Goal: Information Seeking & Learning: Learn about a topic

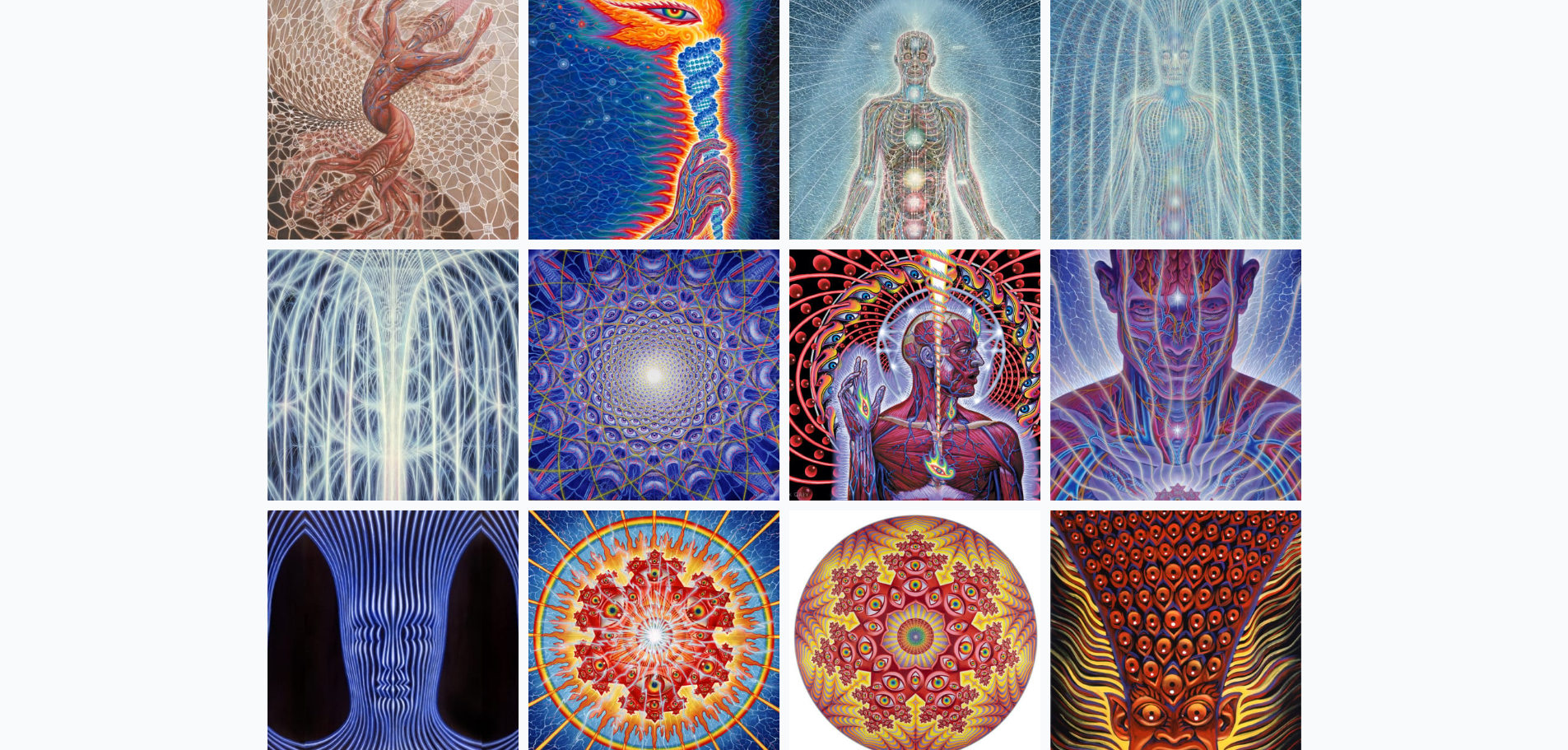
scroll to position [36, 0]
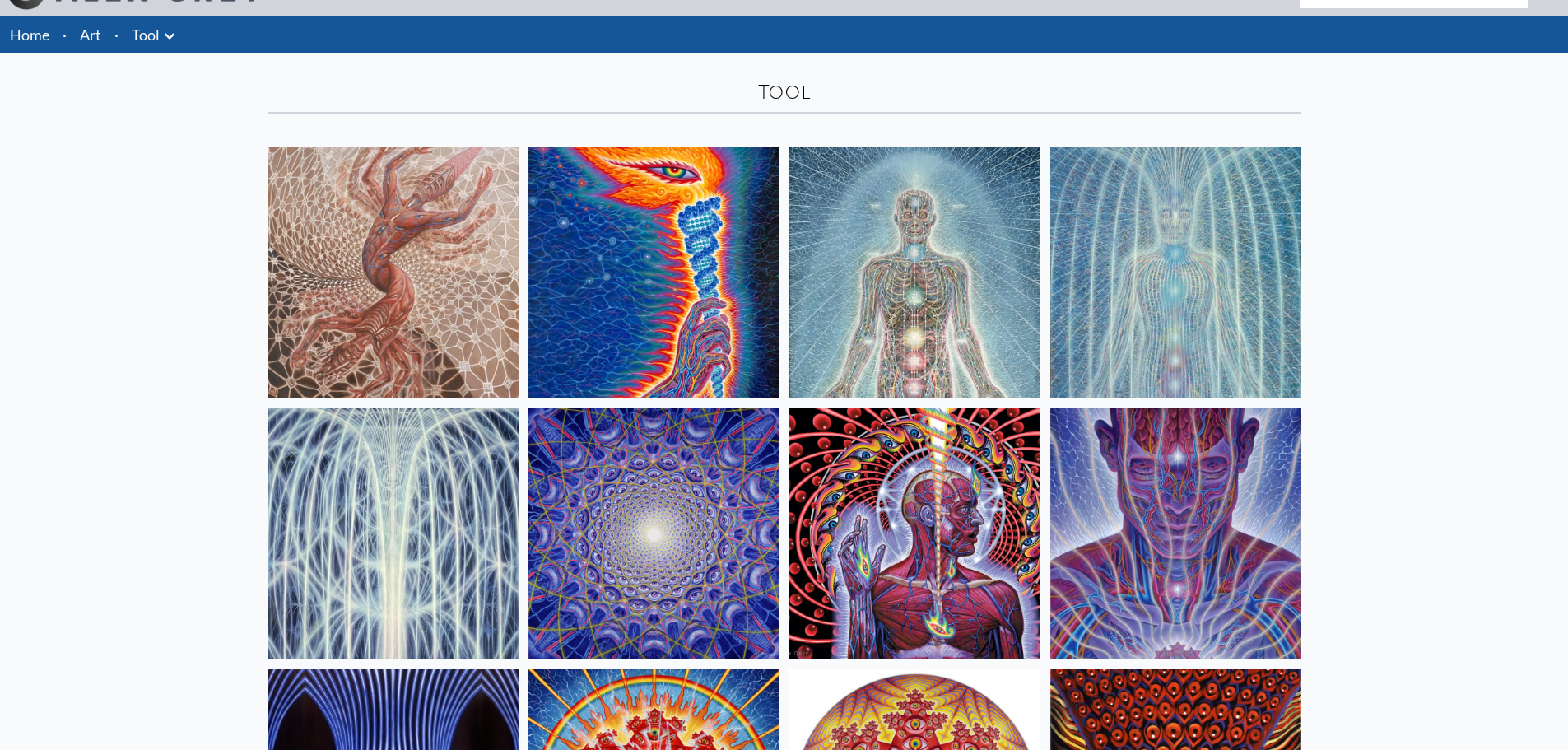
click at [603, 273] on img at bounding box center [654, 273] width 251 height 251
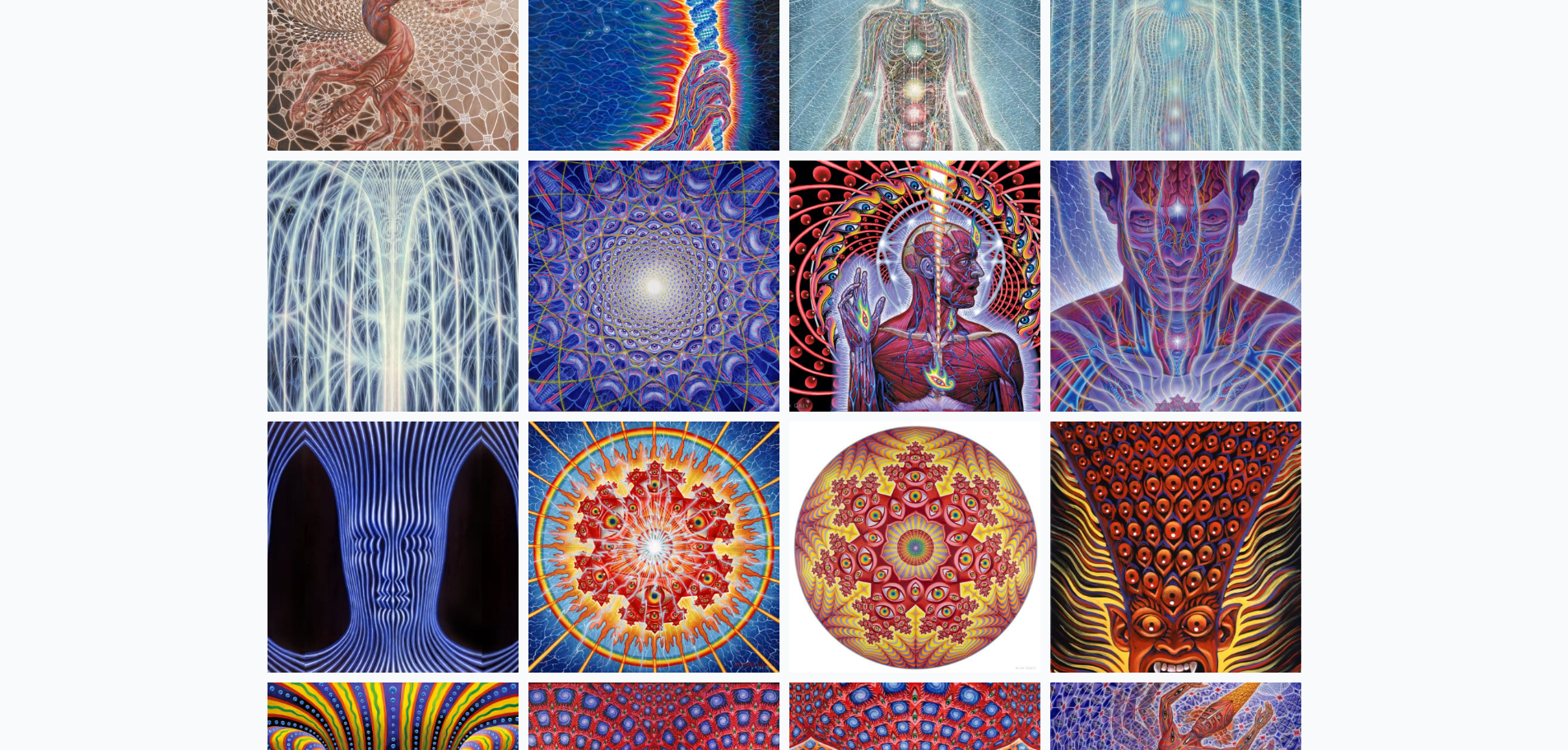
scroll to position [283, 0]
click at [870, 324] on img at bounding box center [915, 286] width 251 height 251
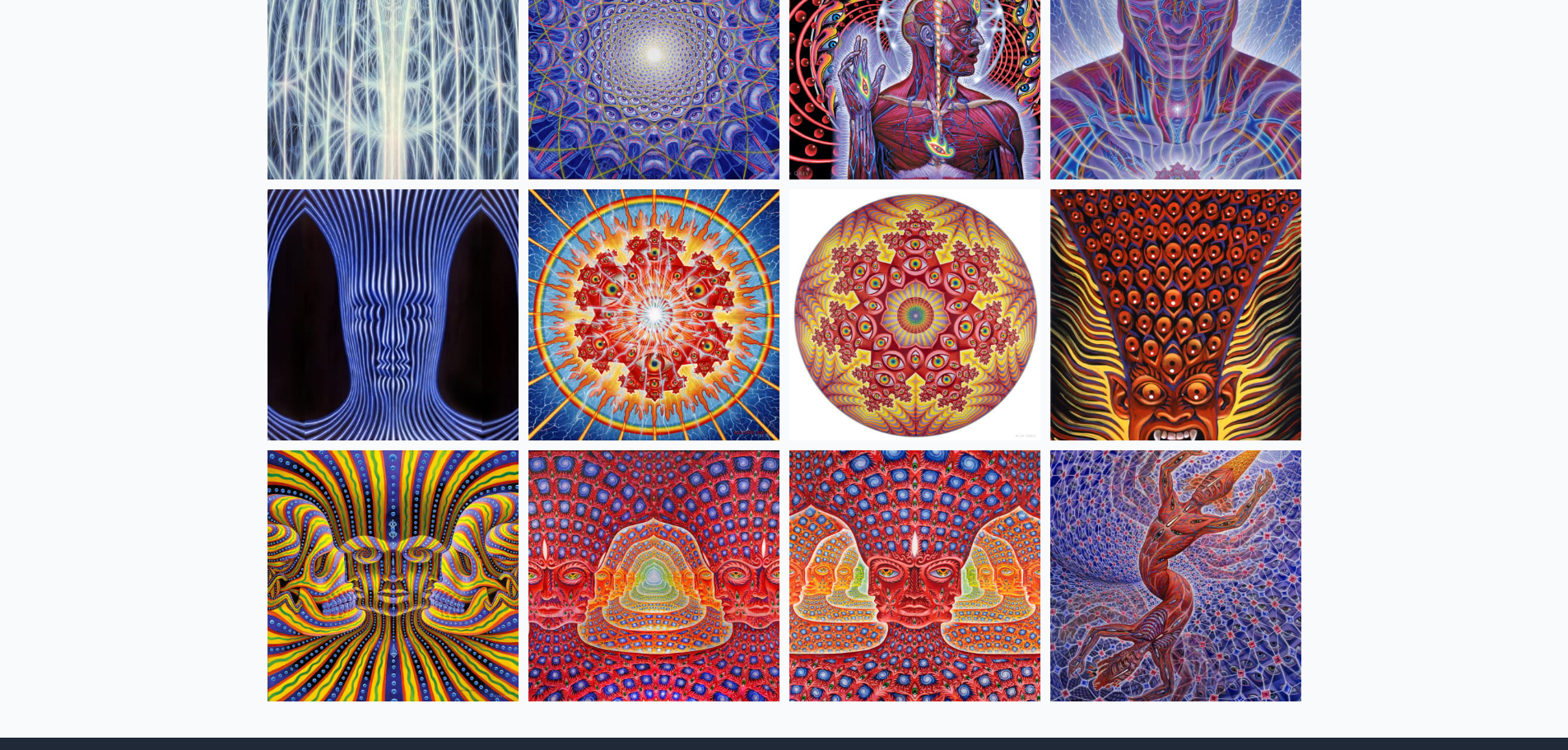
scroll to position [530, 0]
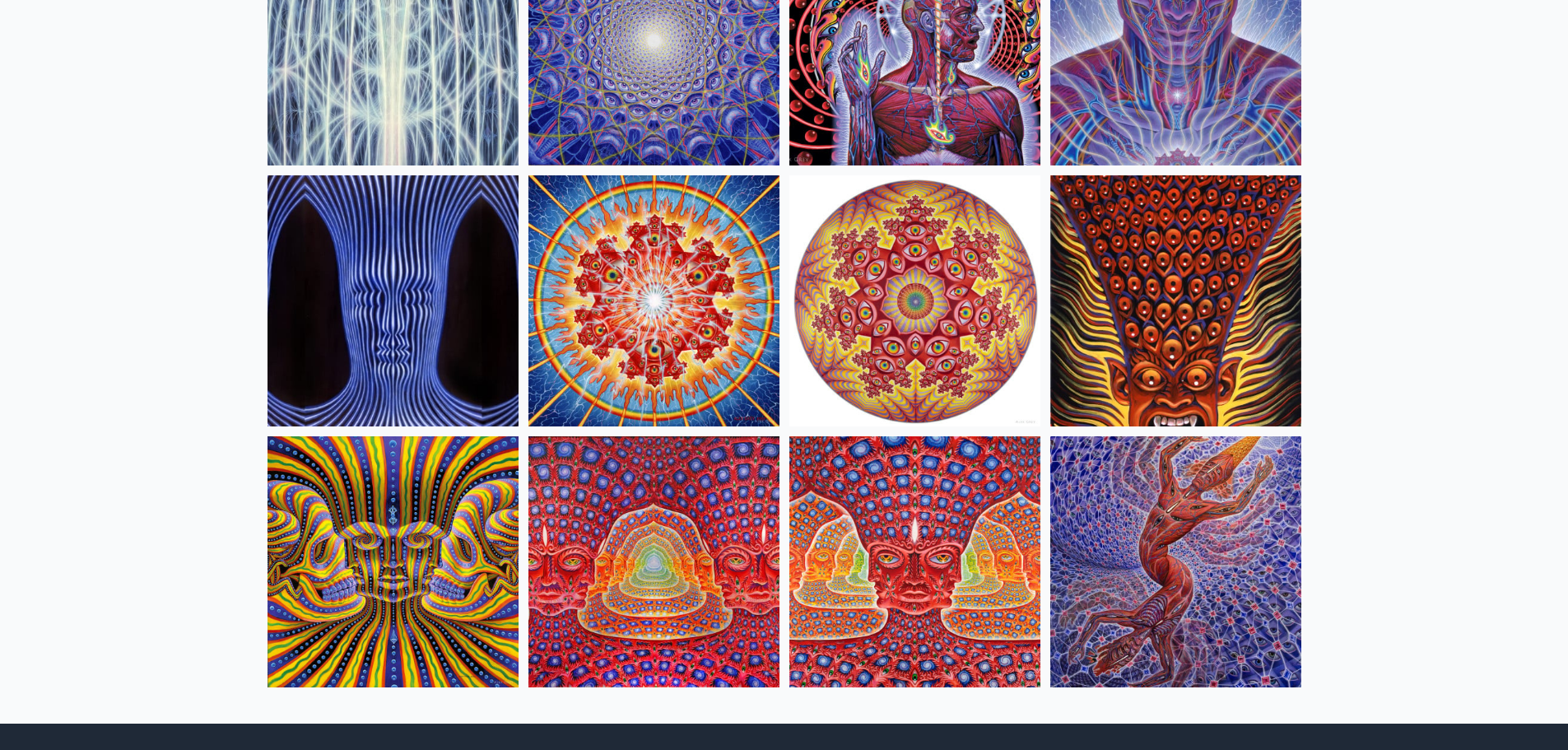
click at [342, 339] on img at bounding box center [393, 301] width 251 height 251
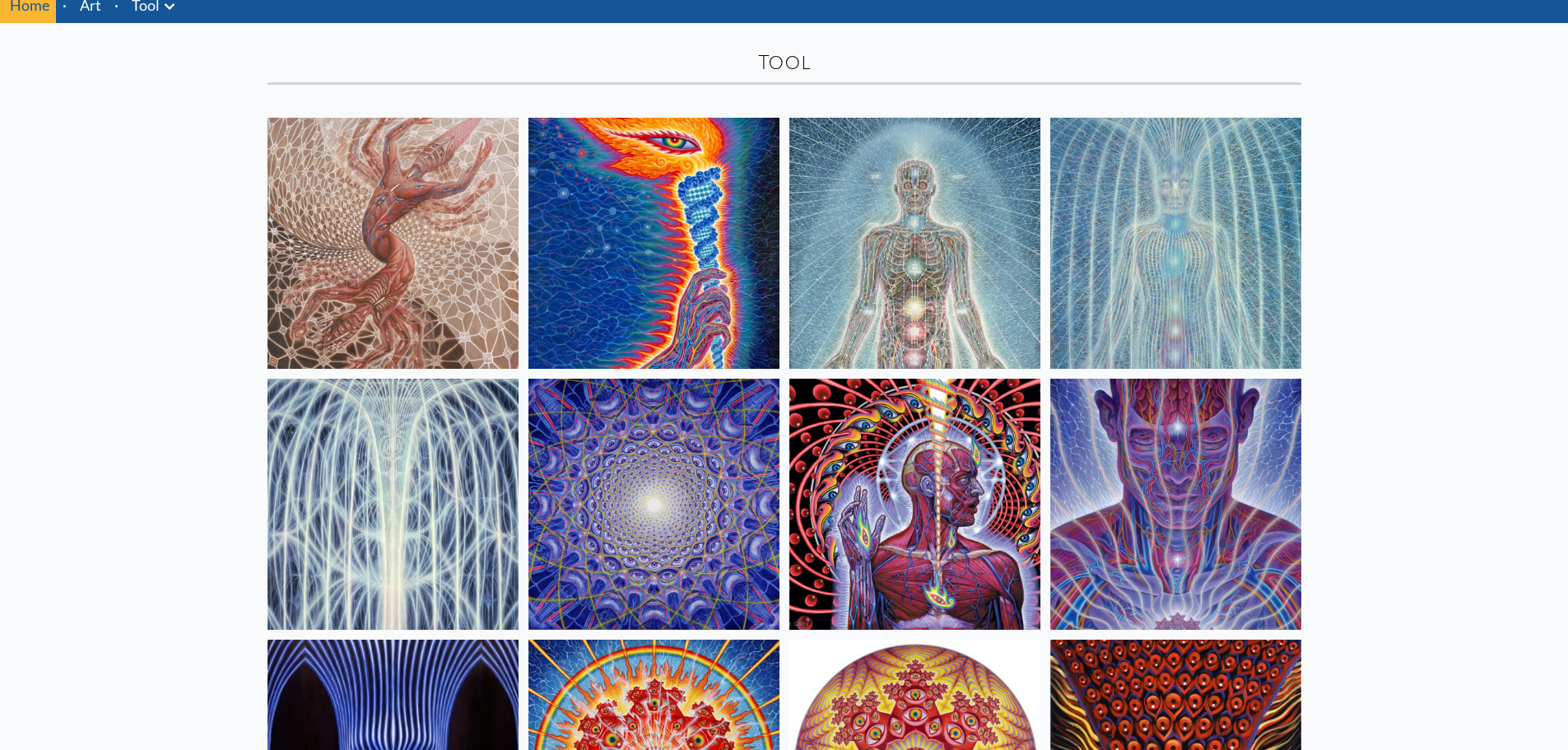
scroll to position [36, 0]
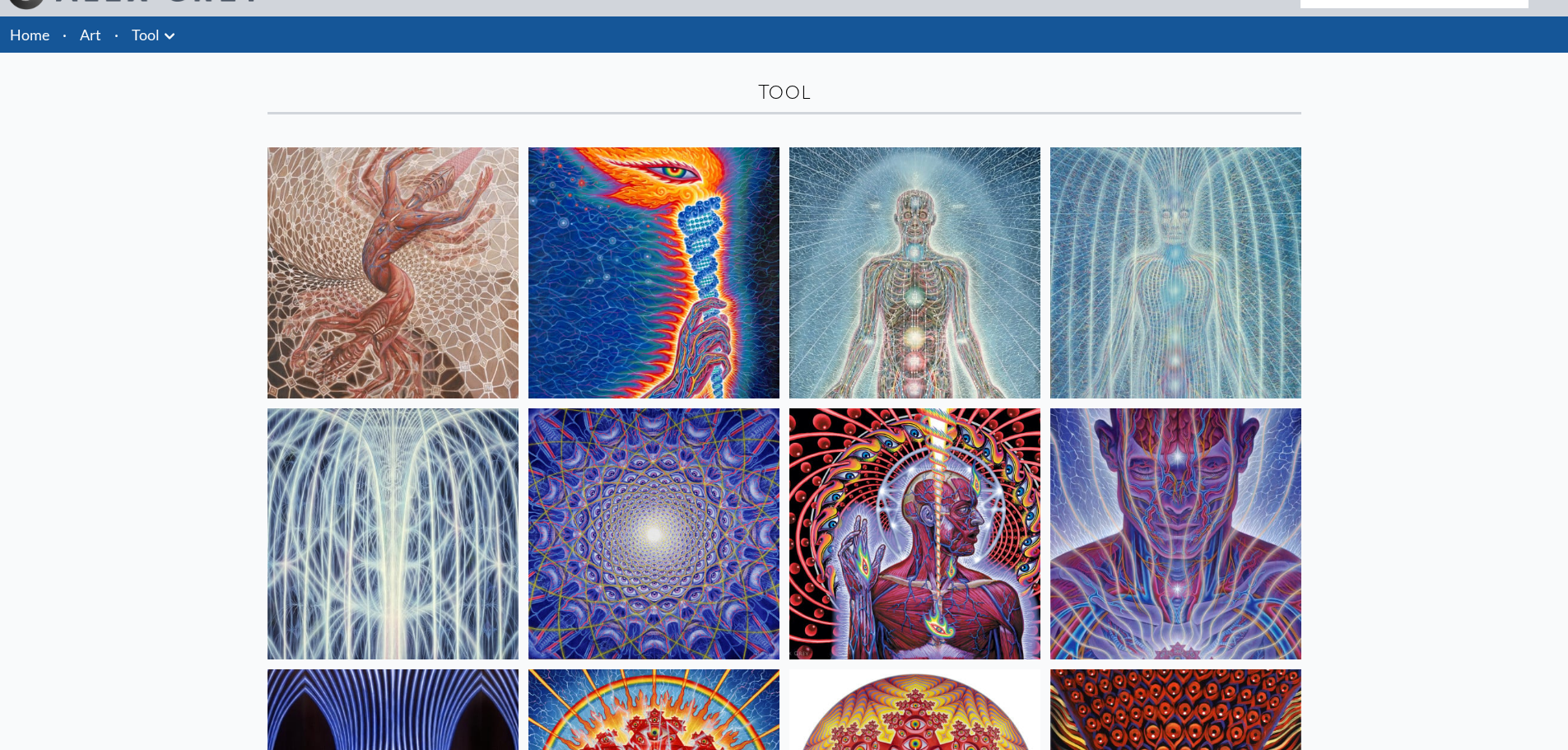
click at [1100, 534] on img at bounding box center [1176, 534] width 251 height 251
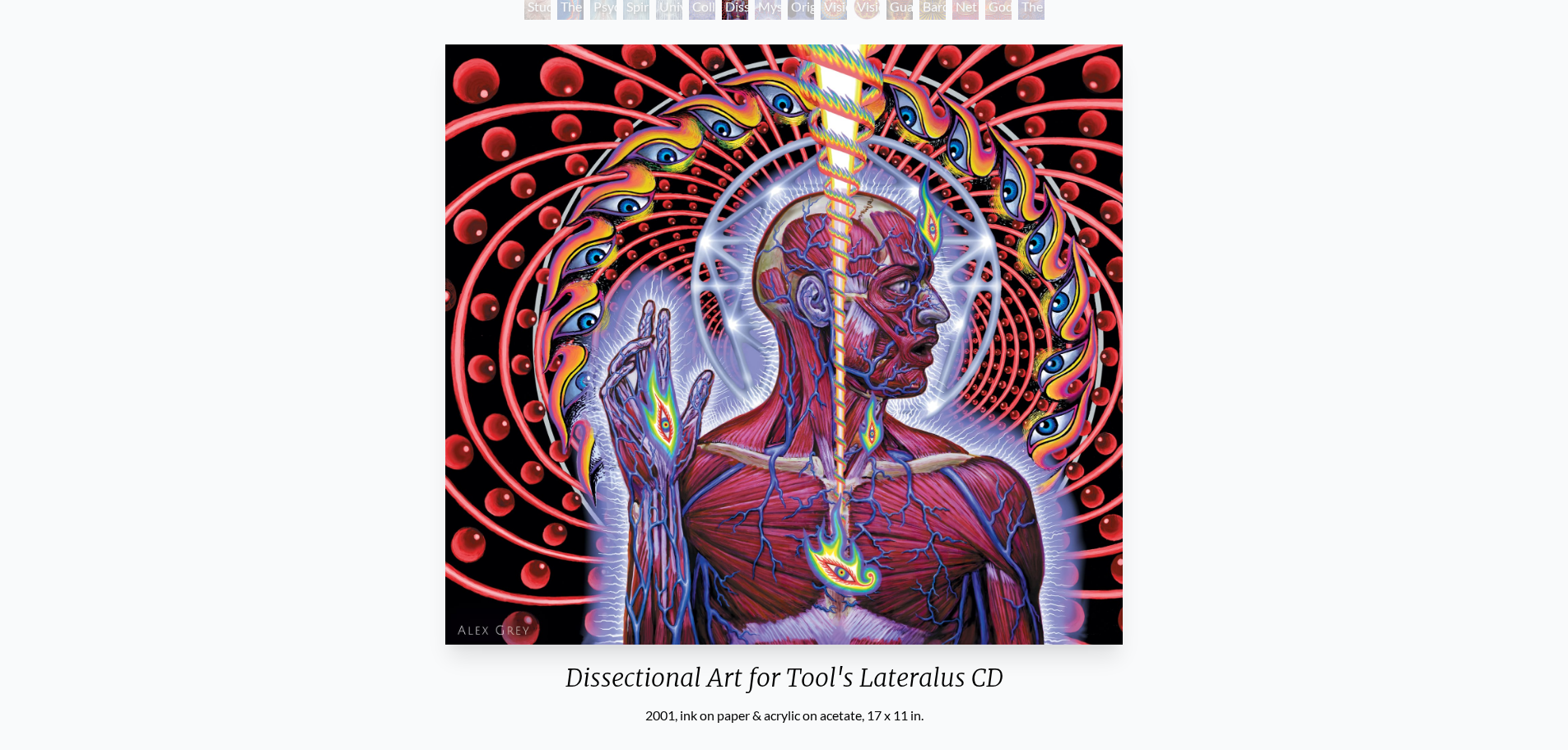
scroll to position [82, 0]
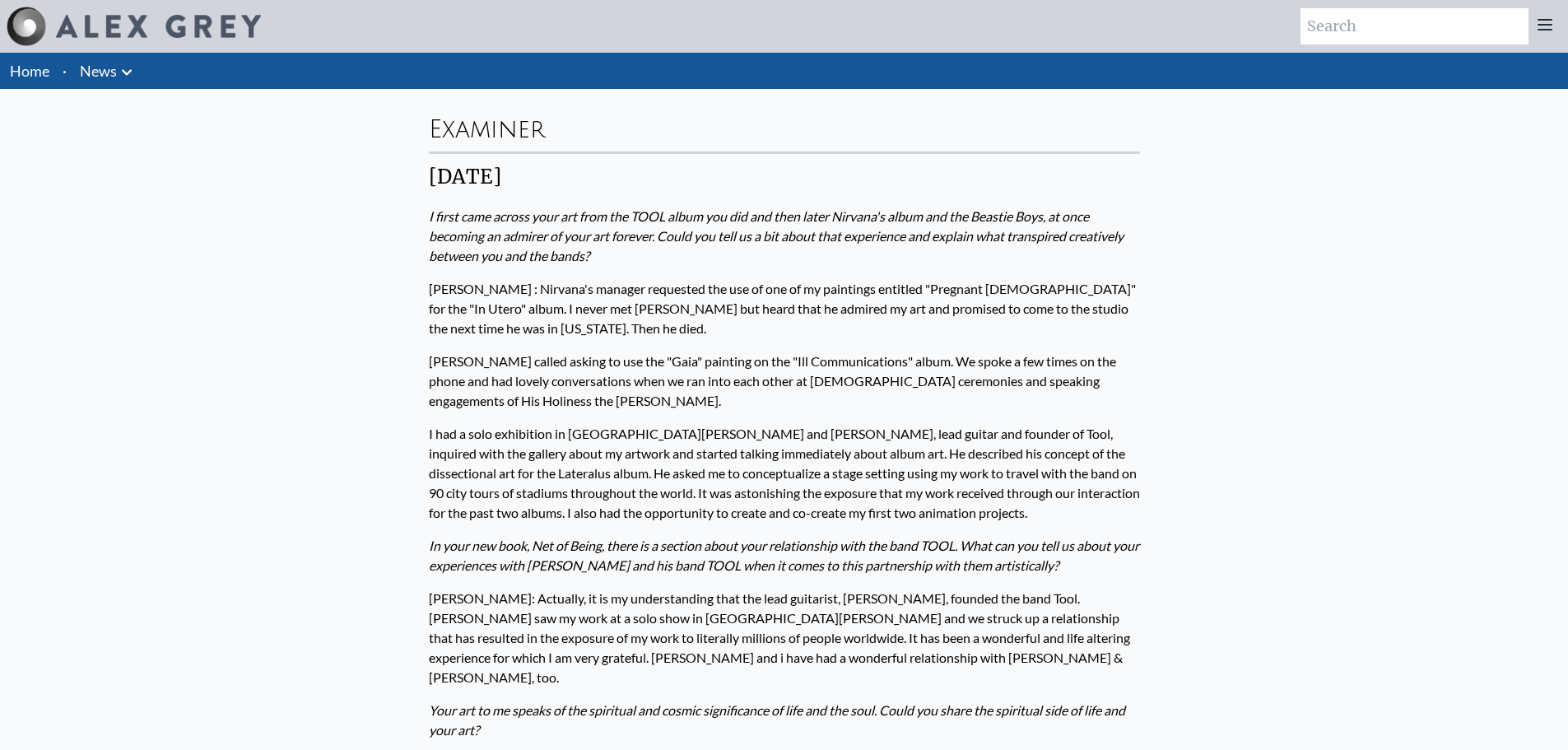
click at [164, 33] on img at bounding box center [158, 25] width 205 height 23
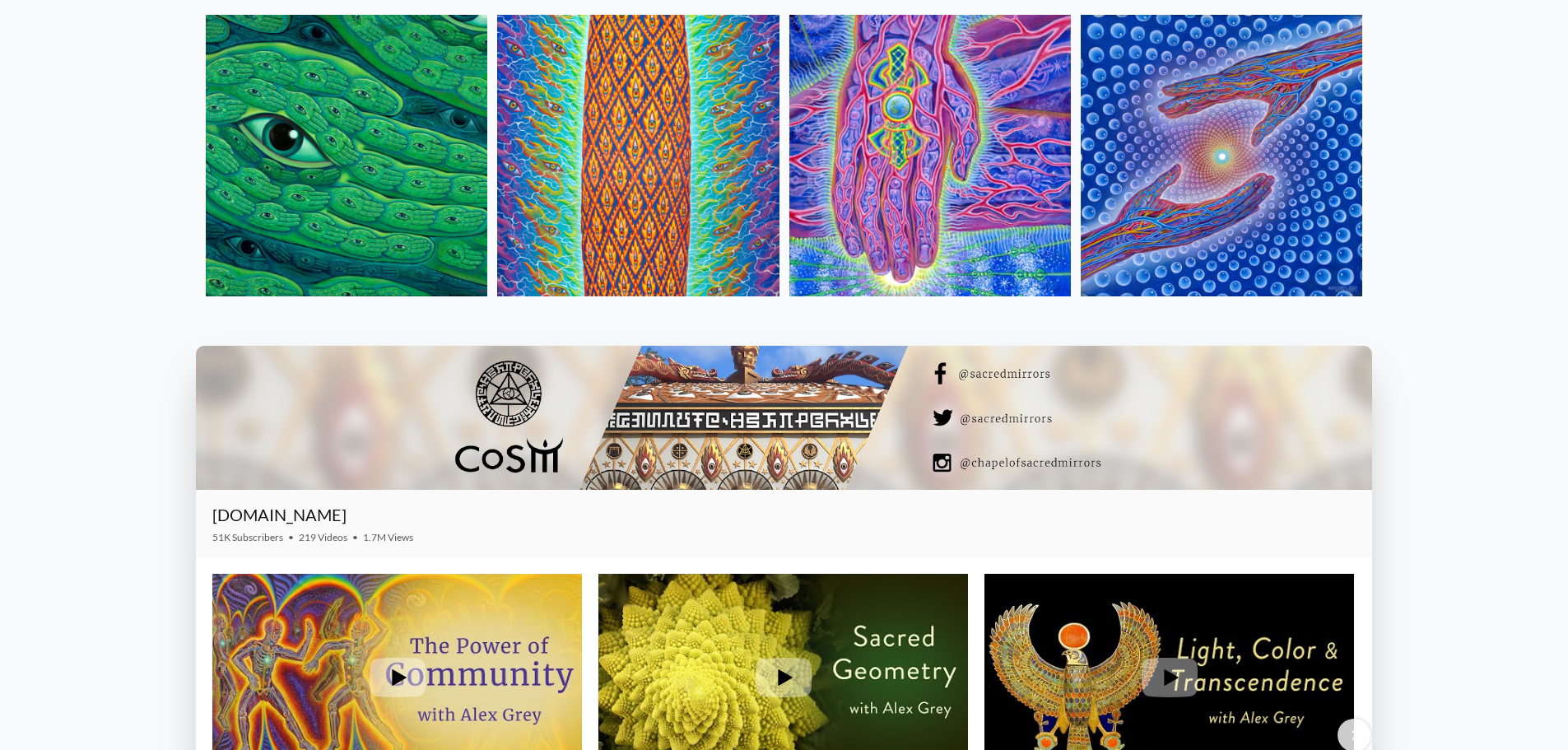
scroll to position [2386, 0]
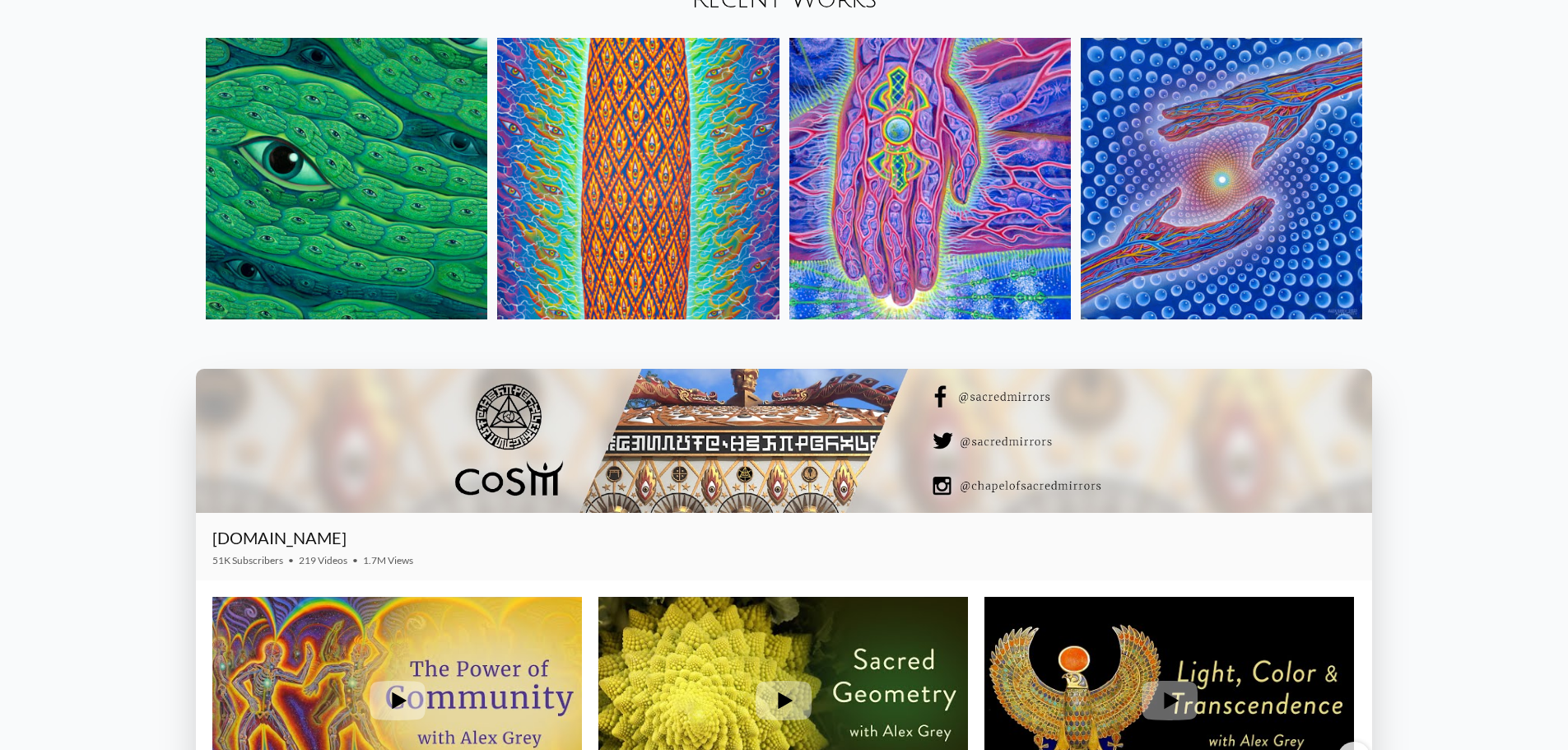
click at [711, 319] on img at bounding box center [638, 179] width 281 height 281
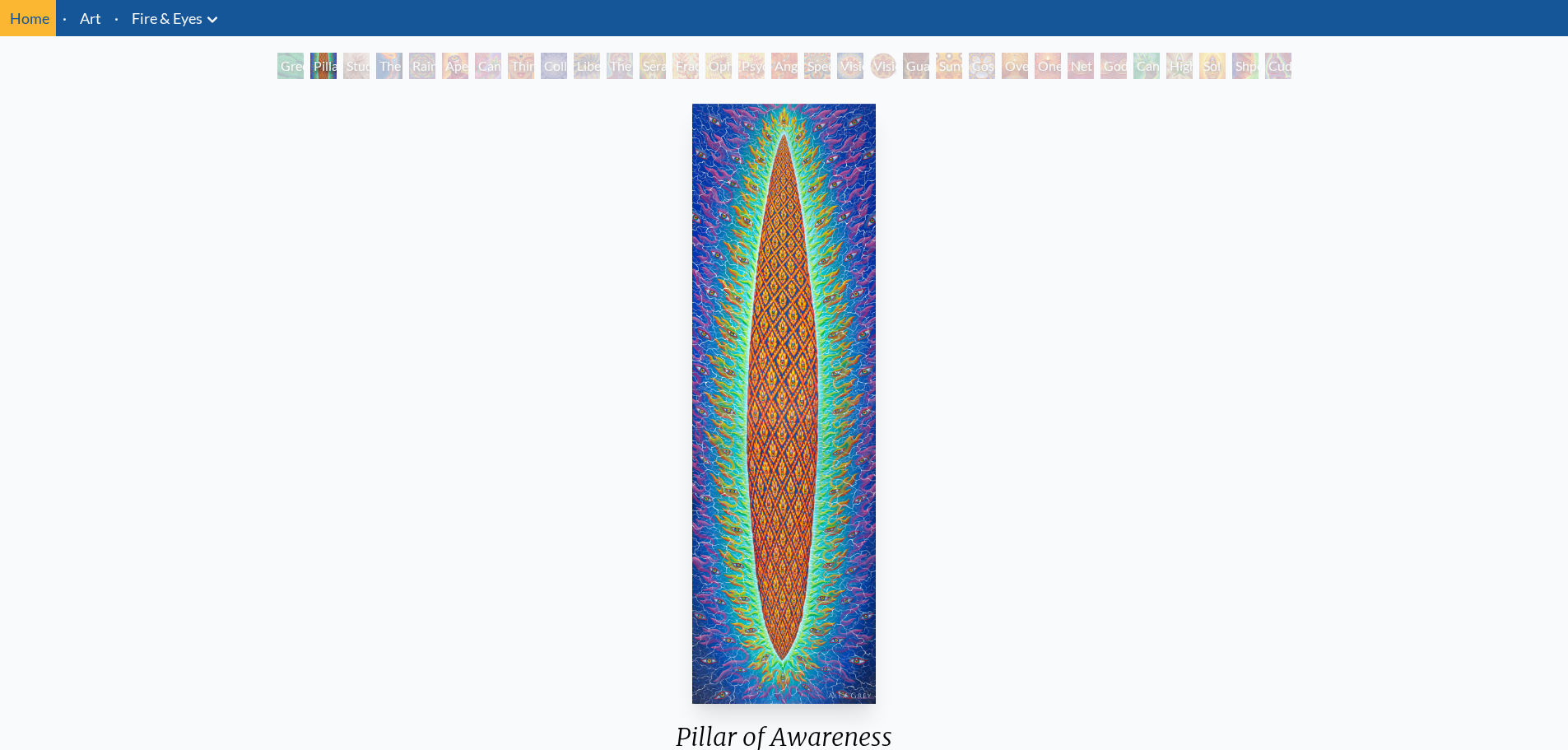
scroll to position [82, 0]
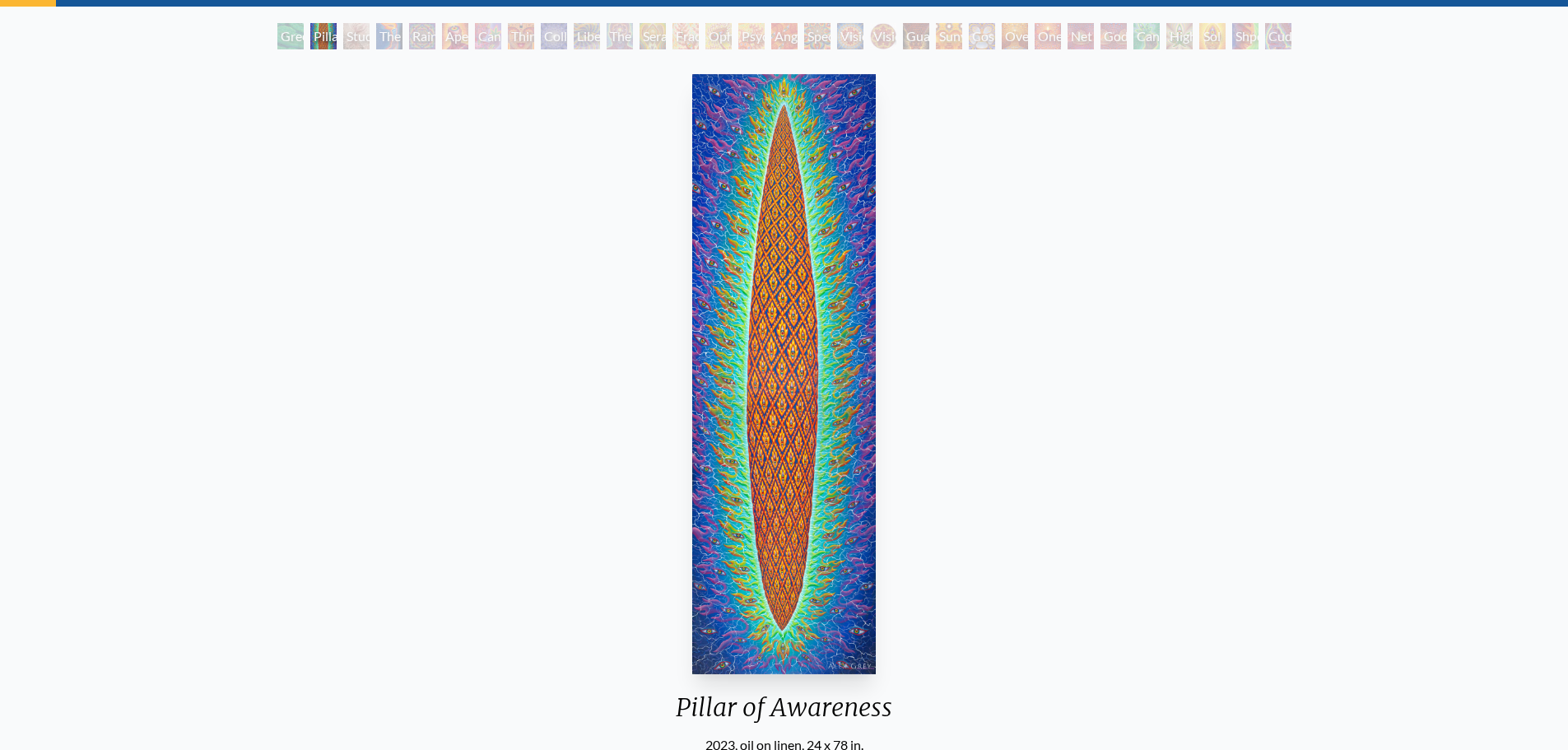
click at [356, 25] on div "Study for the Great Turn" at bounding box center [356, 36] width 26 height 26
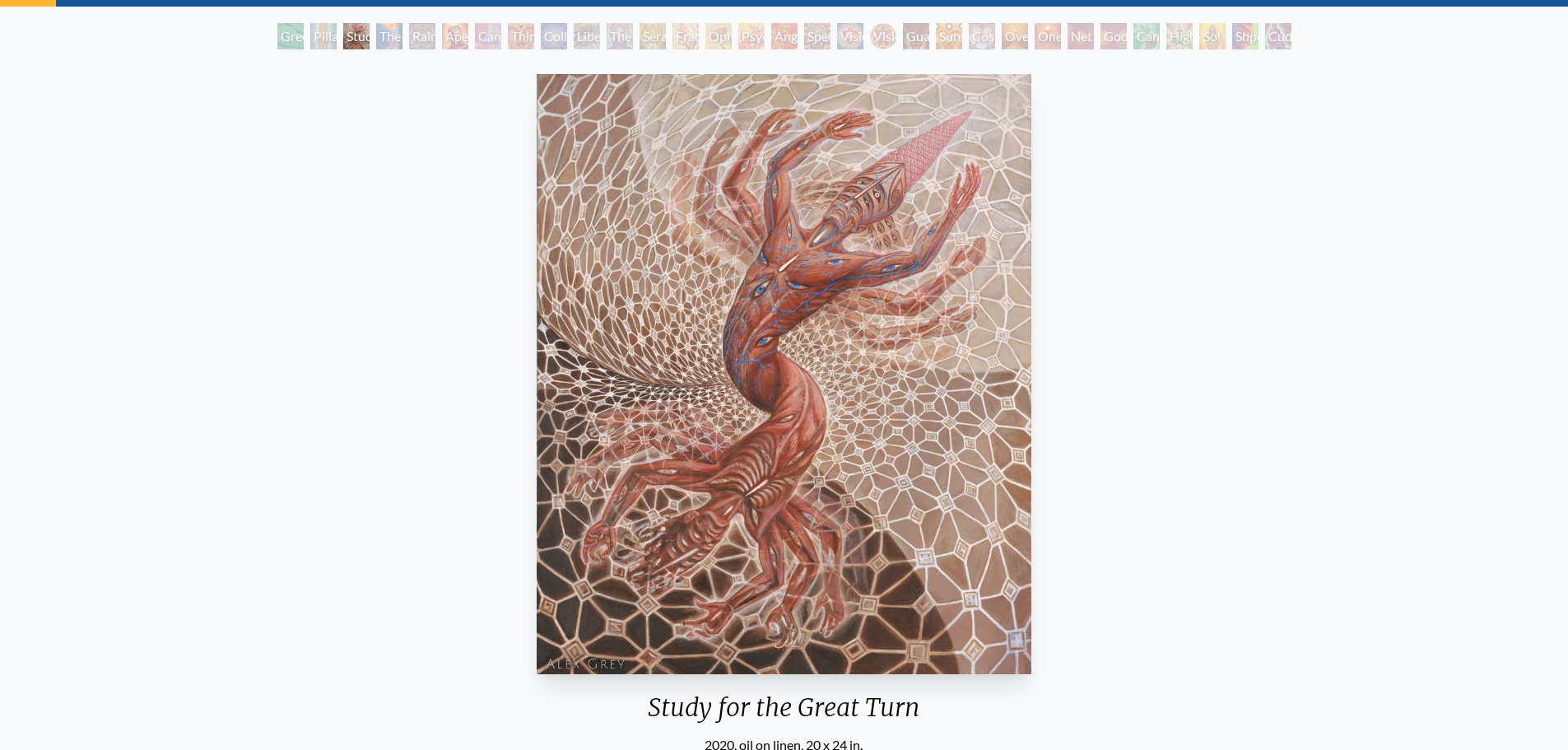
click at [411, 42] on div "Rainbow Eye Ripple" at bounding box center [422, 36] width 26 height 26
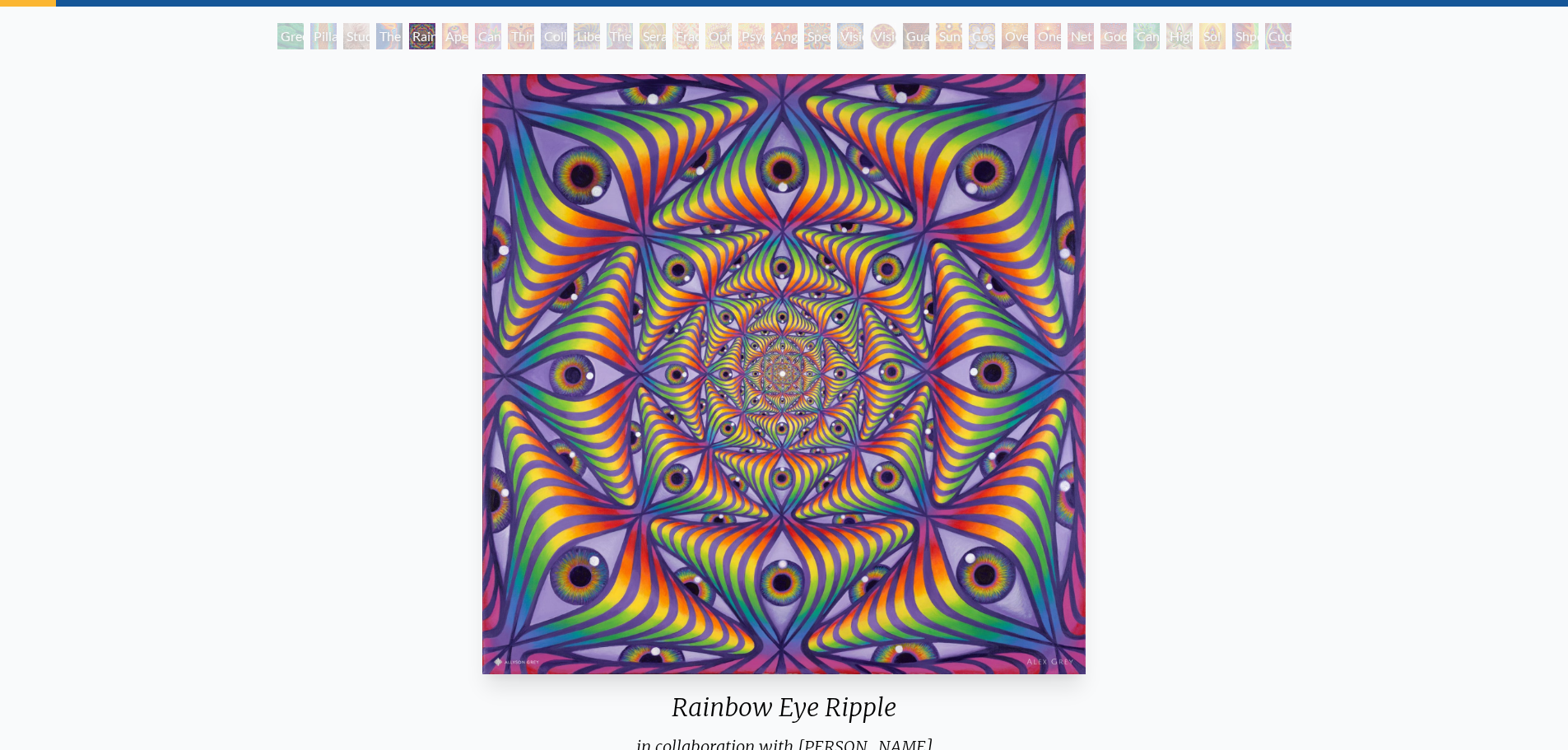
click at [481, 40] on div "Cannabis Sutra" at bounding box center [487, 36] width 26 height 26
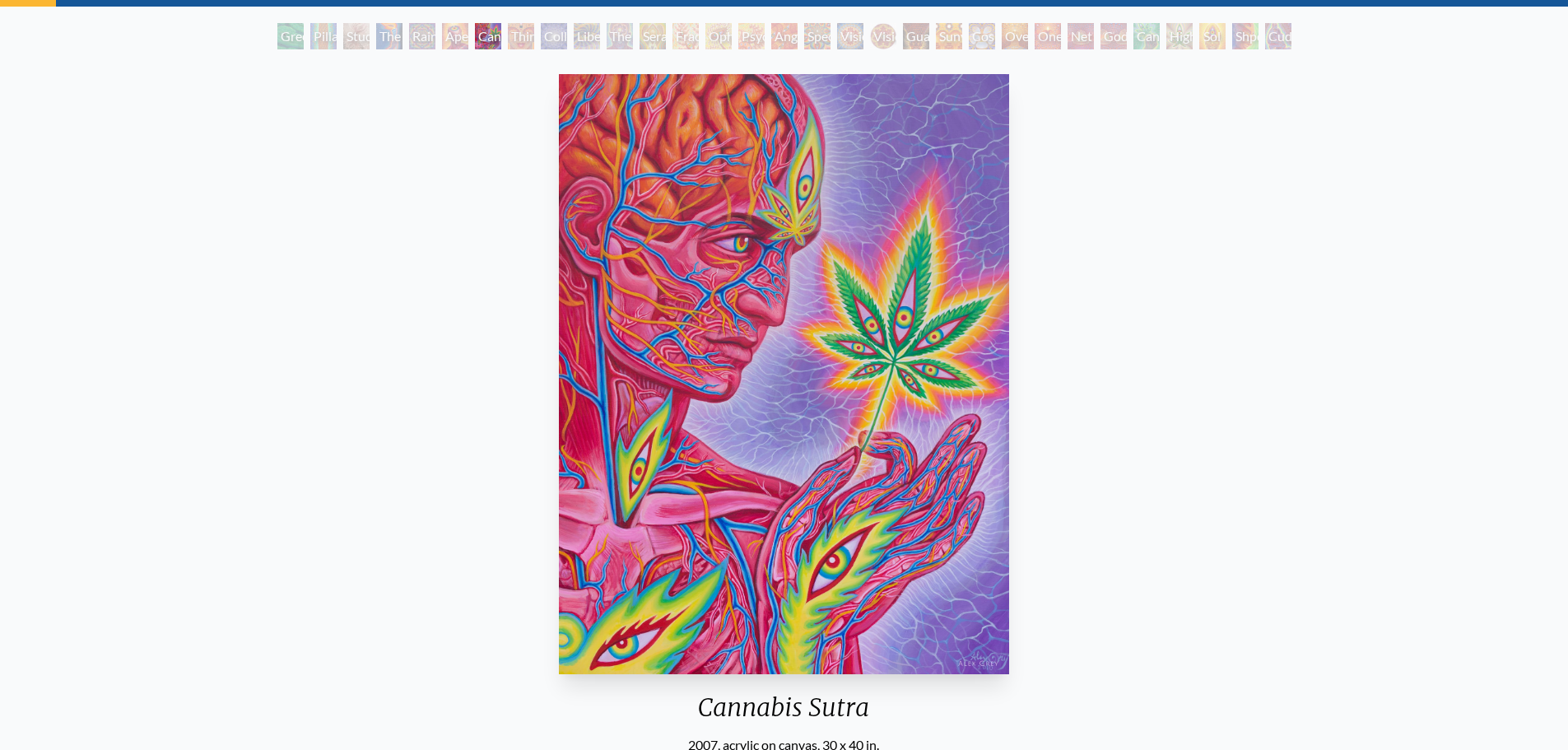
click at [554, 40] on div "Collective Vision" at bounding box center [553, 36] width 26 height 26
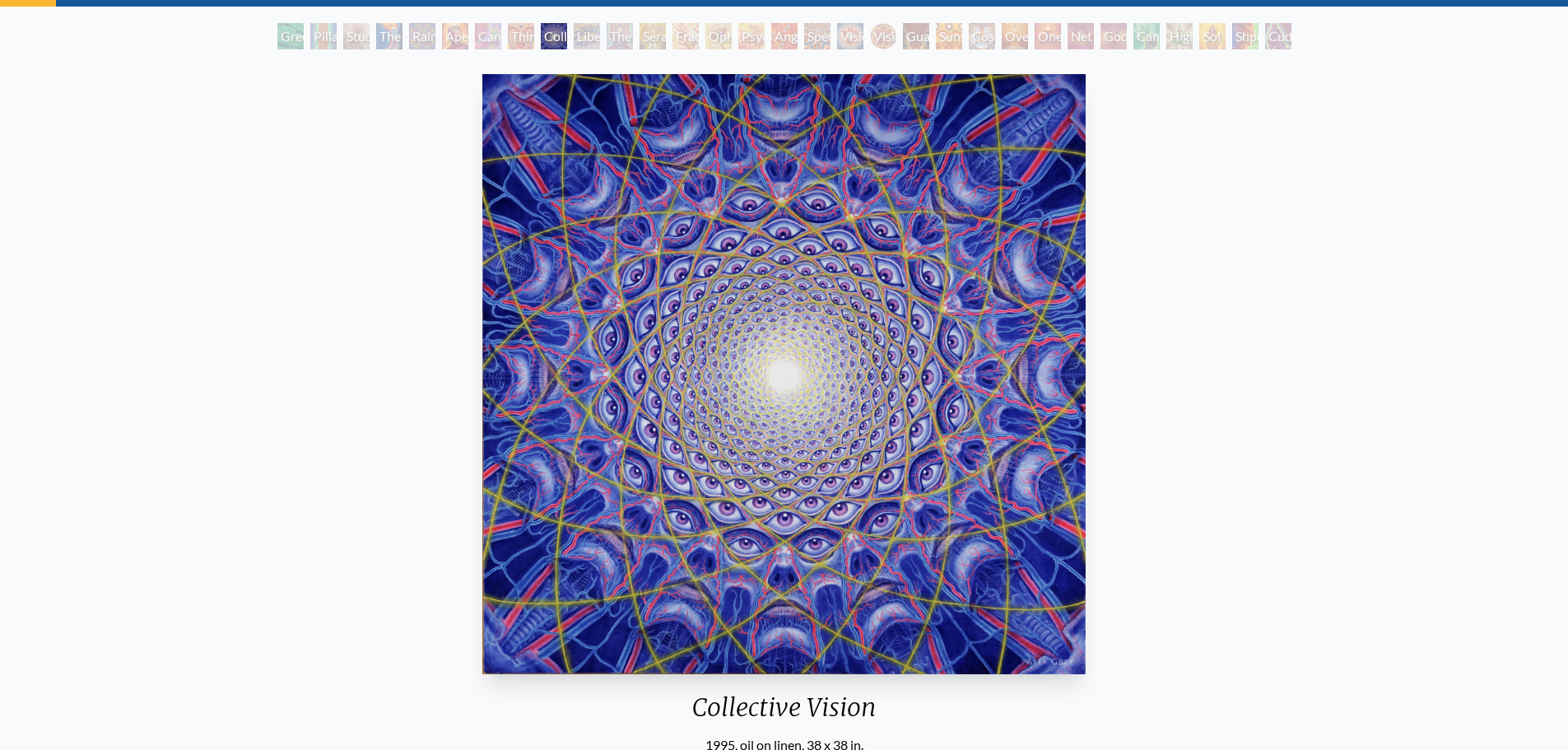
click at [619, 40] on div "The Seer" at bounding box center [620, 36] width 26 height 26
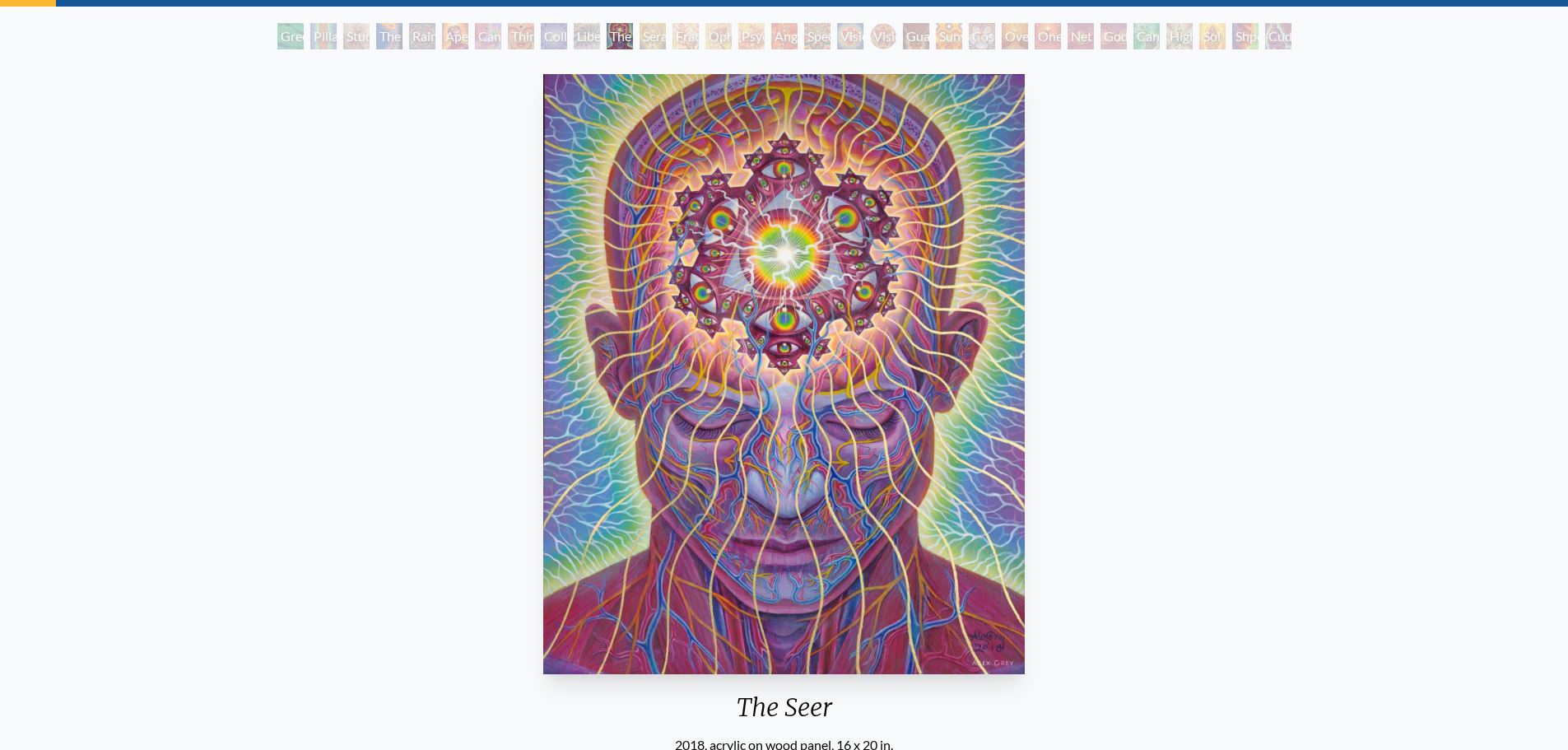
click at [661, 39] on div "Seraphic Transport Docking on the Third Eye" at bounding box center [653, 36] width 26 height 26
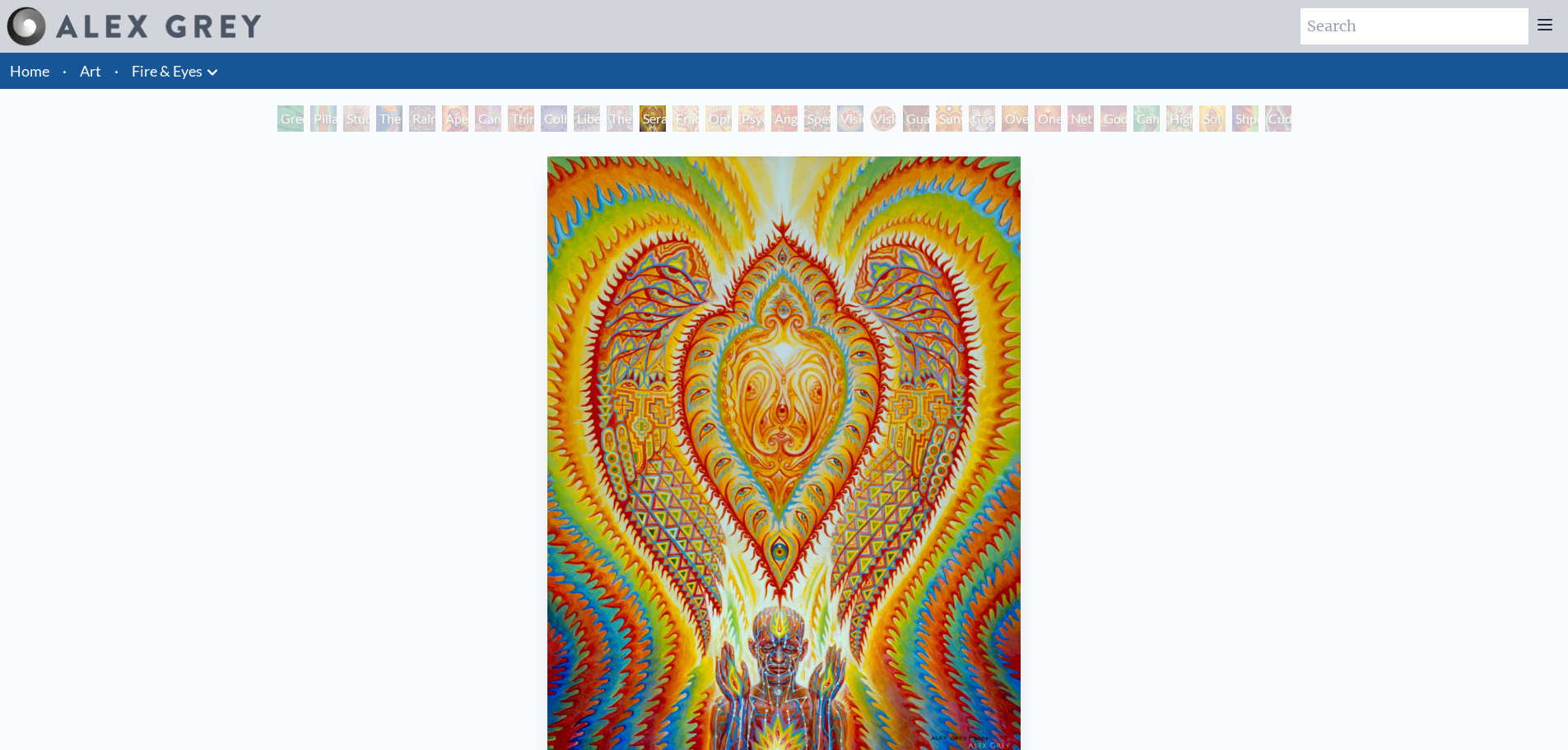
click at [150, 23] on img at bounding box center [158, 25] width 205 height 23
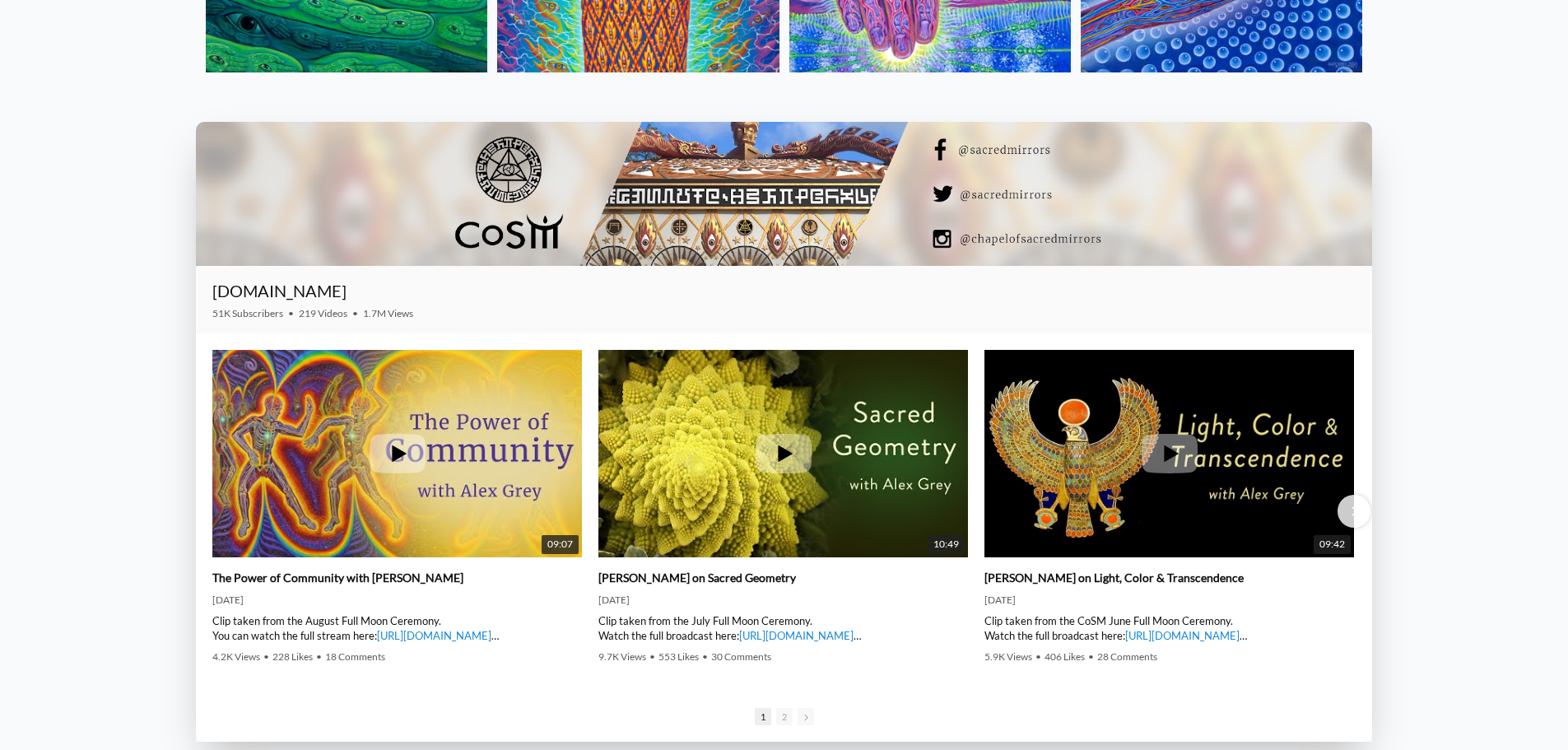
scroll to position [2716, 0]
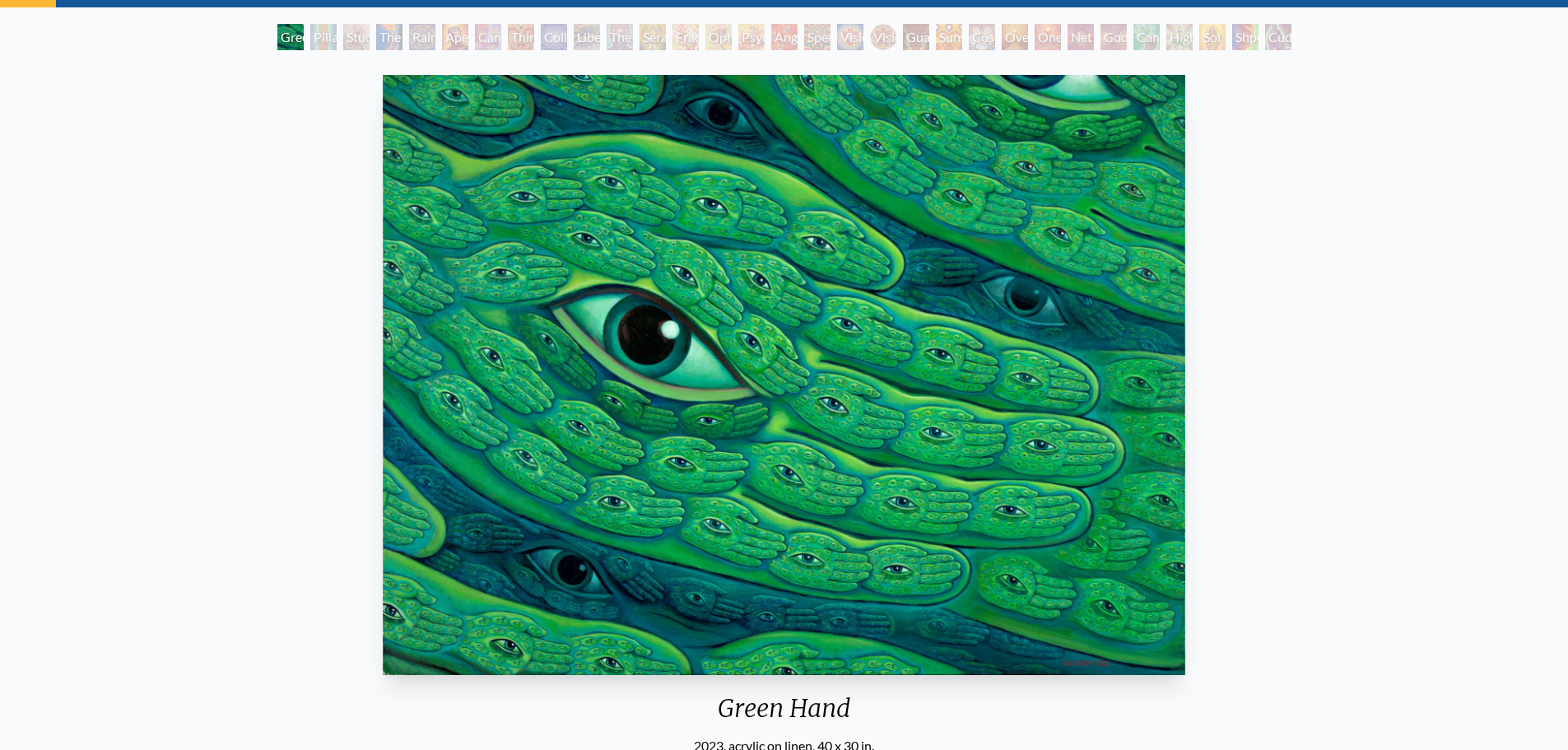
scroll to position [81, 0]
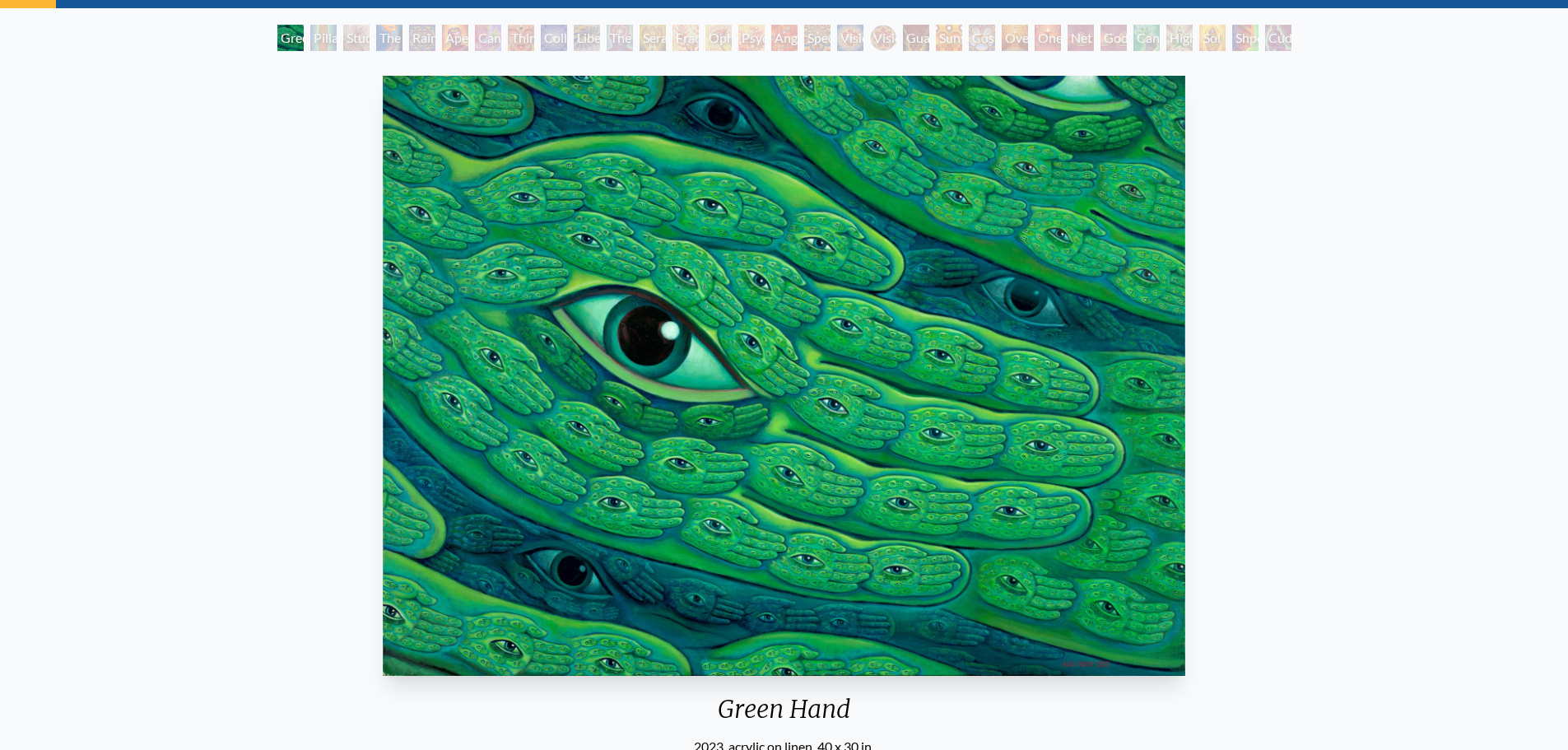
click at [967, 475] on img "1 / 31" at bounding box center [784, 375] width 802 height 600
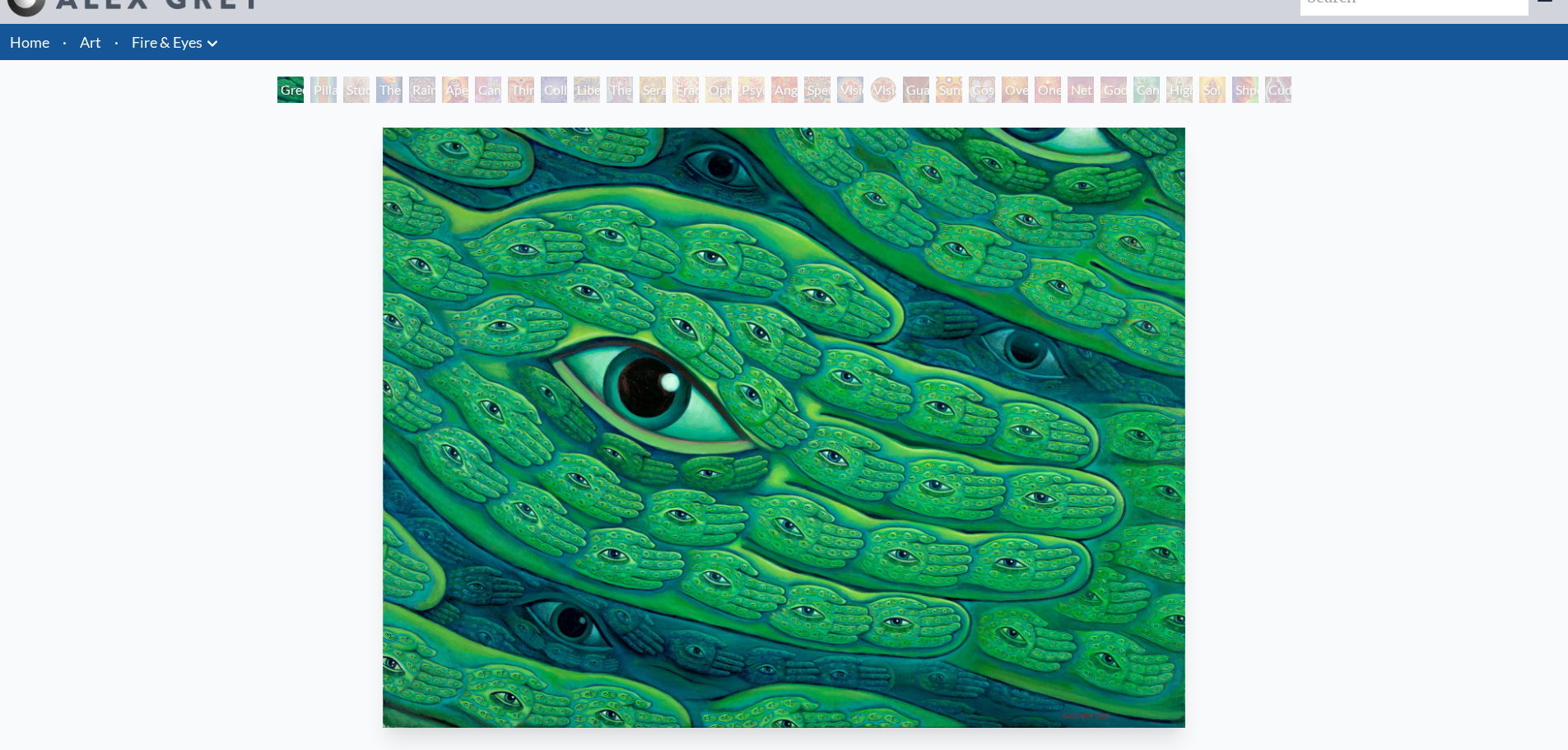
scroll to position [0, 0]
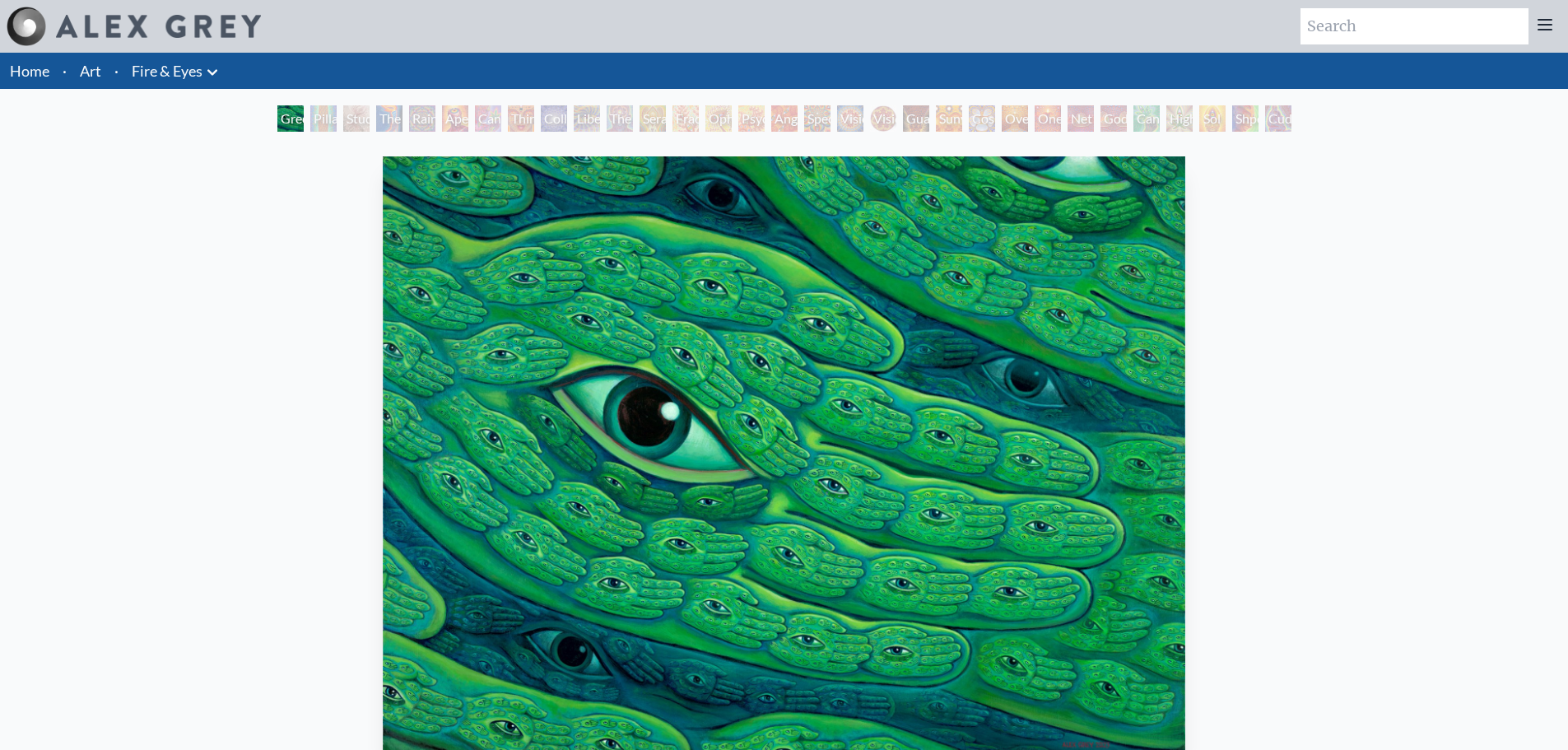
click at [314, 127] on div "Pillar of Awareness" at bounding box center [323, 118] width 26 height 26
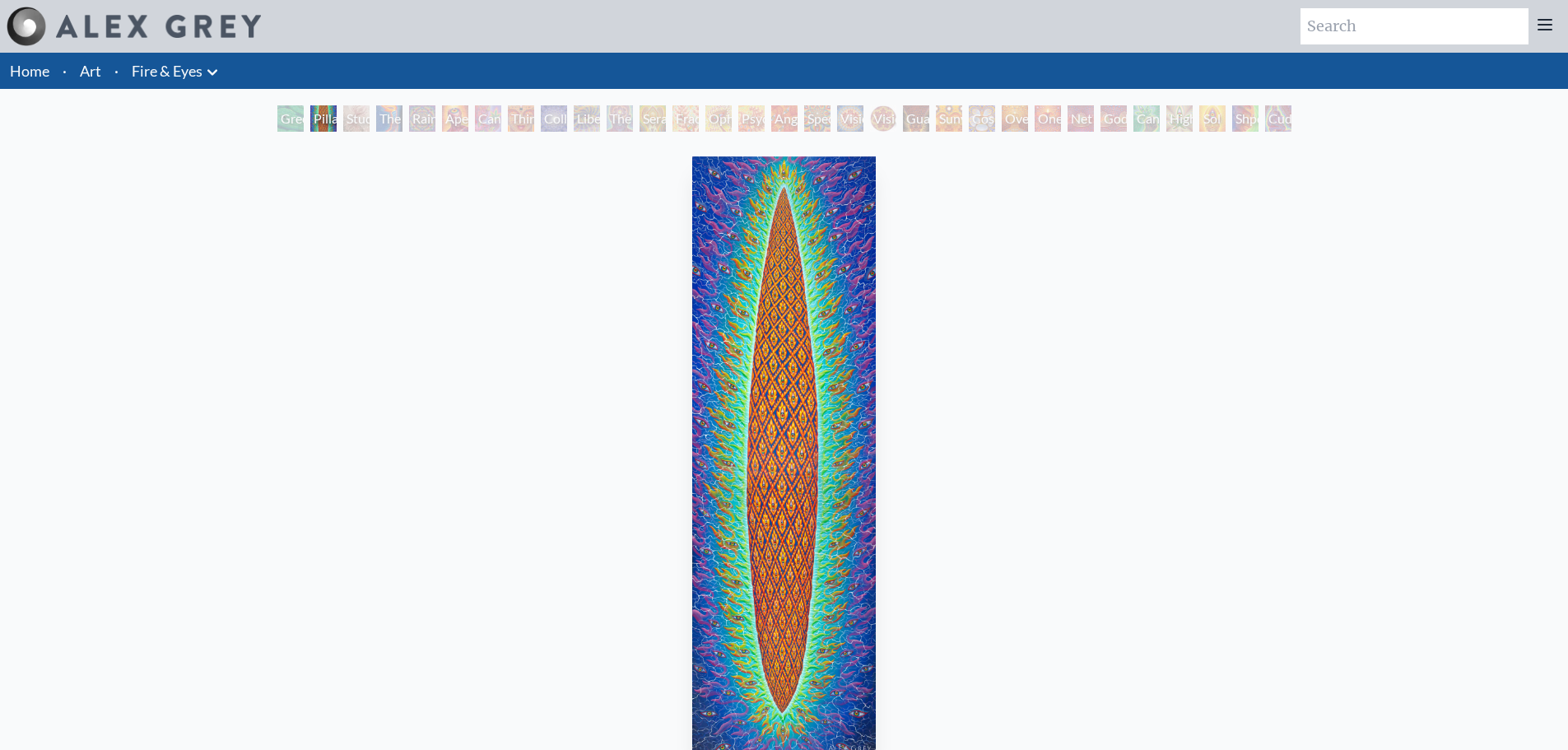
click at [390, 119] on div "The Torch" at bounding box center [389, 118] width 26 height 26
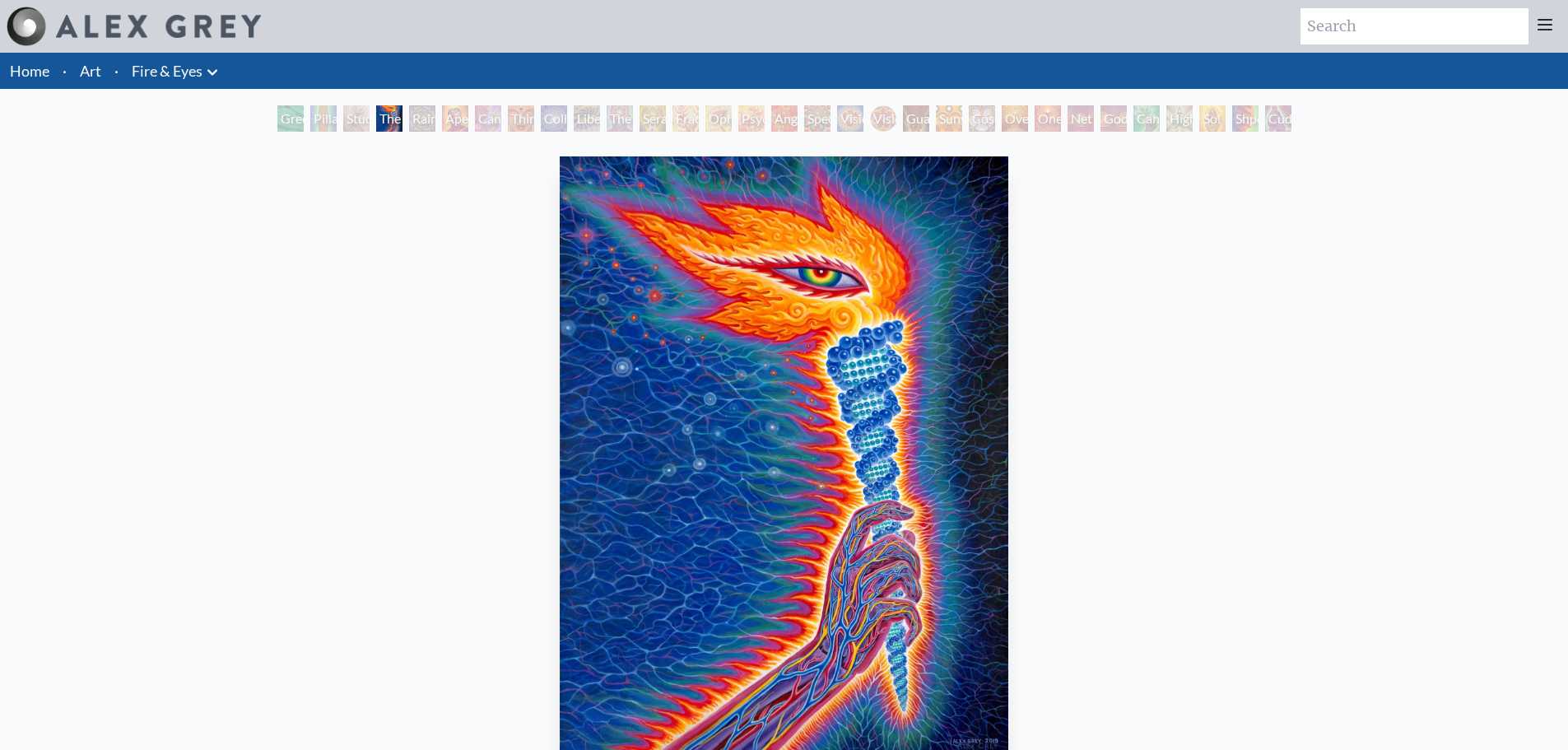
click at [436, 121] on div "Rainbow Eye Ripple" at bounding box center [422, 118] width 26 height 26
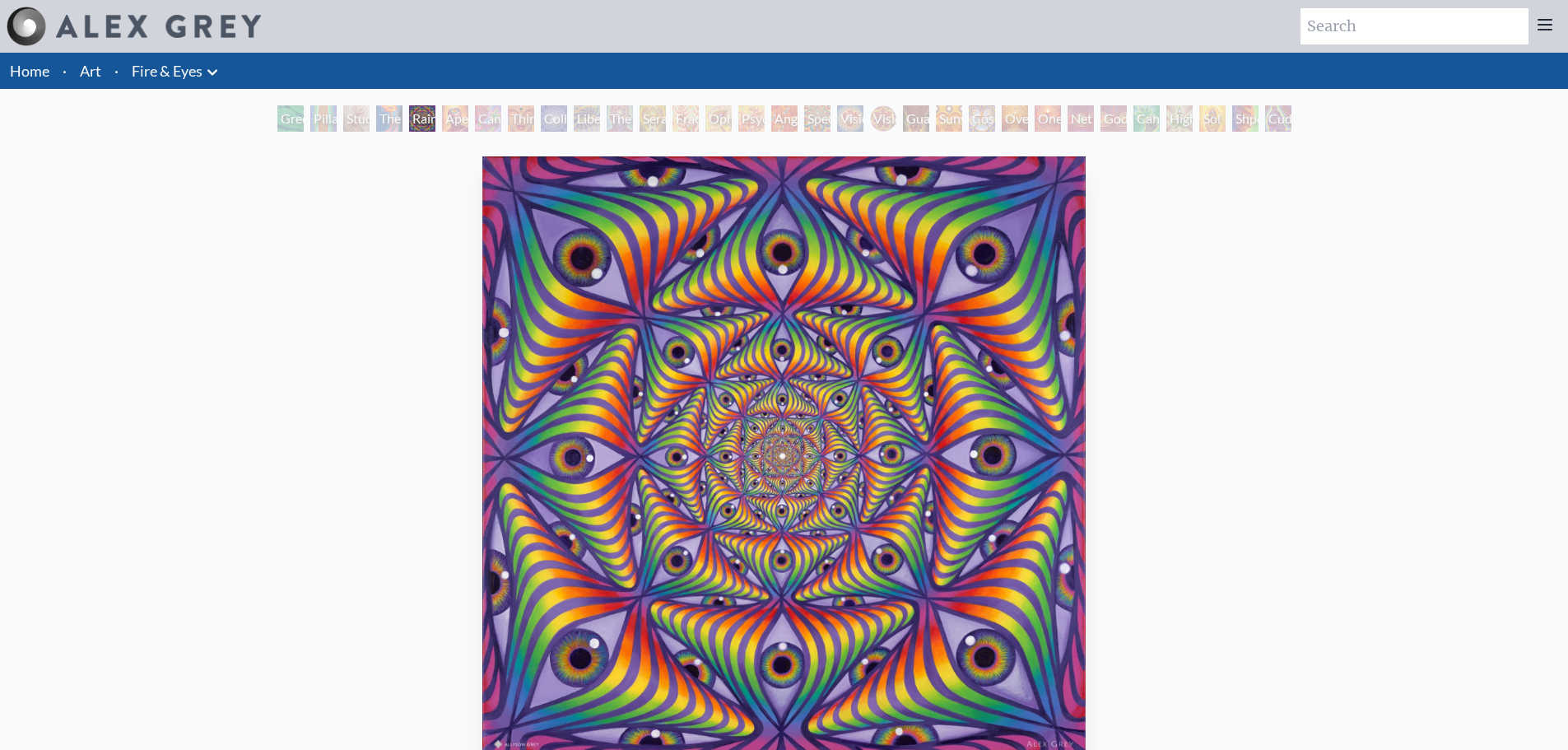
click at [542, 122] on div "Collective Vision" at bounding box center [553, 118] width 26 height 26
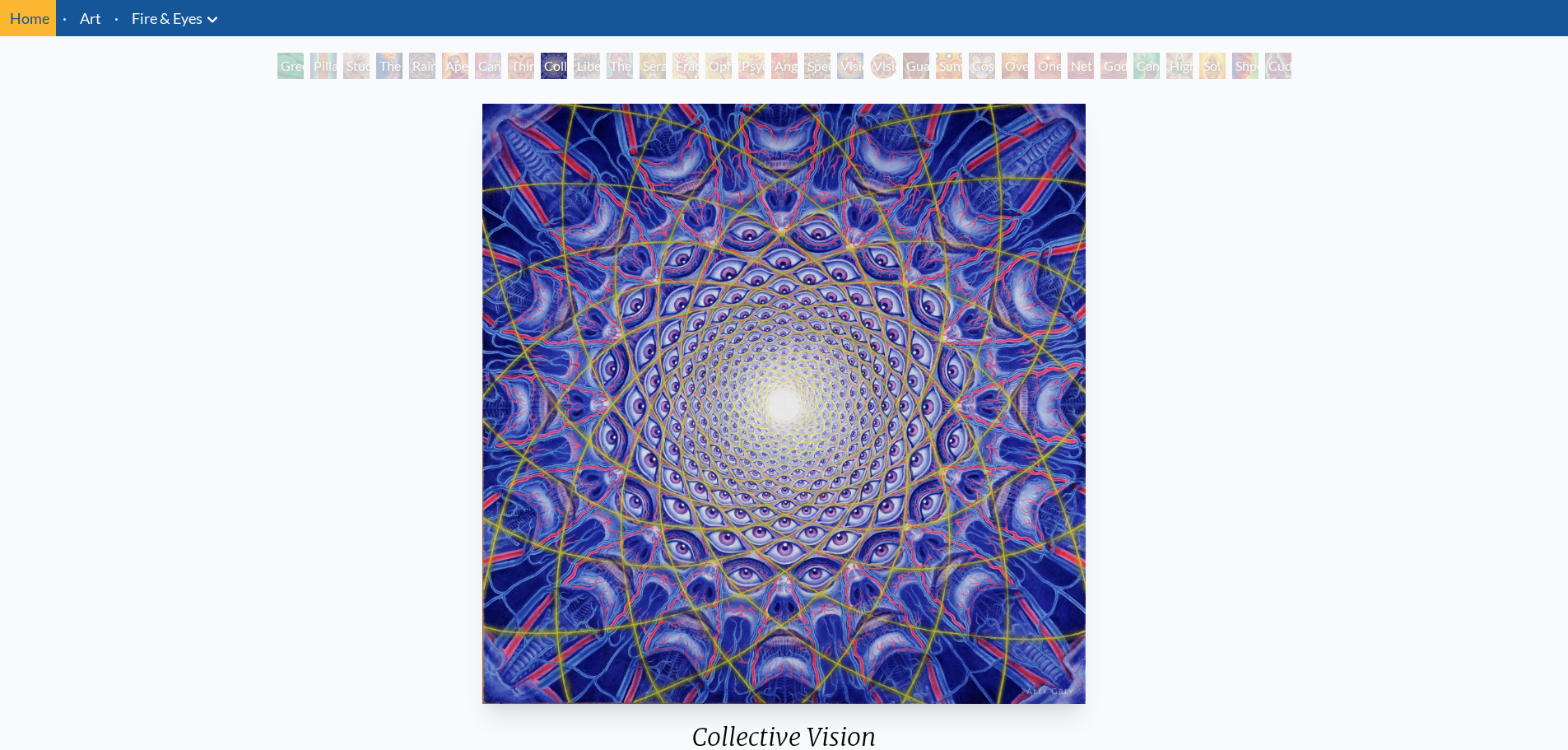
scroll to position [82, 0]
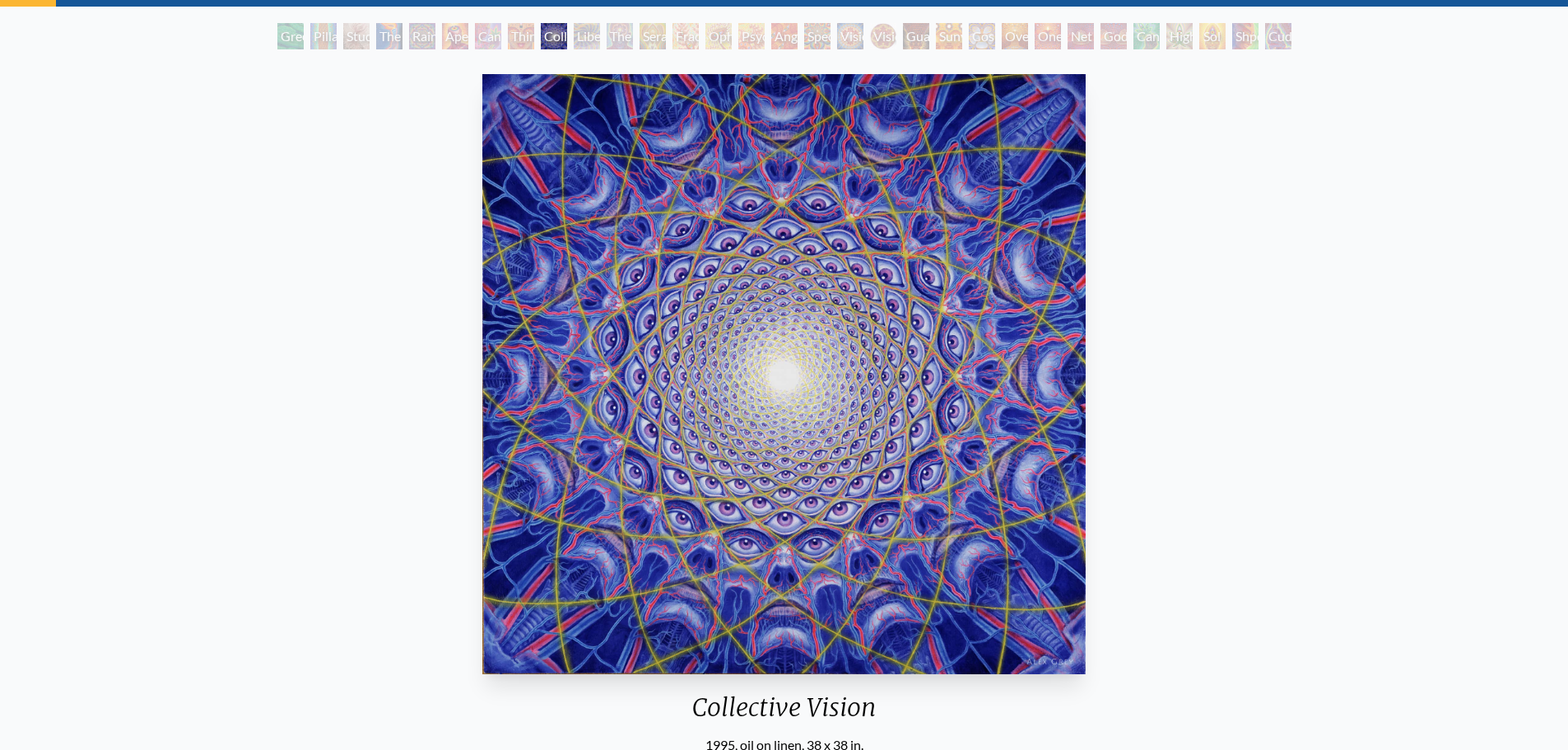
click at [589, 31] on div "Liberation Through Seeing" at bounding box center [587, 36] width 26 height 26
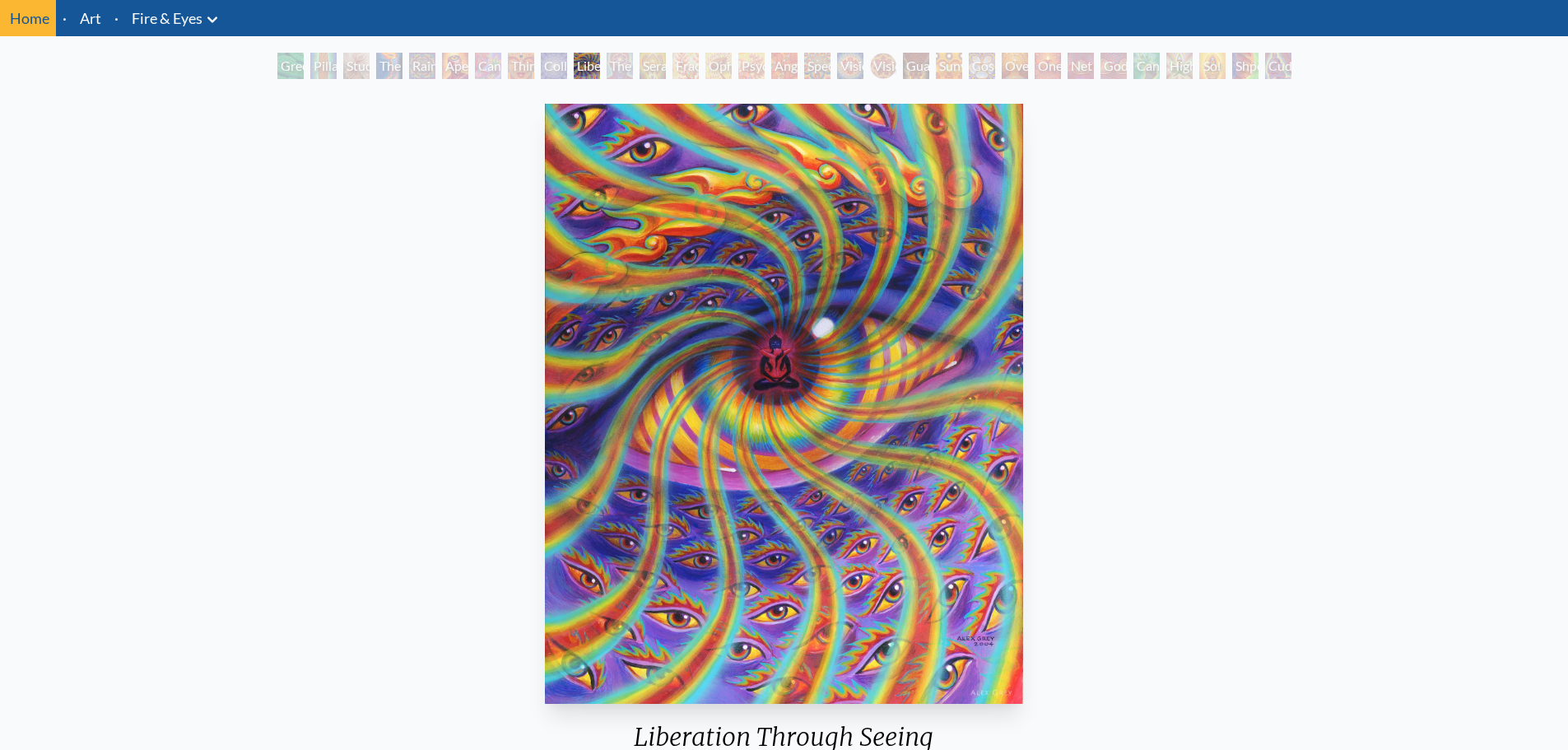
scroll to position [82, 0]
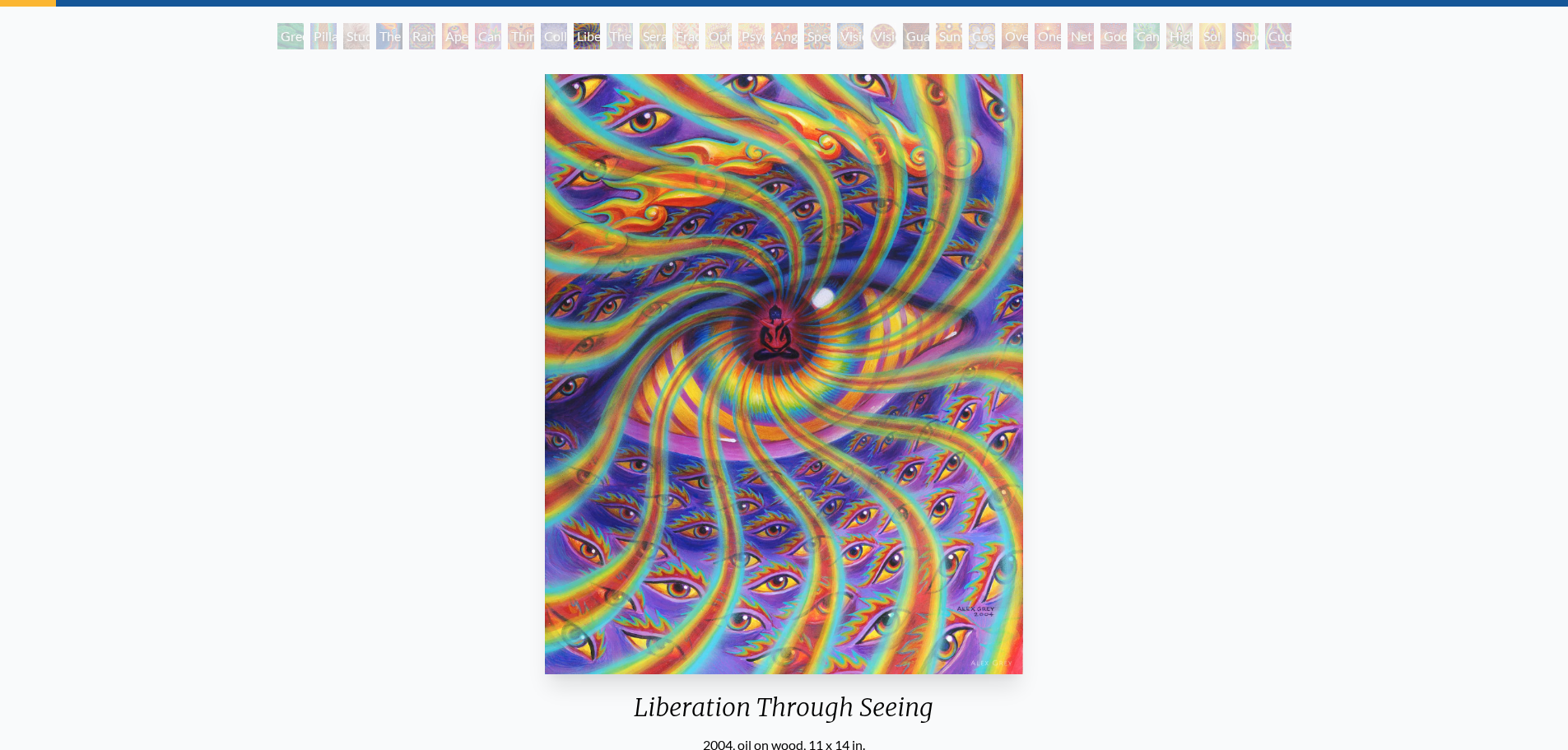
click at [793, 346] on img "10 / 31" at bounding box center [784, 374] width 479 height 600
click at [422, 203] on div "Liberation Through Seeing 2004, oil on wood, 11 x 14 in. Visit the CoSM Shop" at bounding box center [784, 470] width 1542 height 806
click at [562, 41] on div "Collective Vision" at bounding box center [553, 36] width 26 height 26
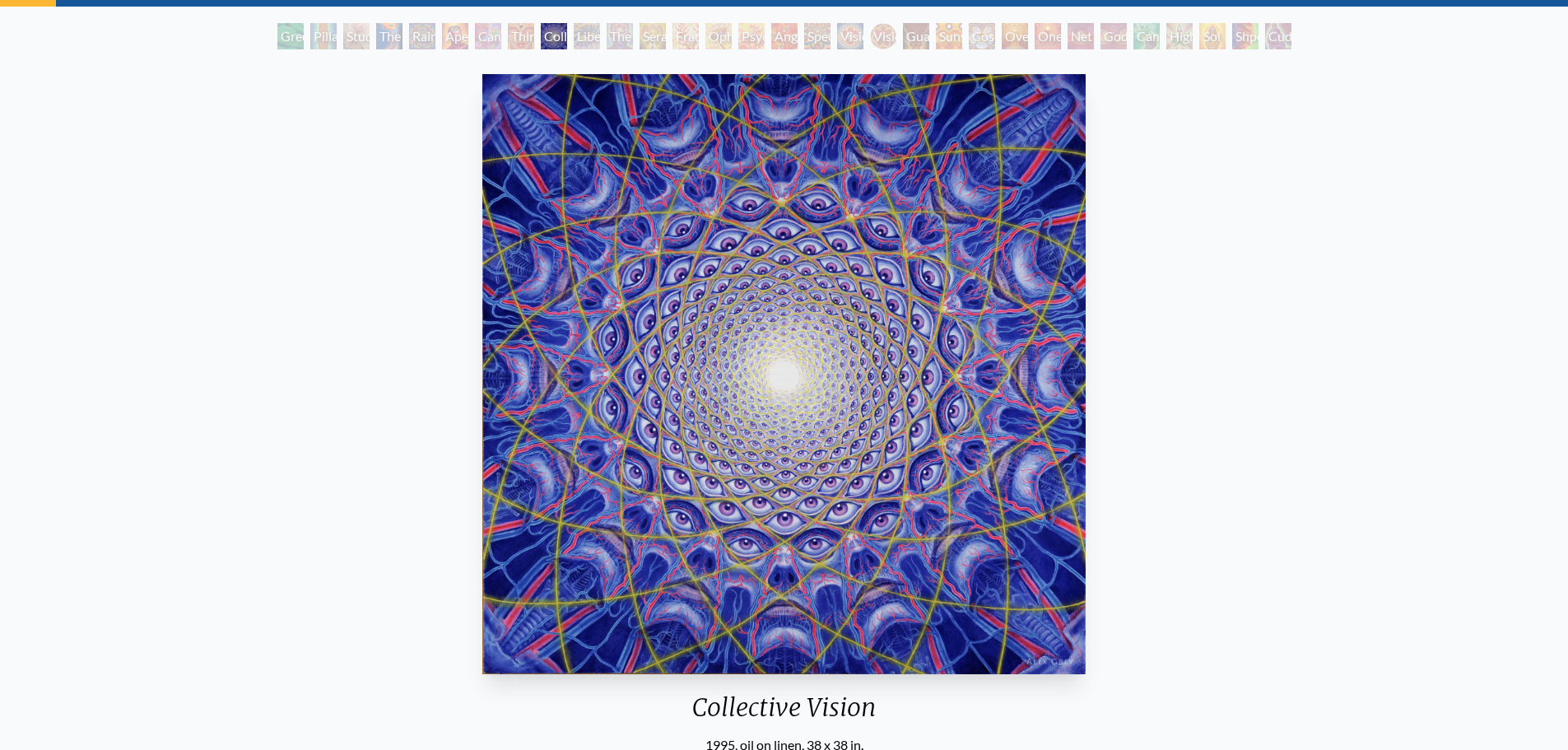
click at [792, 34] on div "Angel Skin" at bounding box center [784, 36] width 26 height 26
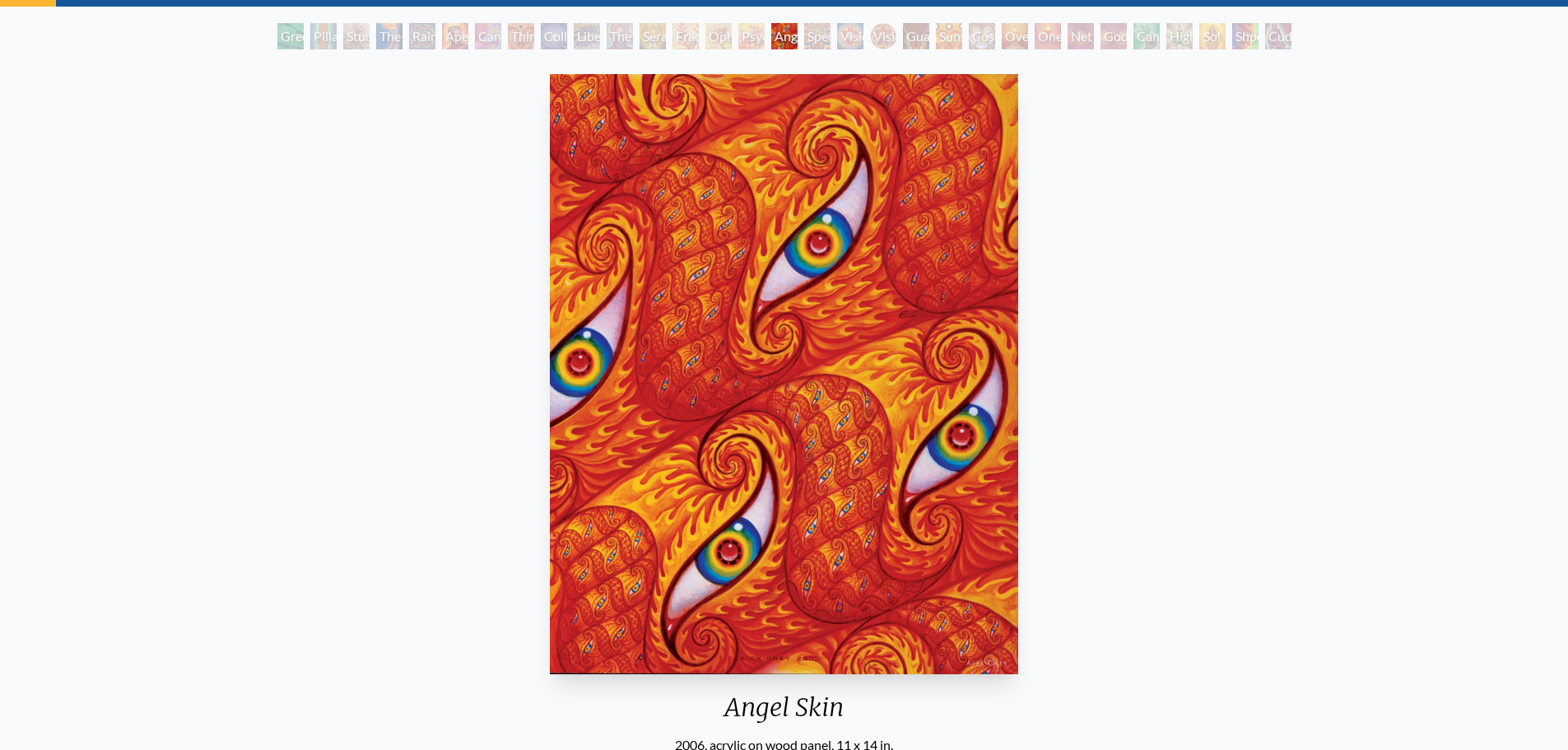
click at [817, 40] on div "Spectral Lotus" at bounding box center [817, 36] width 26 height 26
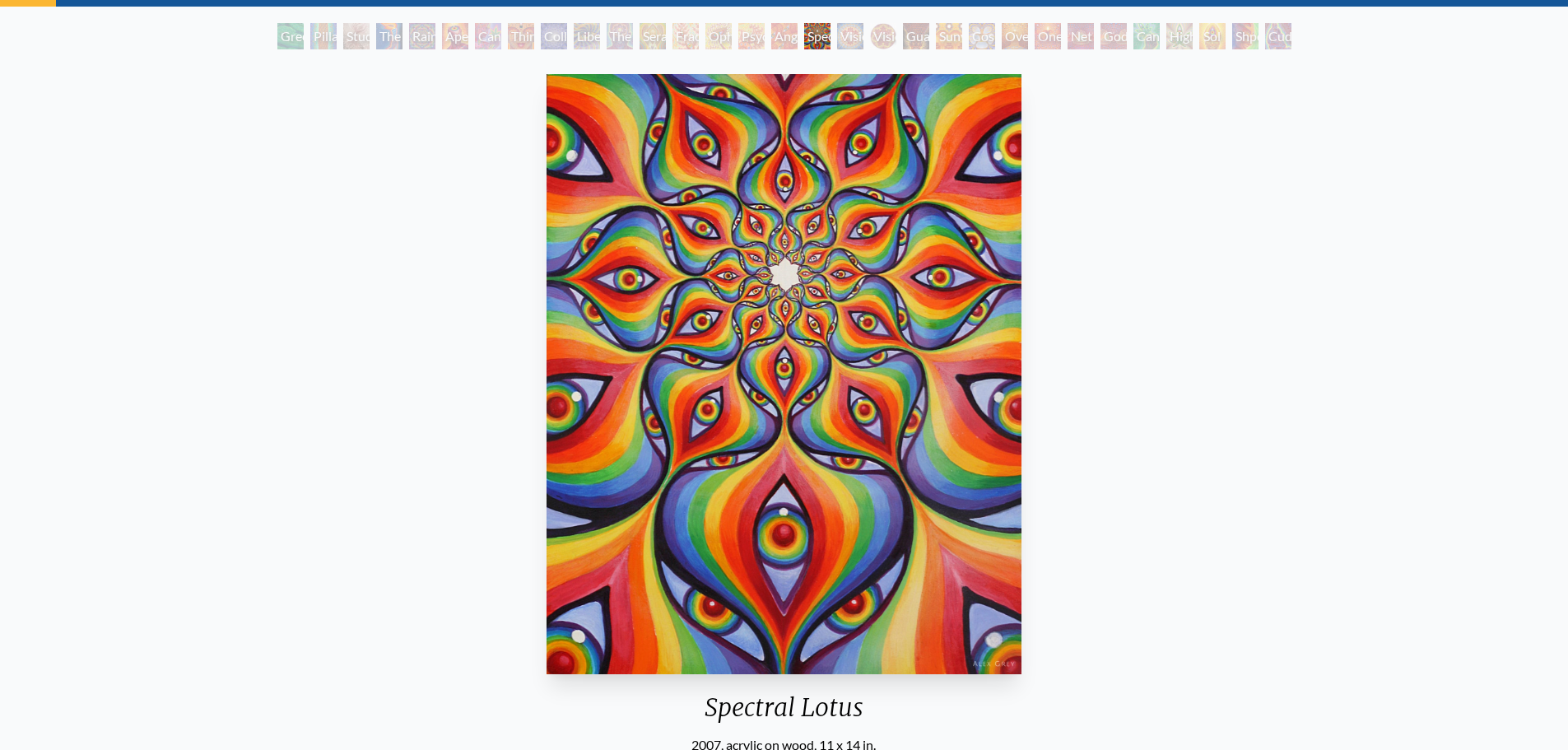
click at [897, 35] on div "Vision Crystal Tondo" at bounding box center [883, 36] width 26 height 26
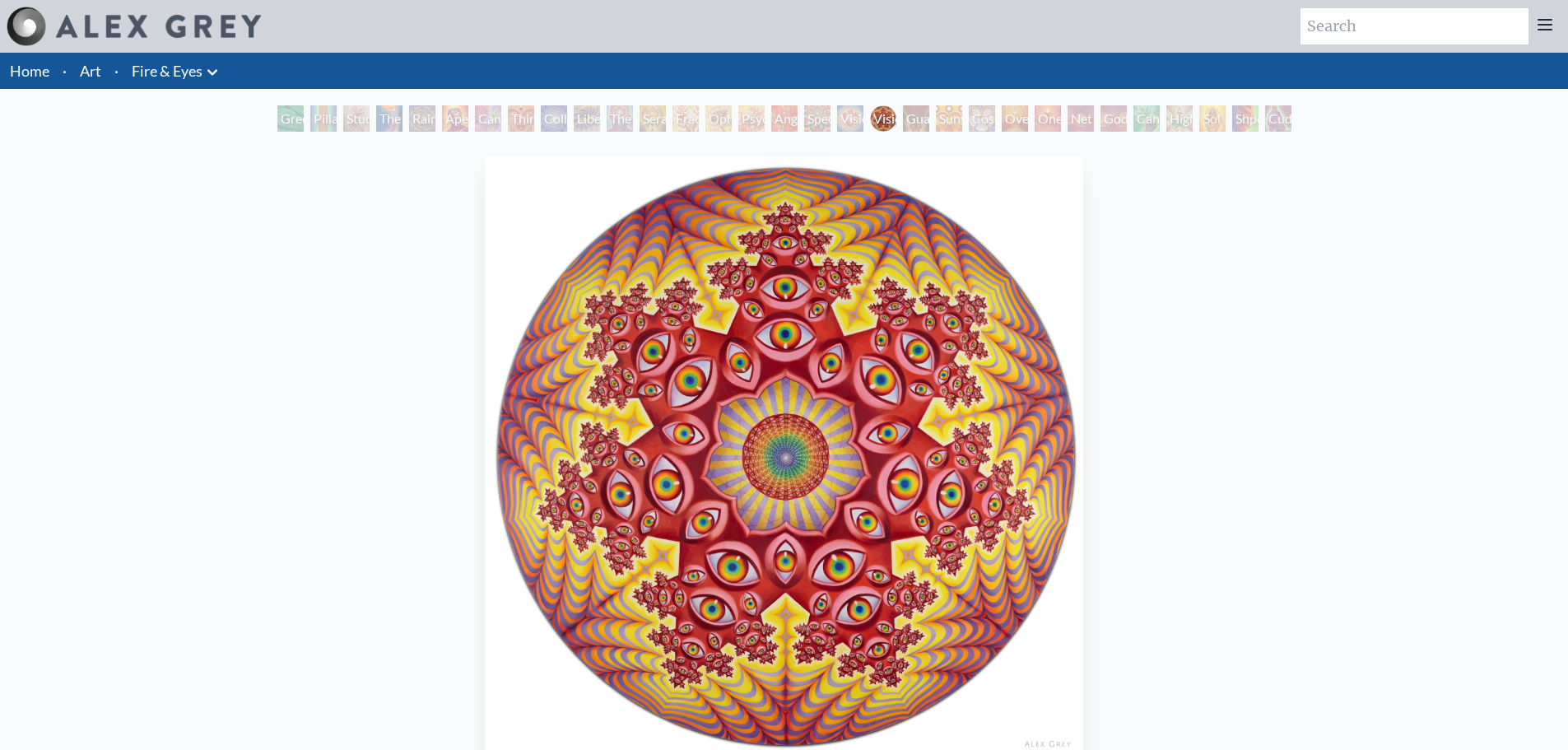
click at [194, 14] on img at bounding box center [158, 25] width 205 height 23
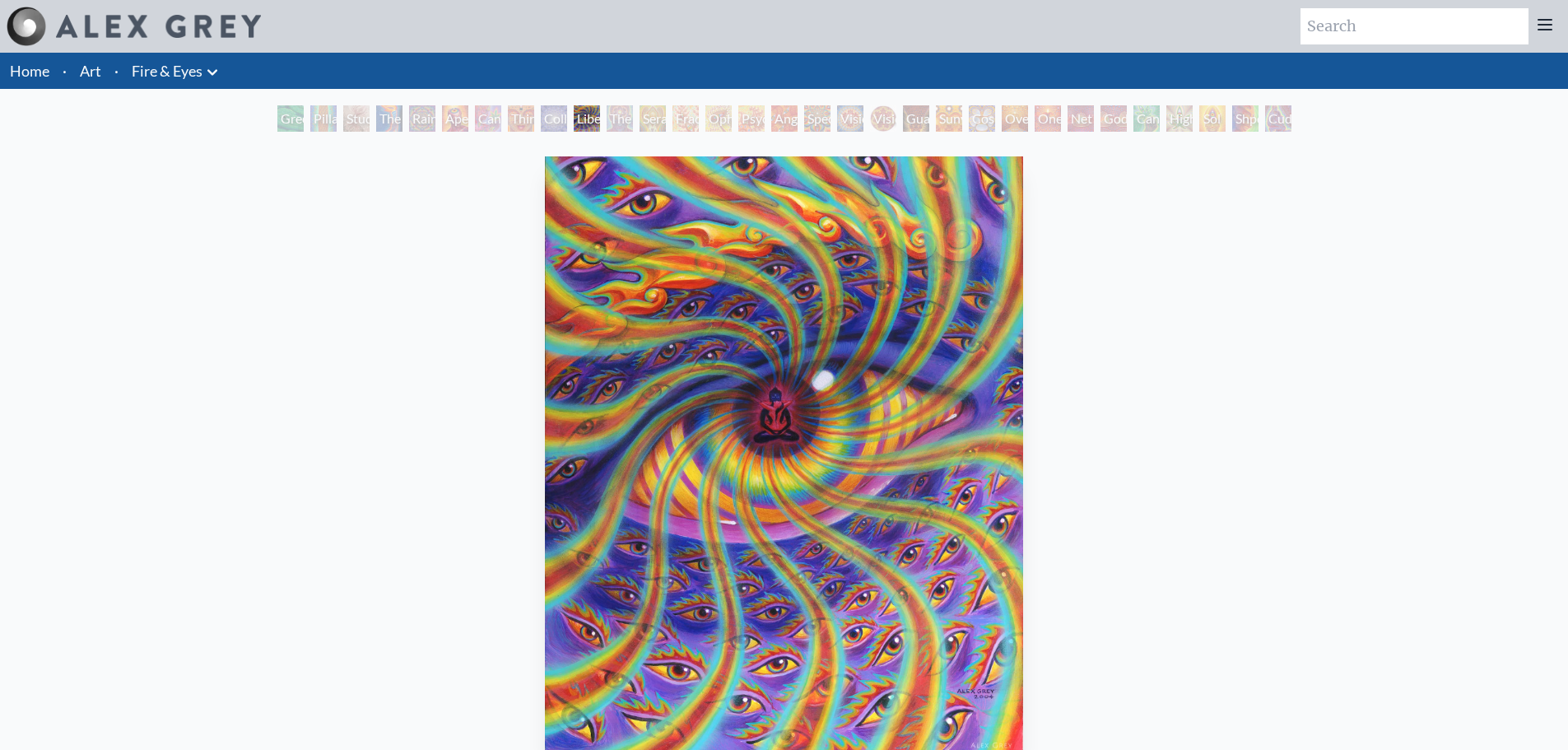
click at [633, 114] on div "The Seer" at bounding box center [620, 118] width 26 height 26
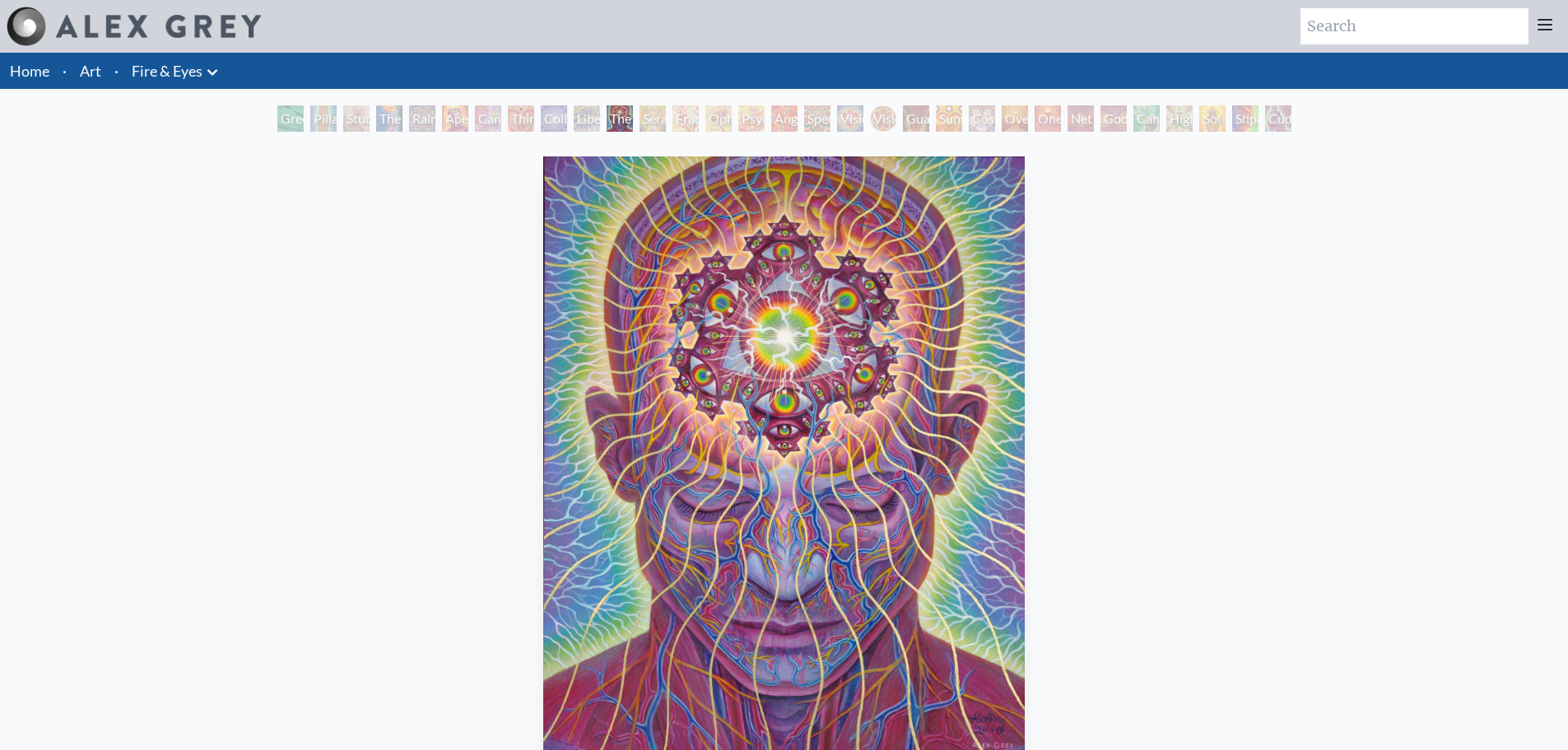
click at [658, 114] on div "Seraphic Transport Docking on the Third Eye" at bounding box center [653, 118] width 26 height 26
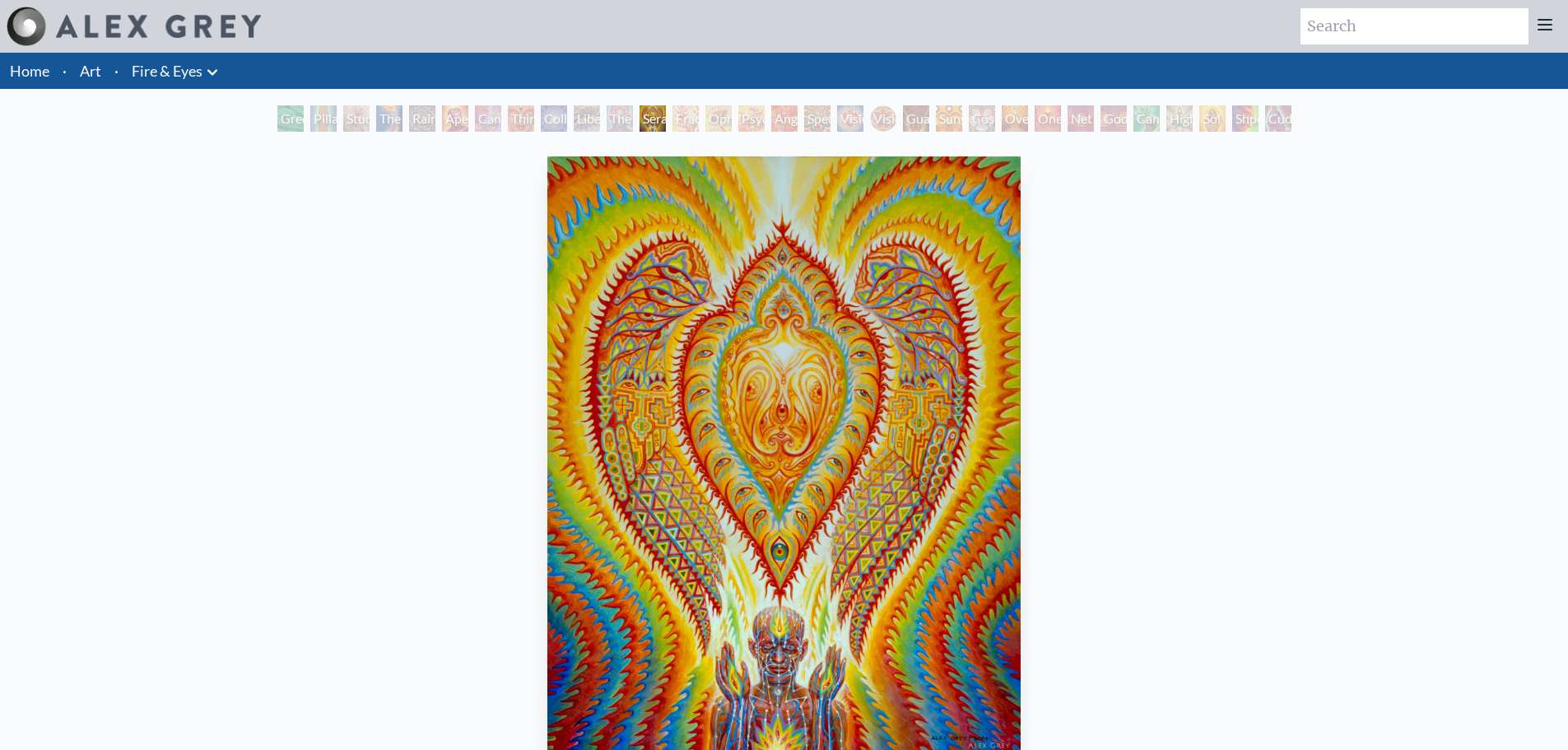
click at [797, 119] on div "Angel Skin" at bounding box center [784, 118] width 26 height 26
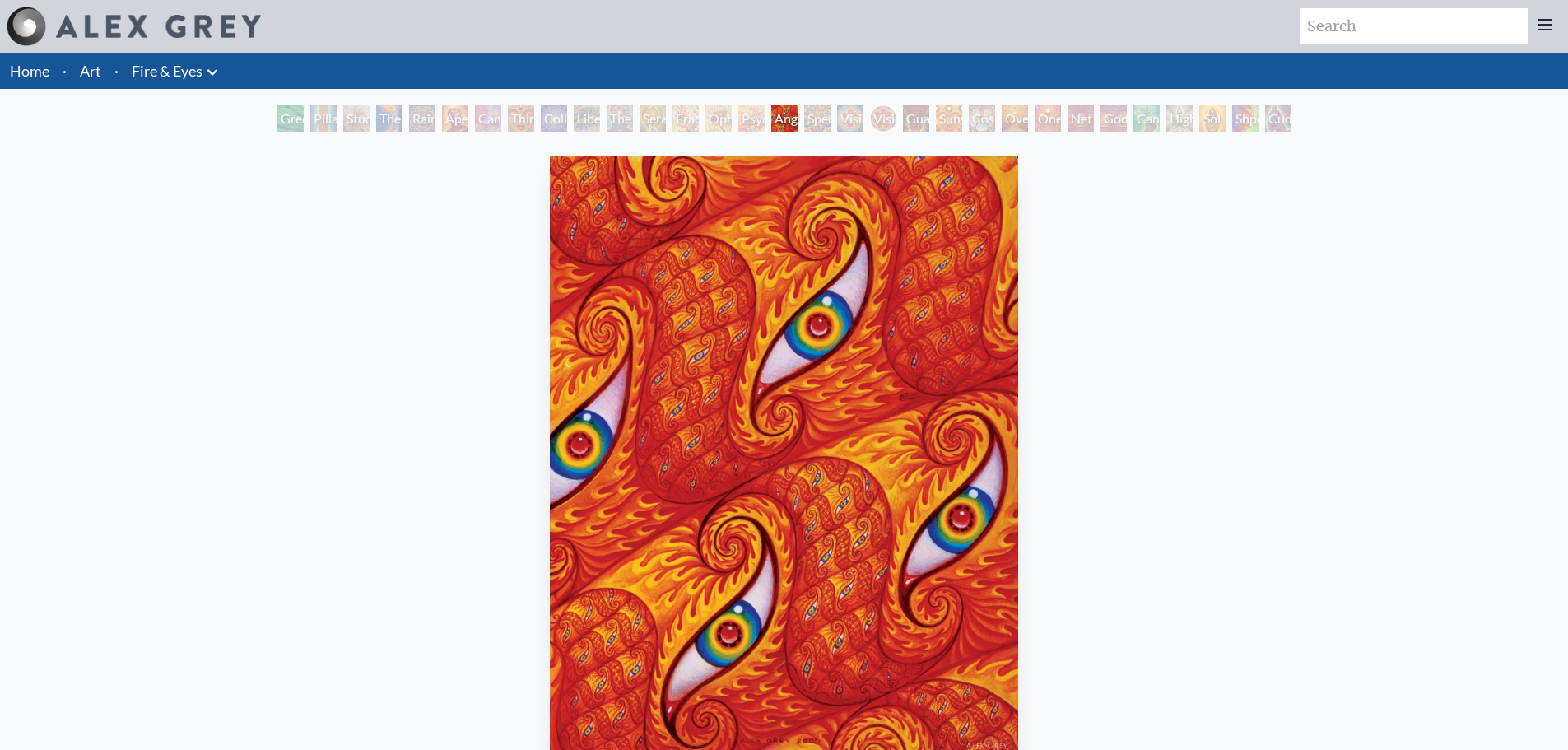
click at [798, 119] on div "Angel Skin" at bounding box center [784, 118] width 26 height 26
click at [826, 118] on div "Spectral Lotus" at bounding box center [817, 118] width 26 height 26
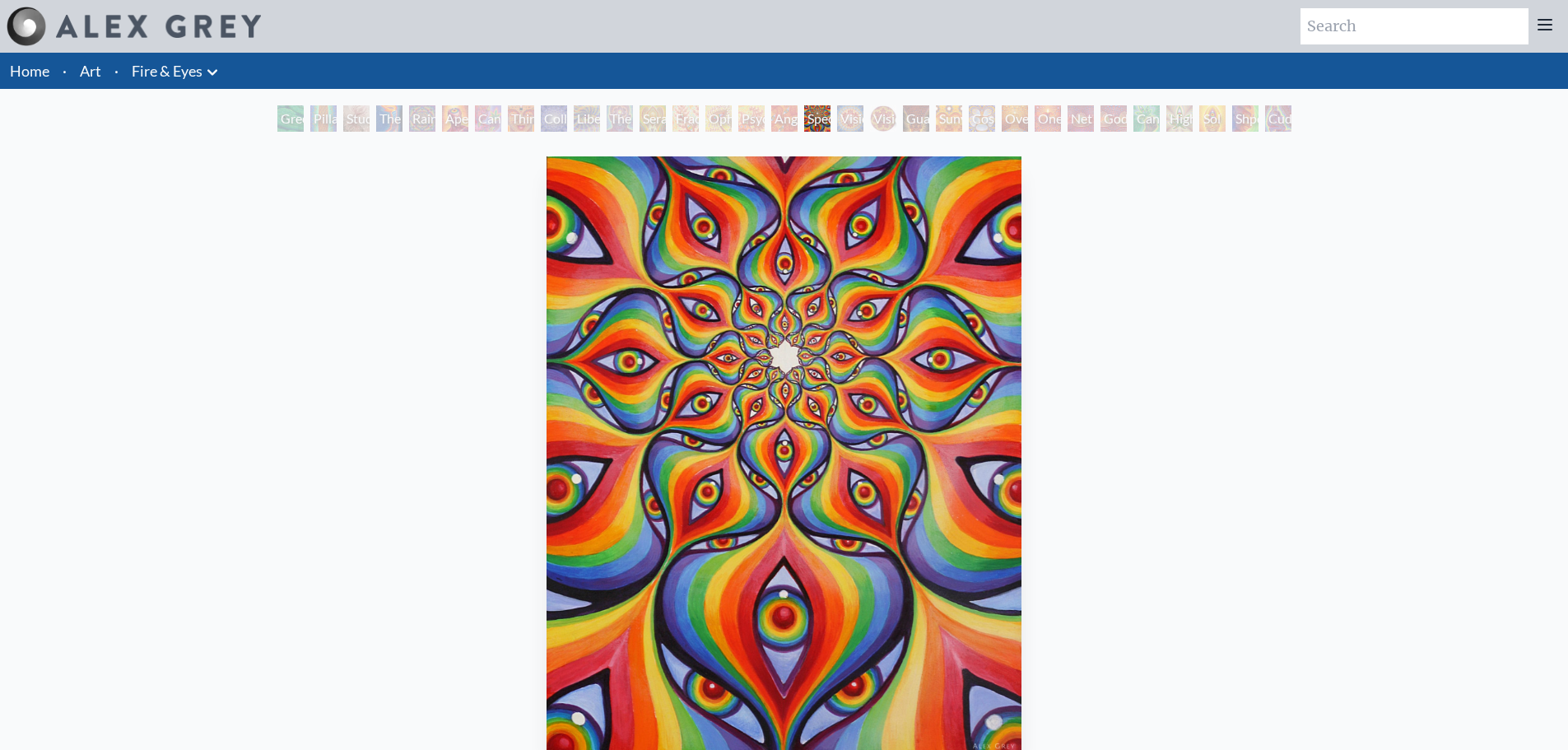
click at [876, 115] on div "Vision Crystal Tondo" at bounding box center [883, 118] width 26 height 26
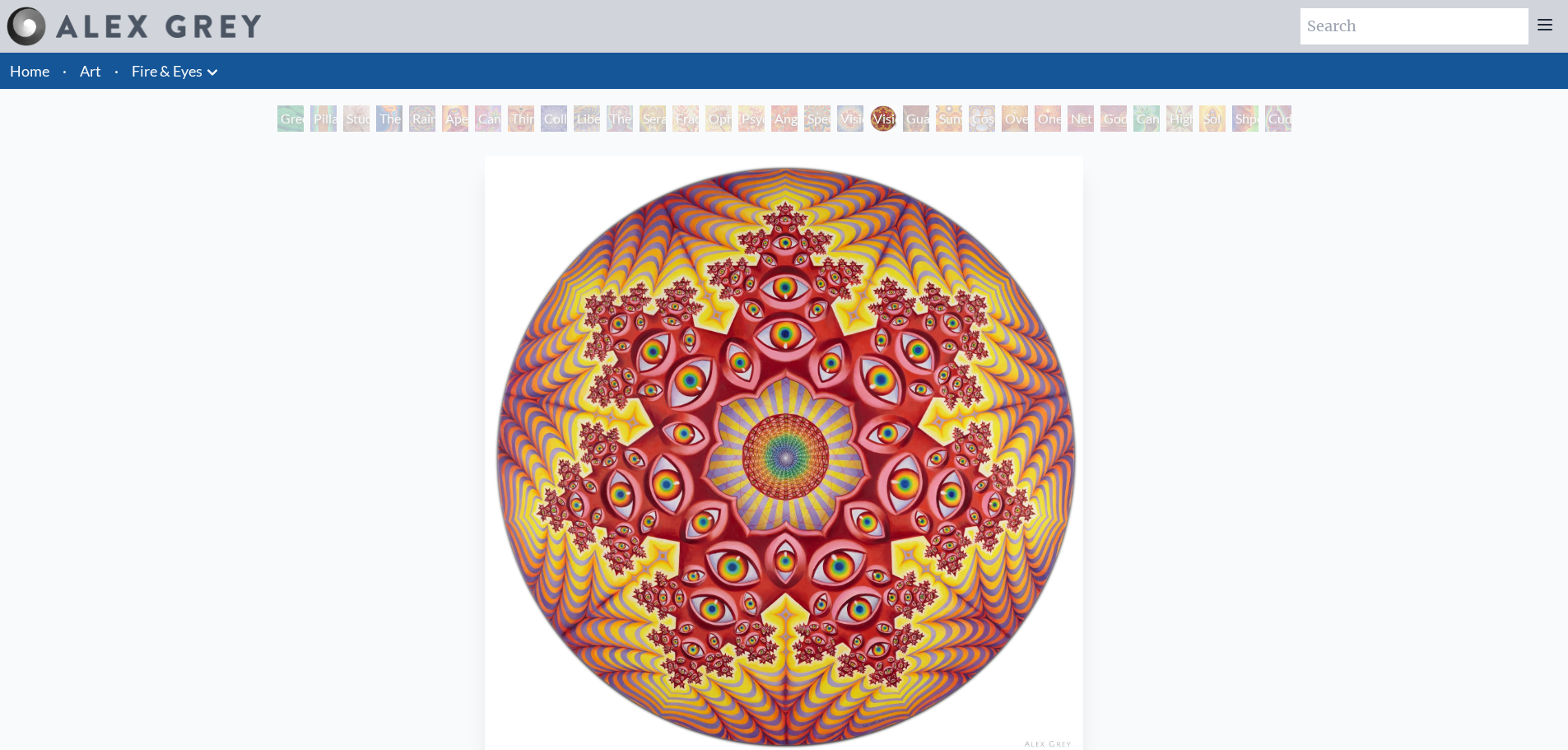
click at [954, 115] on div "Sunyata" at bounding box center [948, 118] width 26 height 26
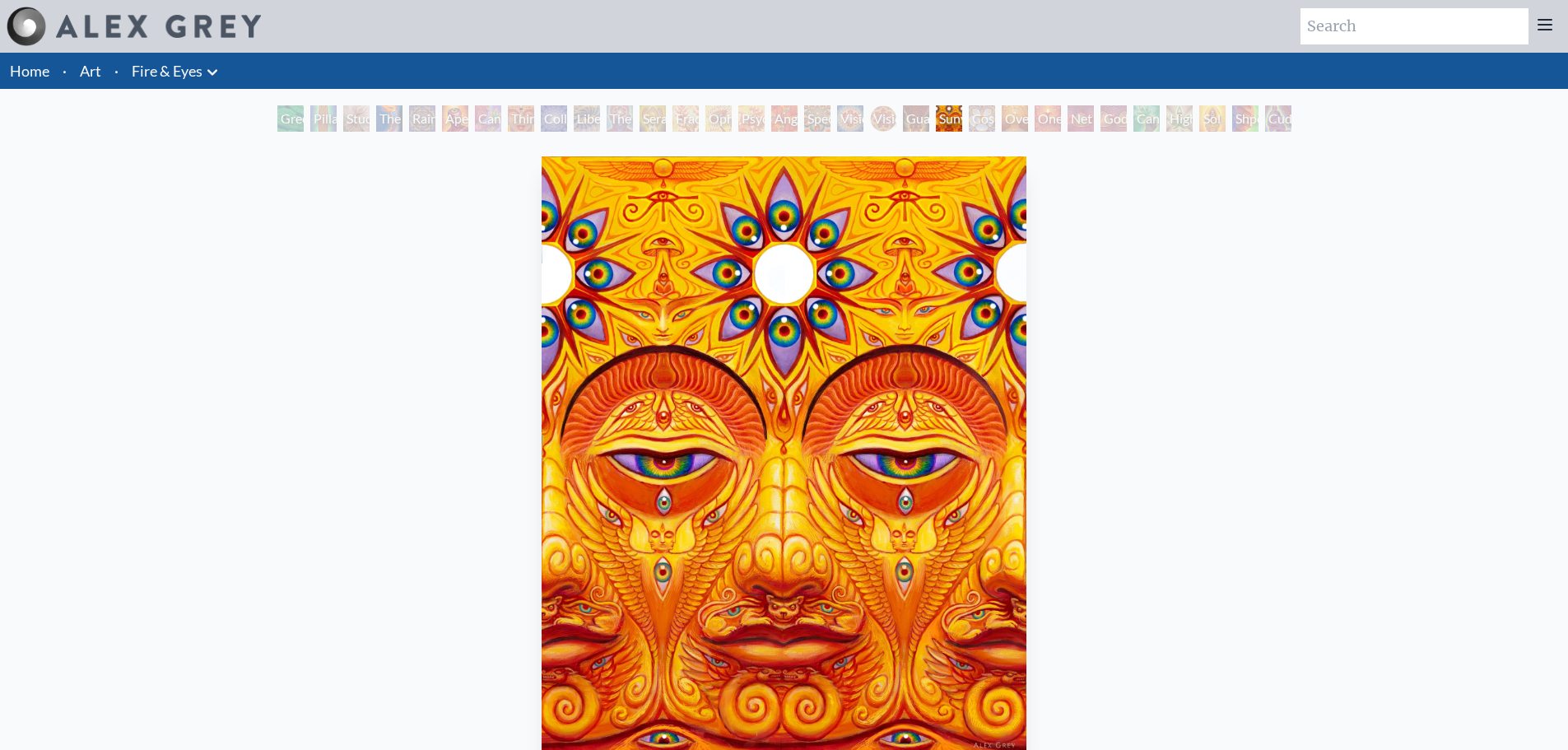
click at [990, 125] on div "Cosmic Elf" at bounding box center [981, 118] width 26 height 26
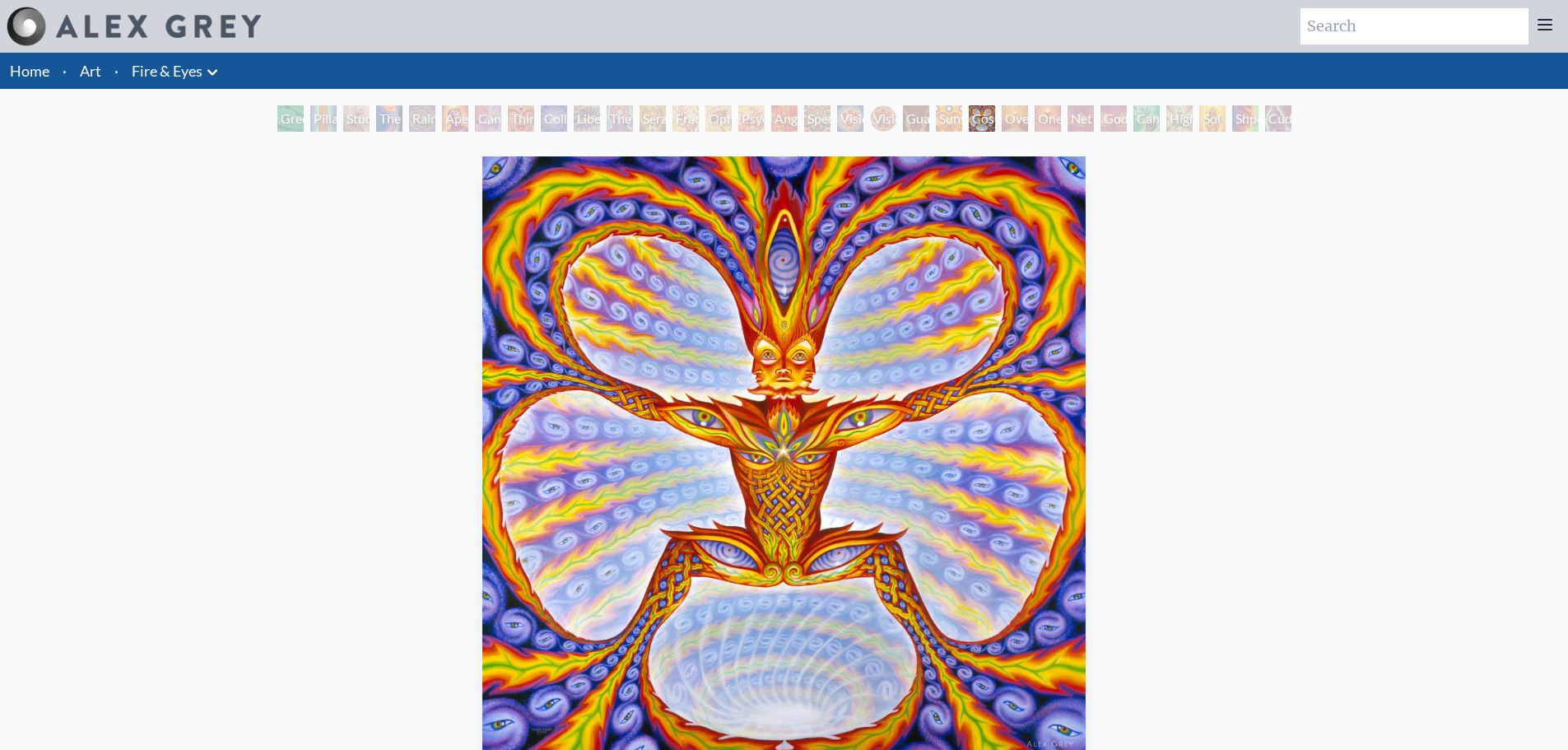
click at [1011, 120] on div "Oversoul" at bounding box center [1015, 118] width 26 height 26
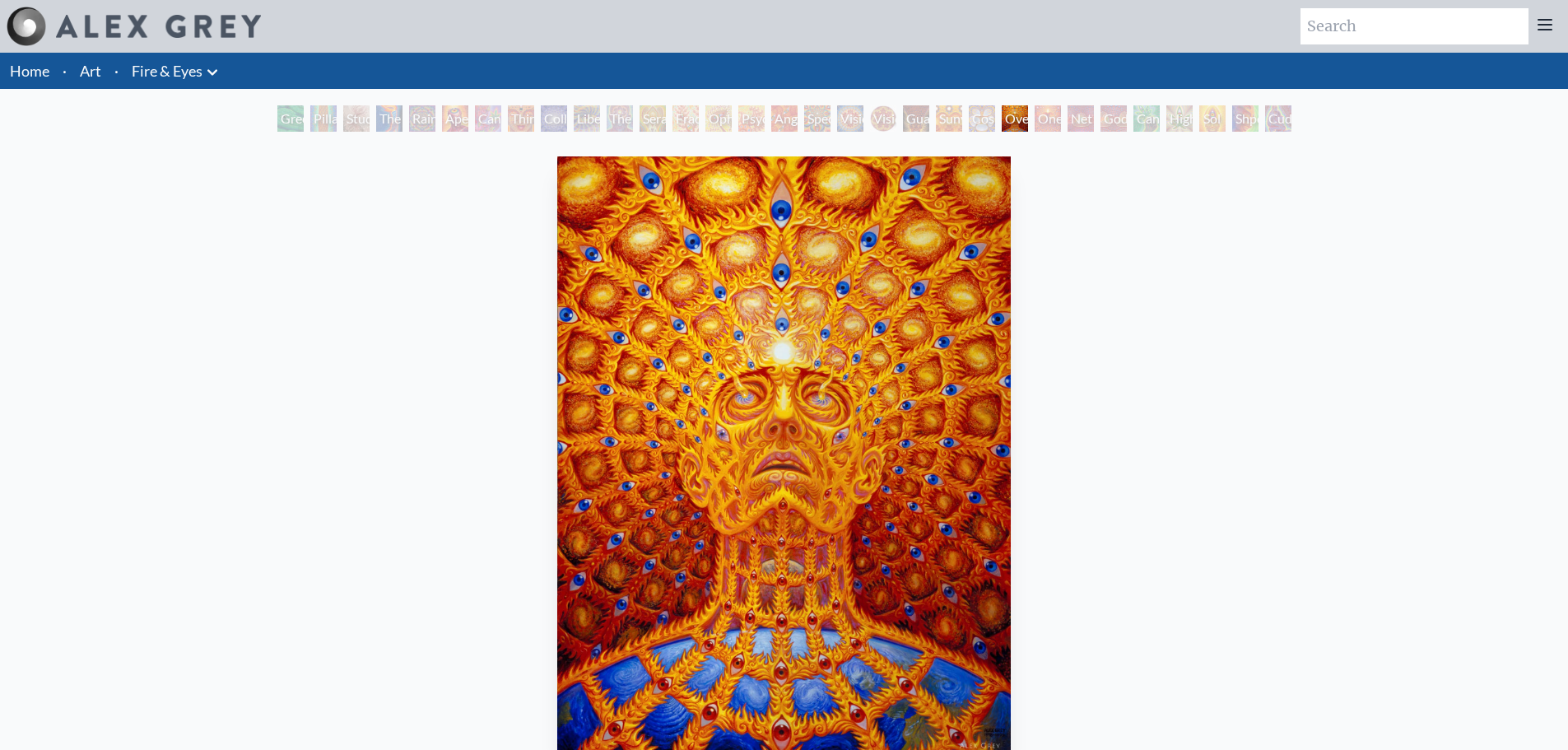
click at [1055, 119] on div "One" at bounding box center [1048, 118] width 26 height 26
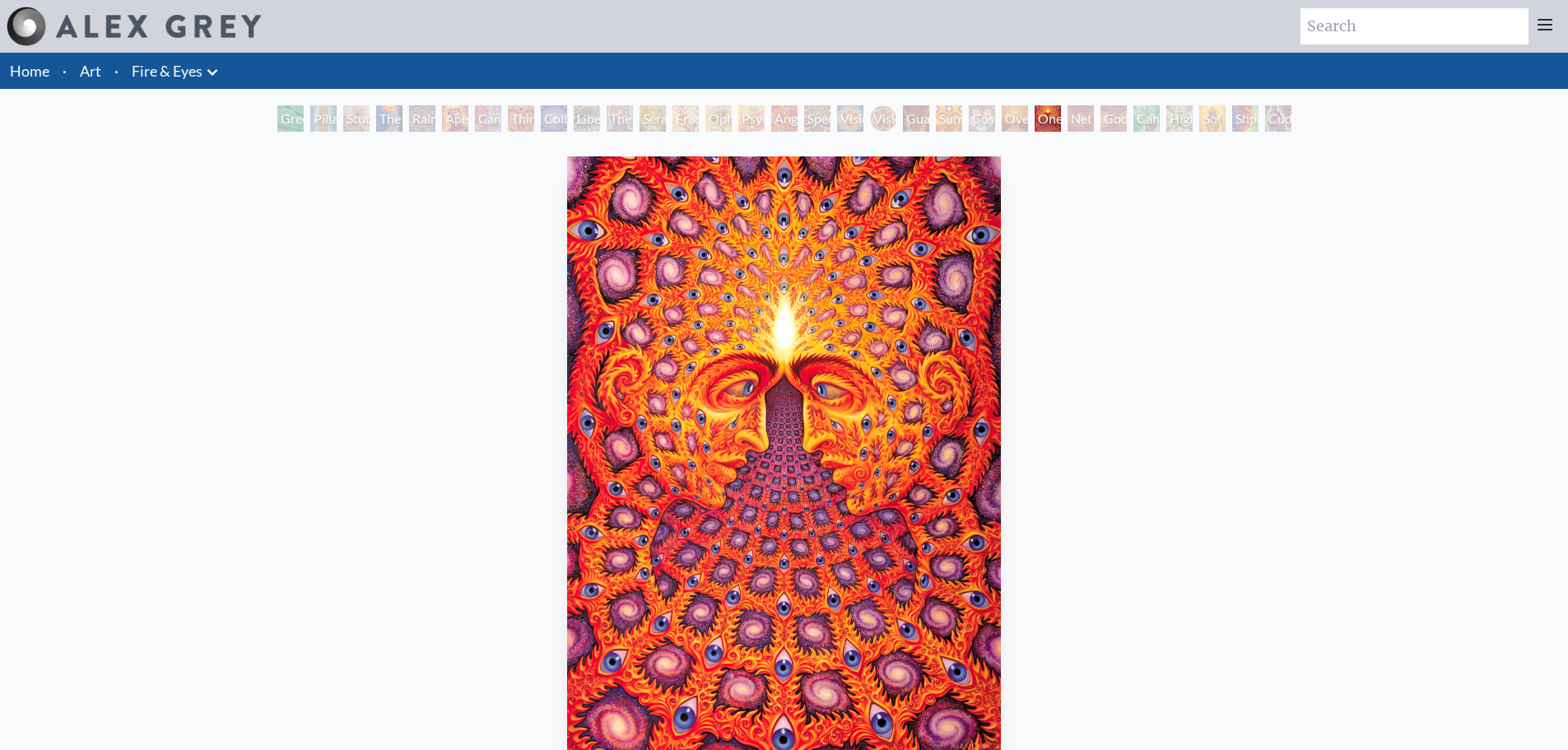
click at [1072, 119] on div "Net of Being" at bounding box center [1081, 118] width 26 height 26
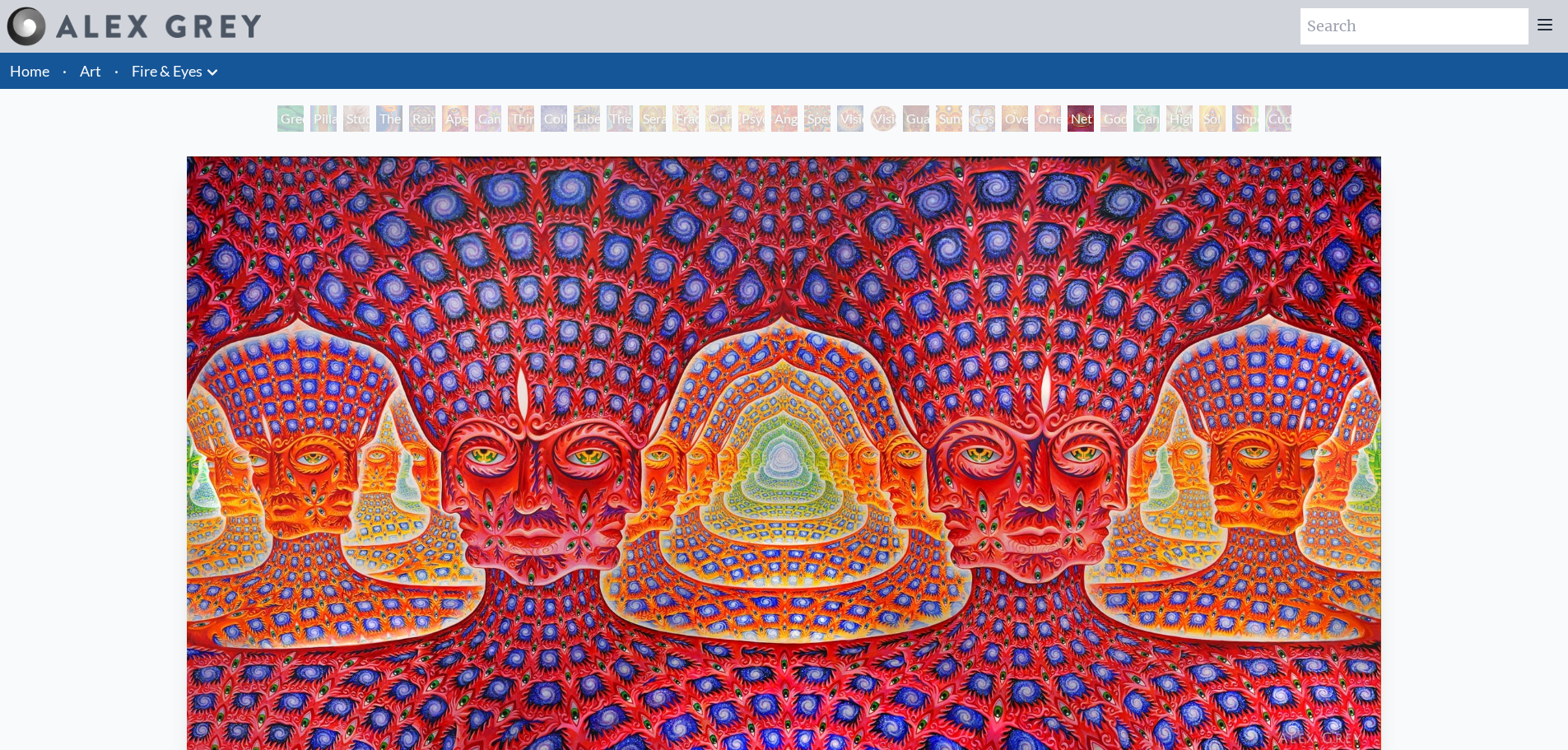
click at [1133, 124] on div "Cannafist" at bounding box center [1146, 118] width 26 height 26
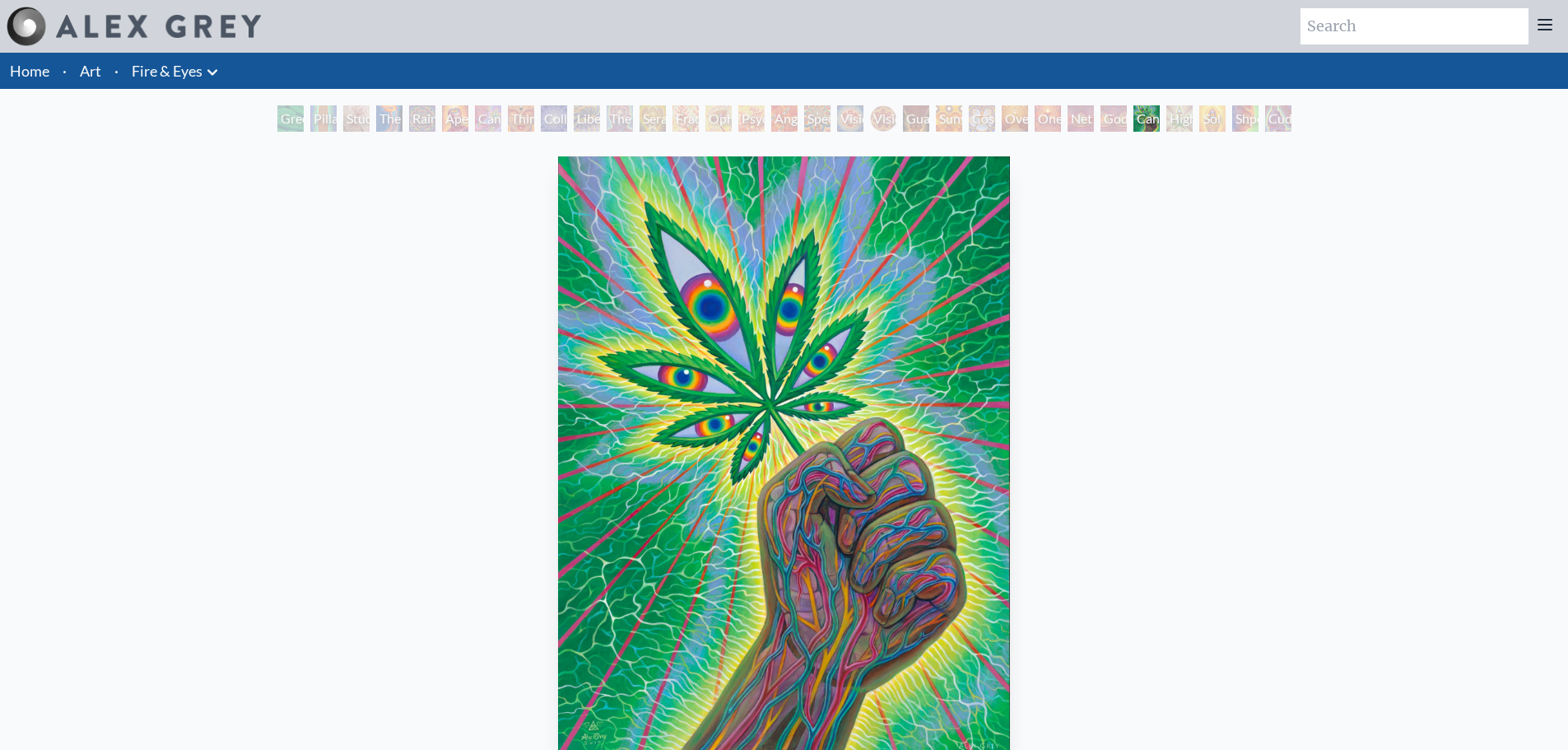
click at [1107, 124] on div "Godself" at bounding box center [1113, 118] width 26 height 26
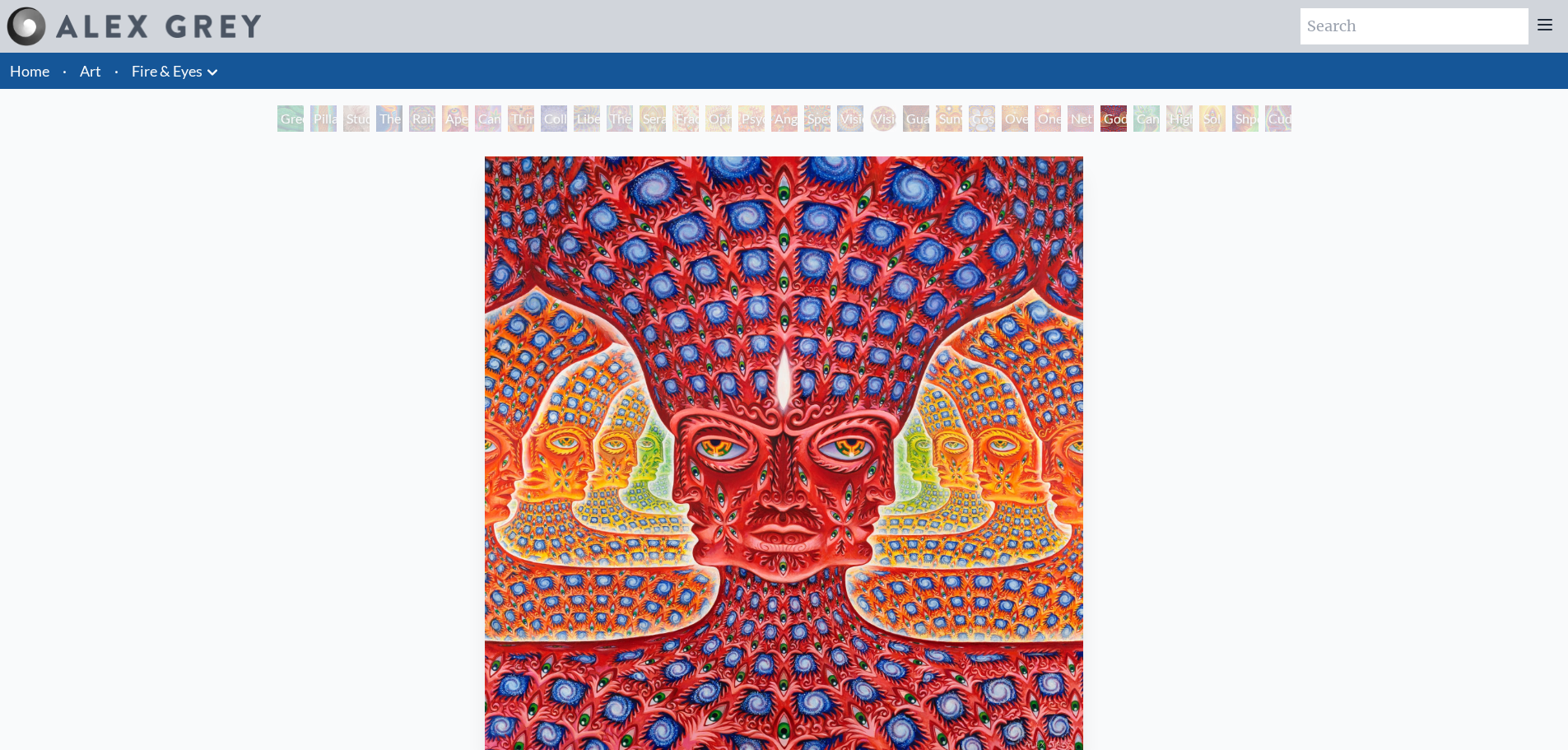
click at [1187, 125] on div "Higher Vision" at bounding box center [1179, 118] width 26 height 26
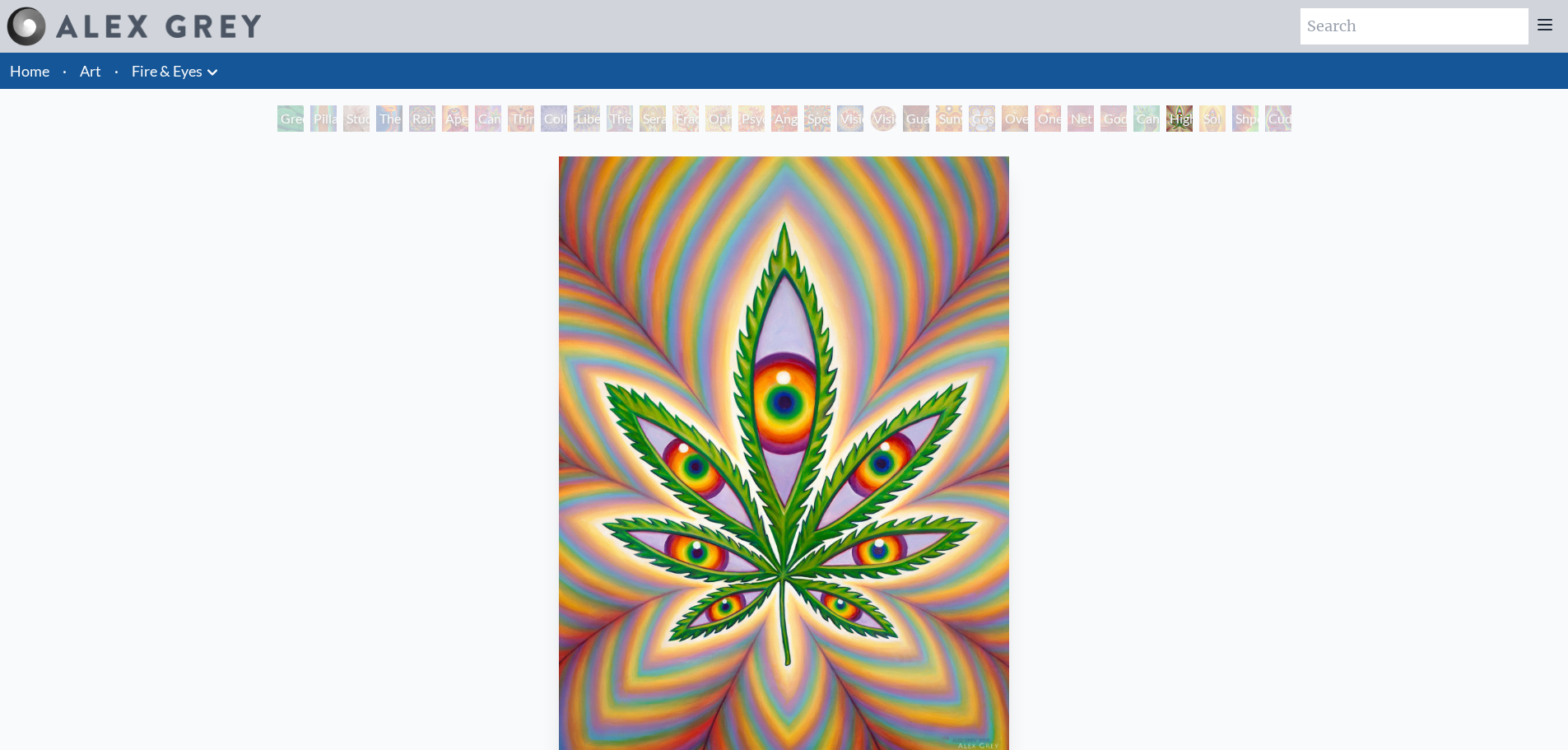
click at [1238, 122] on div "Shpongled" at bounding box center [1245, 118] width 26 height 26
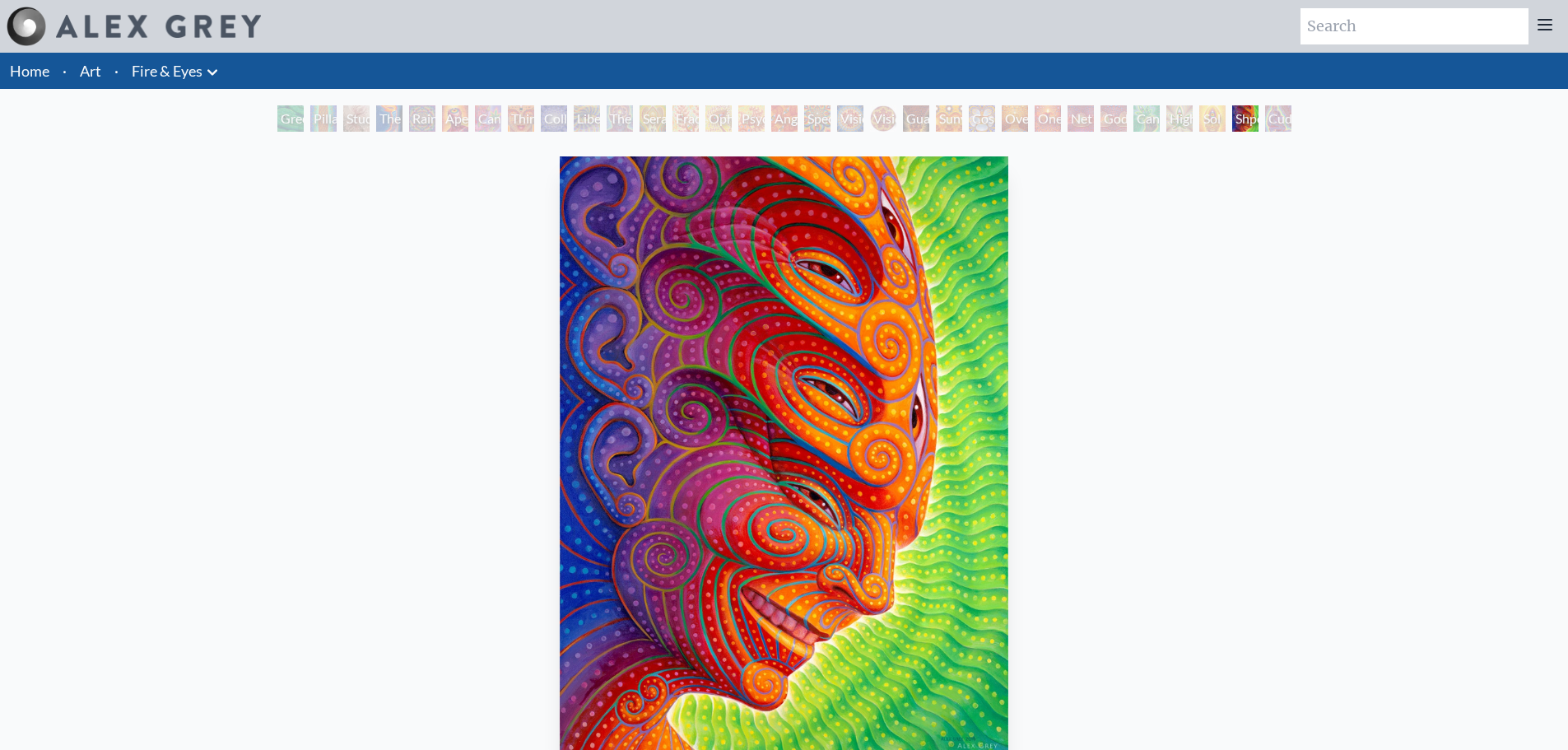
click at [1287, 125] on div "Cuddle" at bounding box center [1278, 118] width 26 height 26
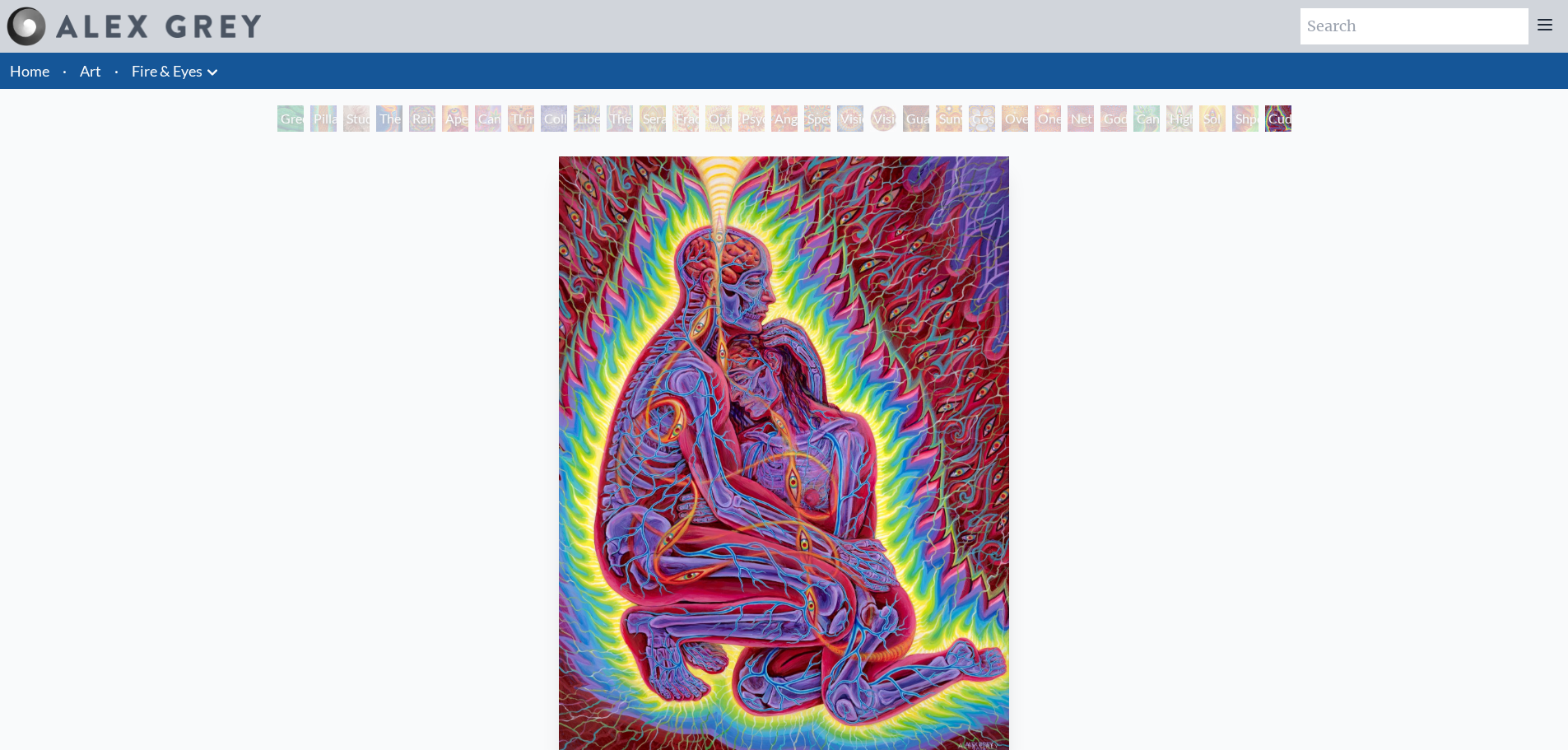
click at [442, 108] on div "Aperture" at bounding box center [455, 118] width 26 height 26
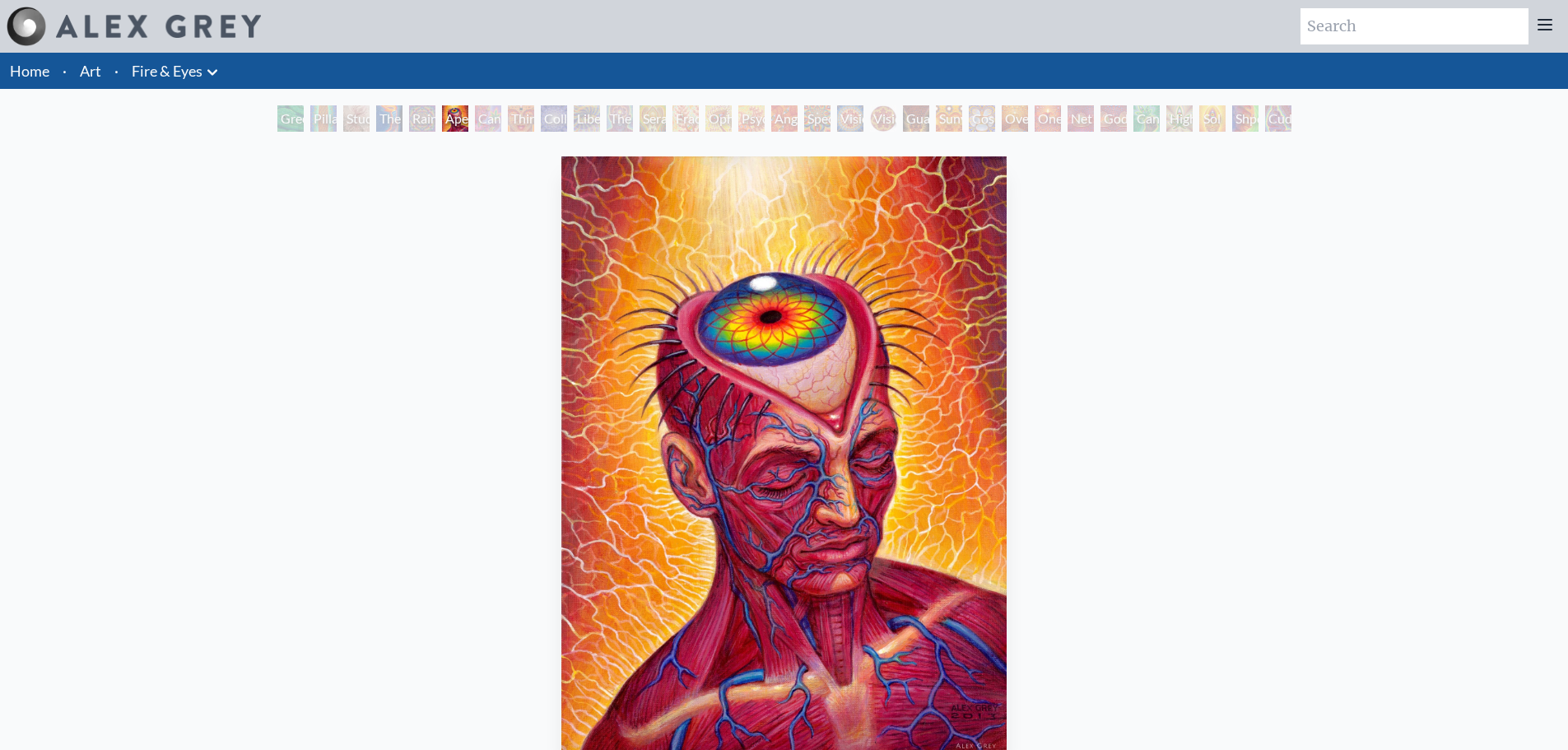
click at [422, 127] on div "Rainbow Eye Ripple" at bounding box center [422, 118] width 26 height 26
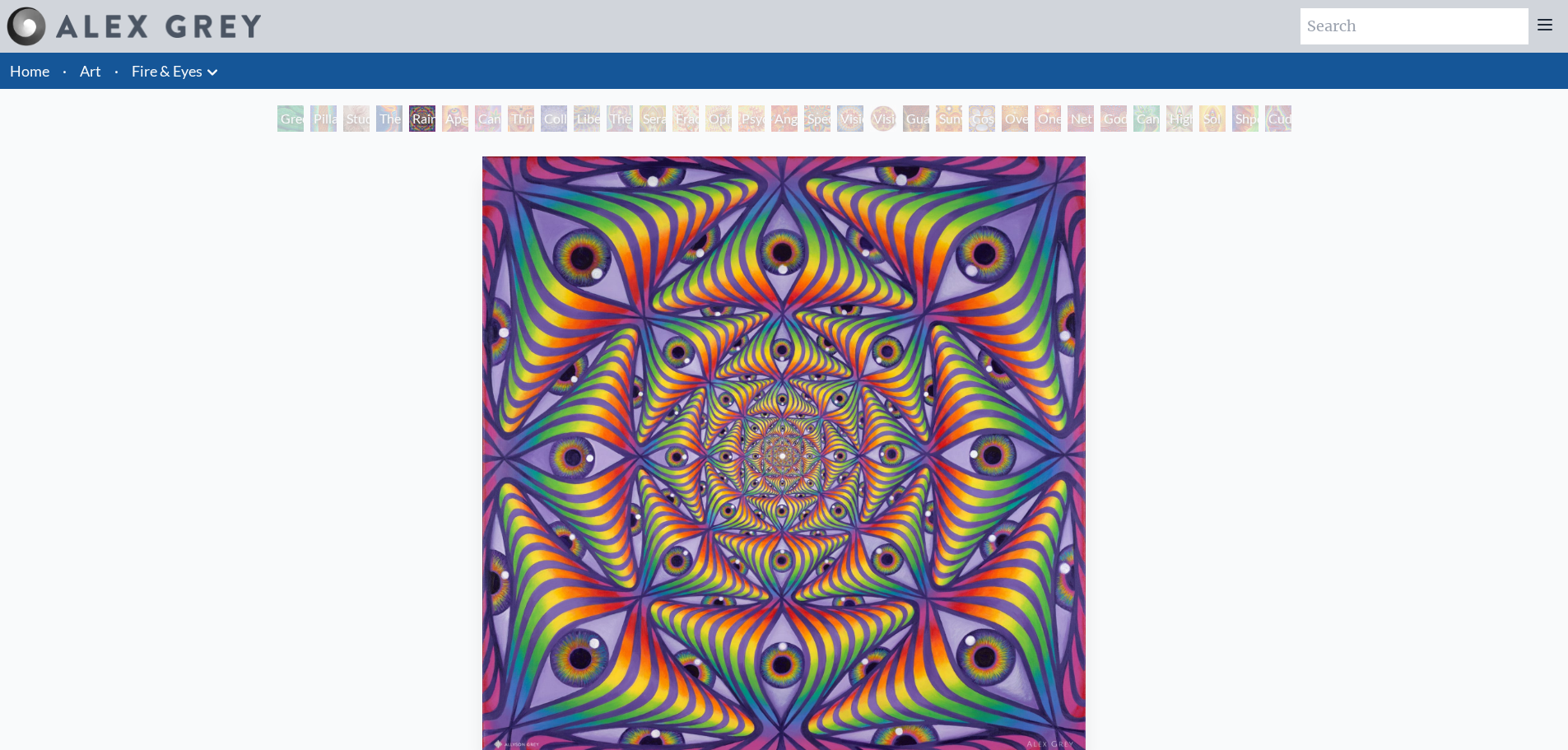
click at [343, 124] on div "Study for the Great Turn" at bounding box center [356, 118] width 26 height 26
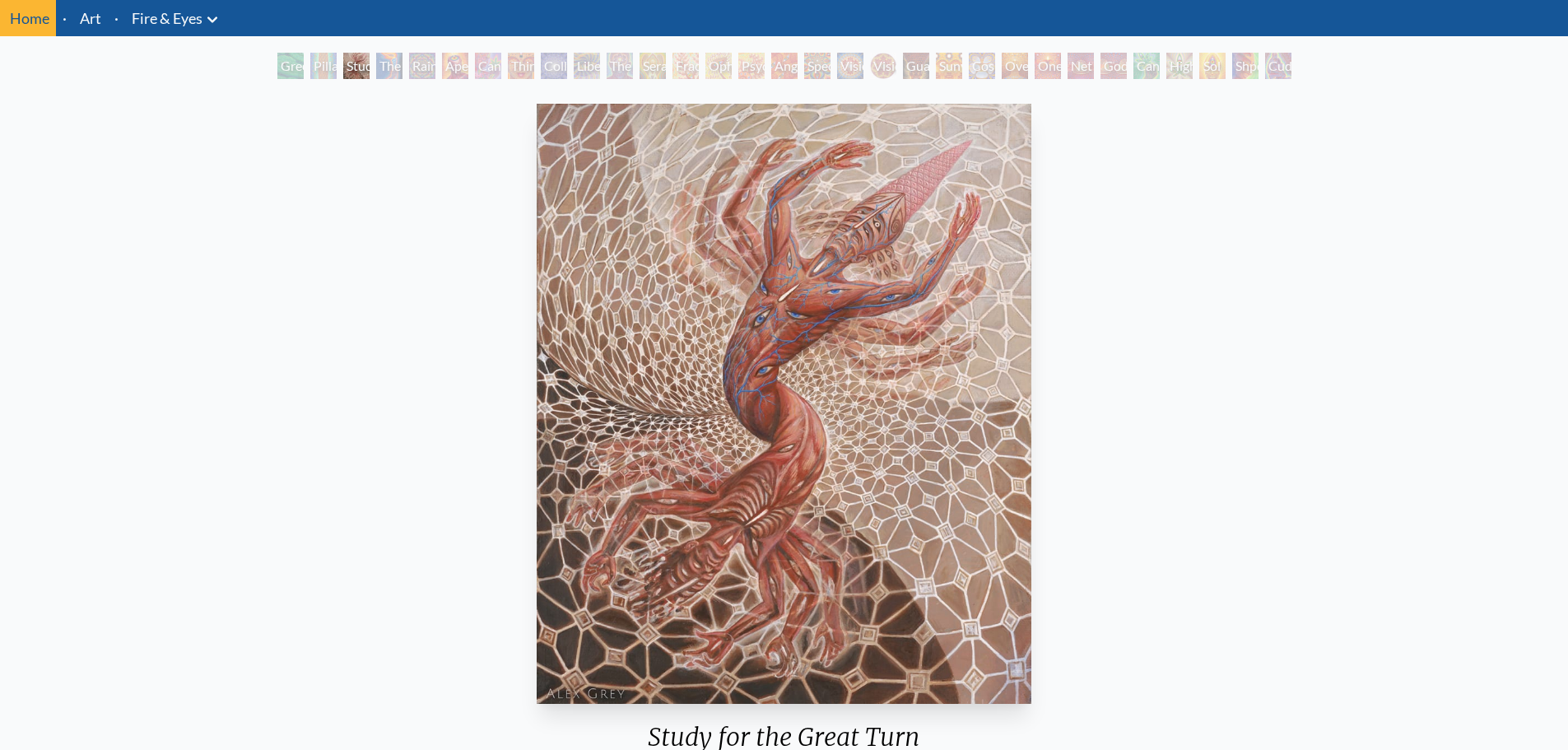
scroll to position [82, 0]
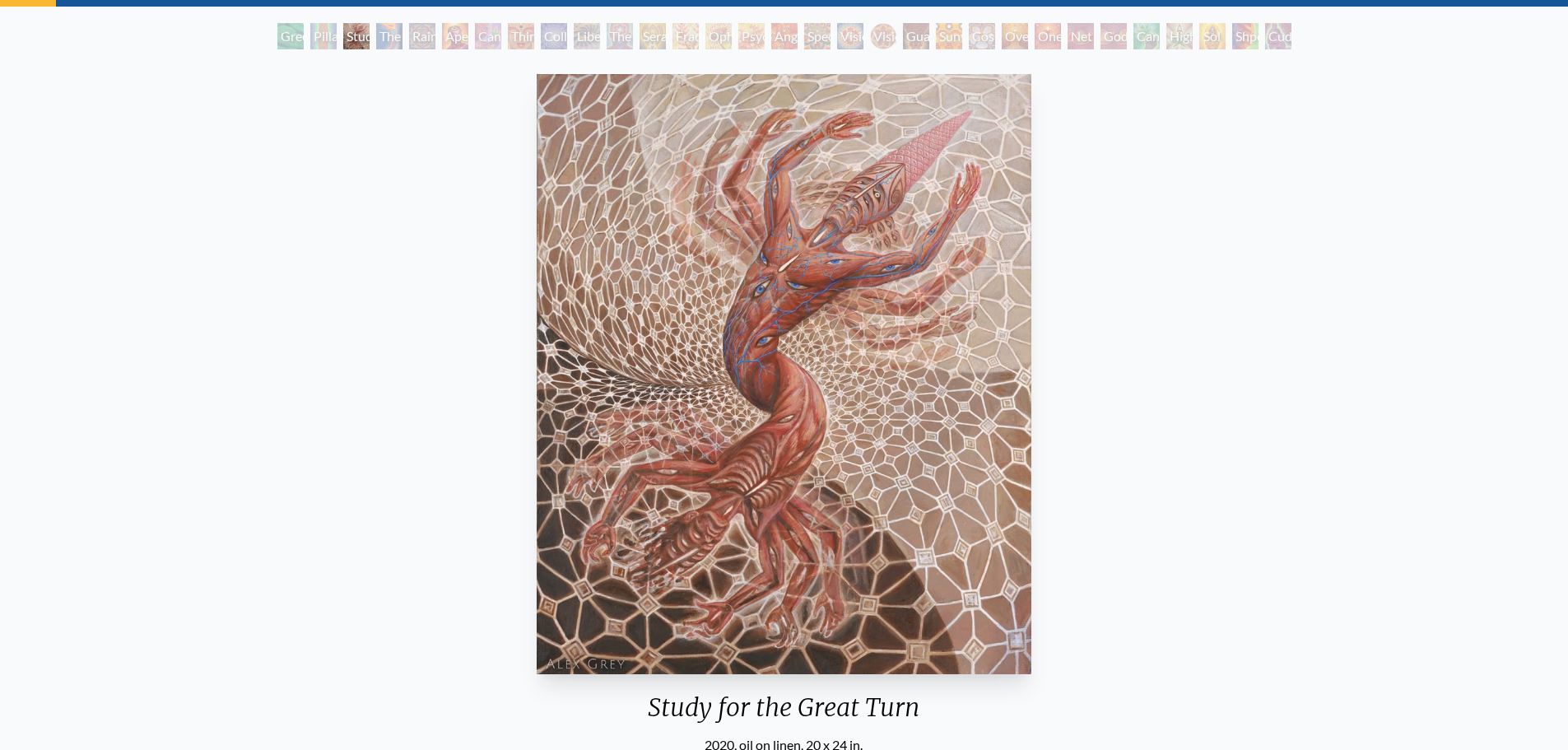
click at [284, 40] on div "Green Hand" at bounding box center [290, 36] width 26 height 26
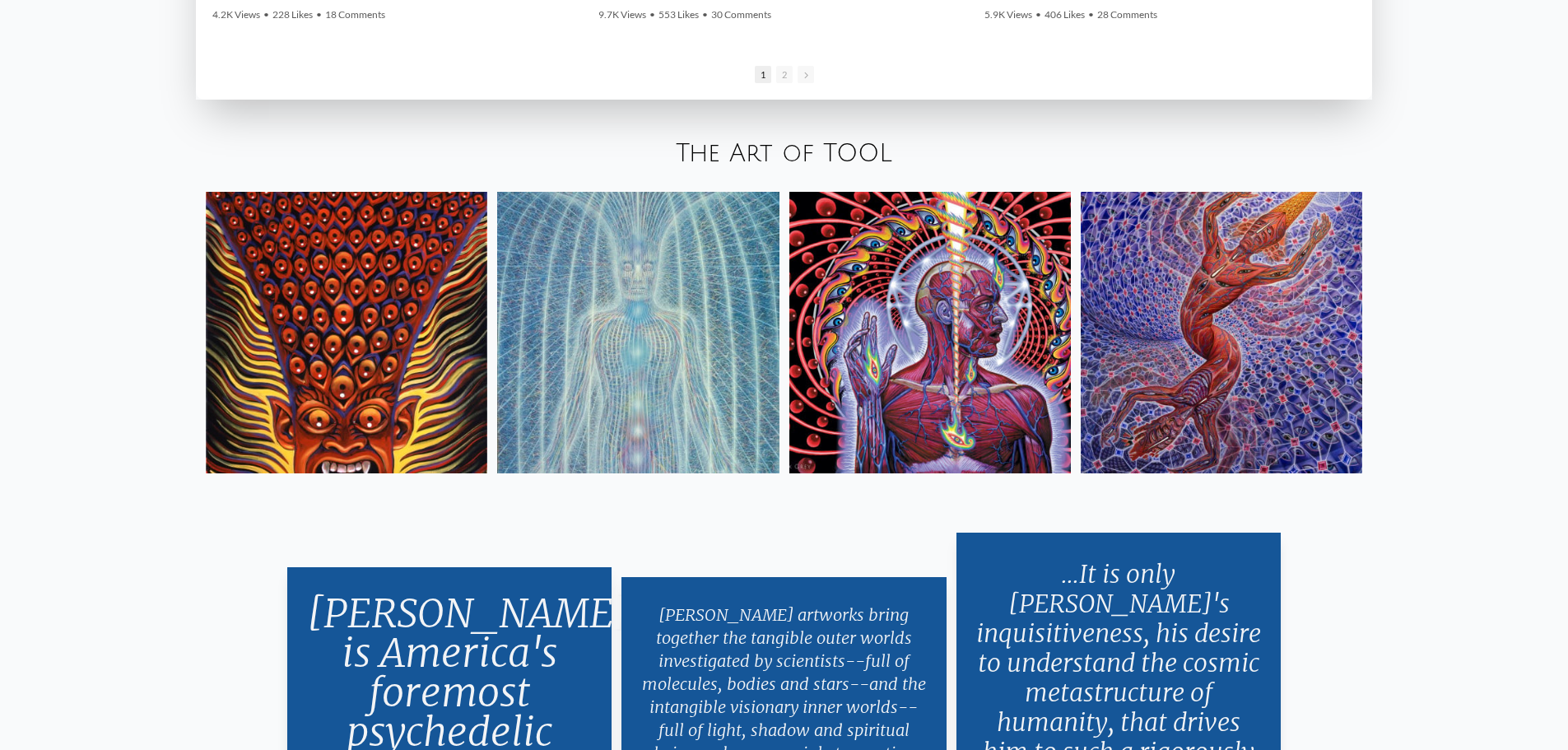
scroll to position [3292, 0]
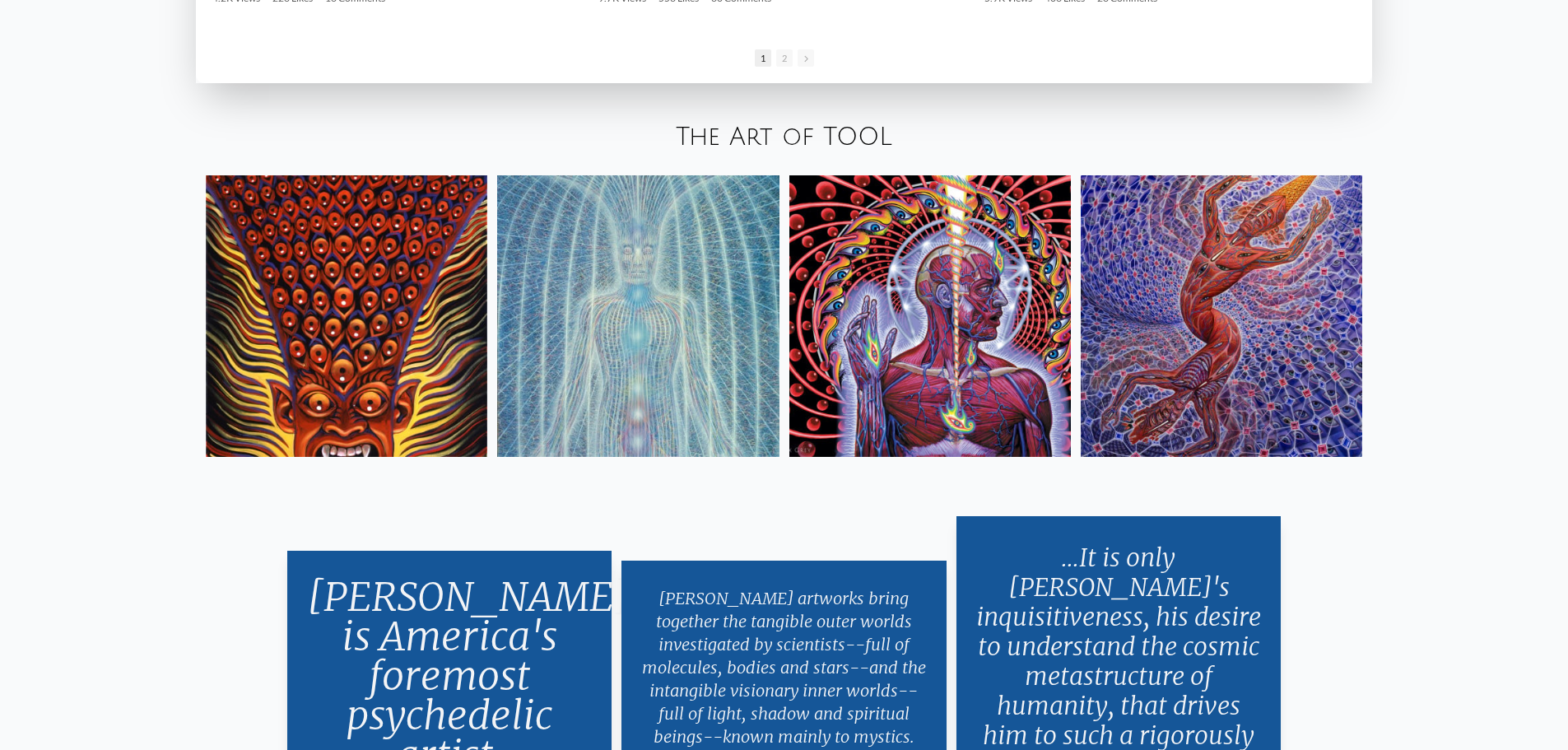
click at [784, 151] on link "The Art of TOOL" at bounding box center [783, 137] width 216 height 27
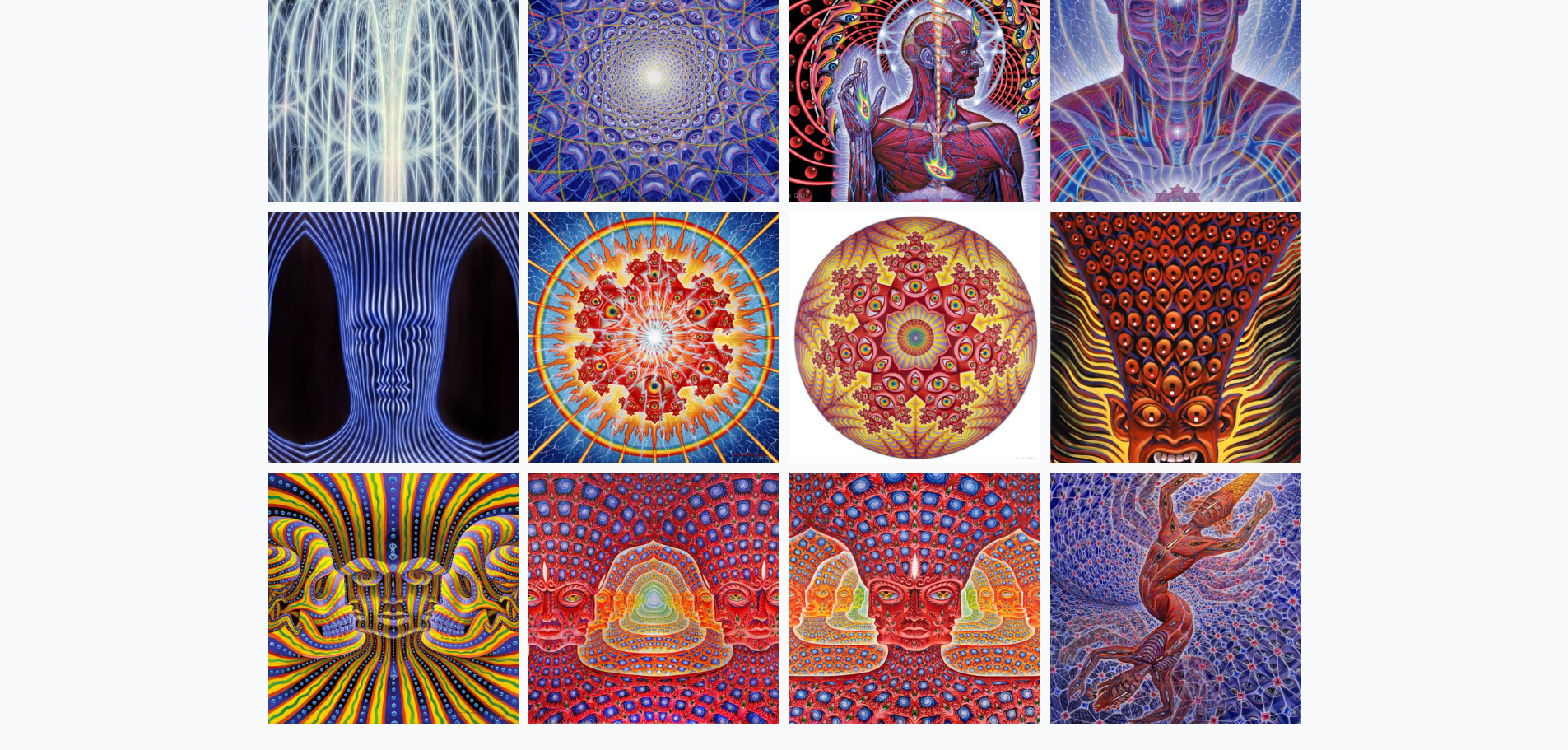
scroll to position [658, 0]
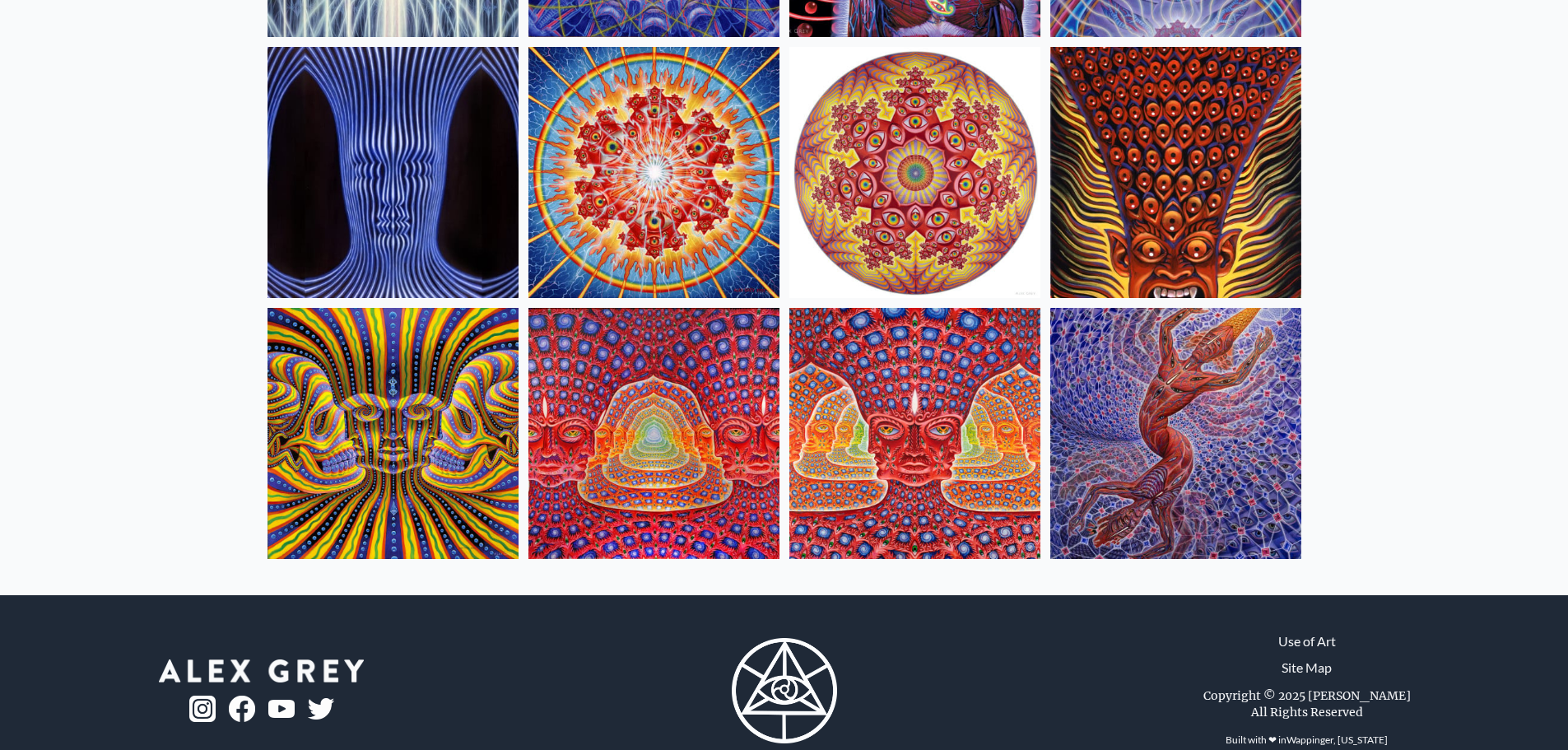
click at [354, 457] on img at bounding box center [393, 433] width 251 height 251
click at [631, 408] on img at bounding box center [654, 433] width 251 height 251
click at [1148, 476] on img at bounding box center [1176, 433] width 251 height 251
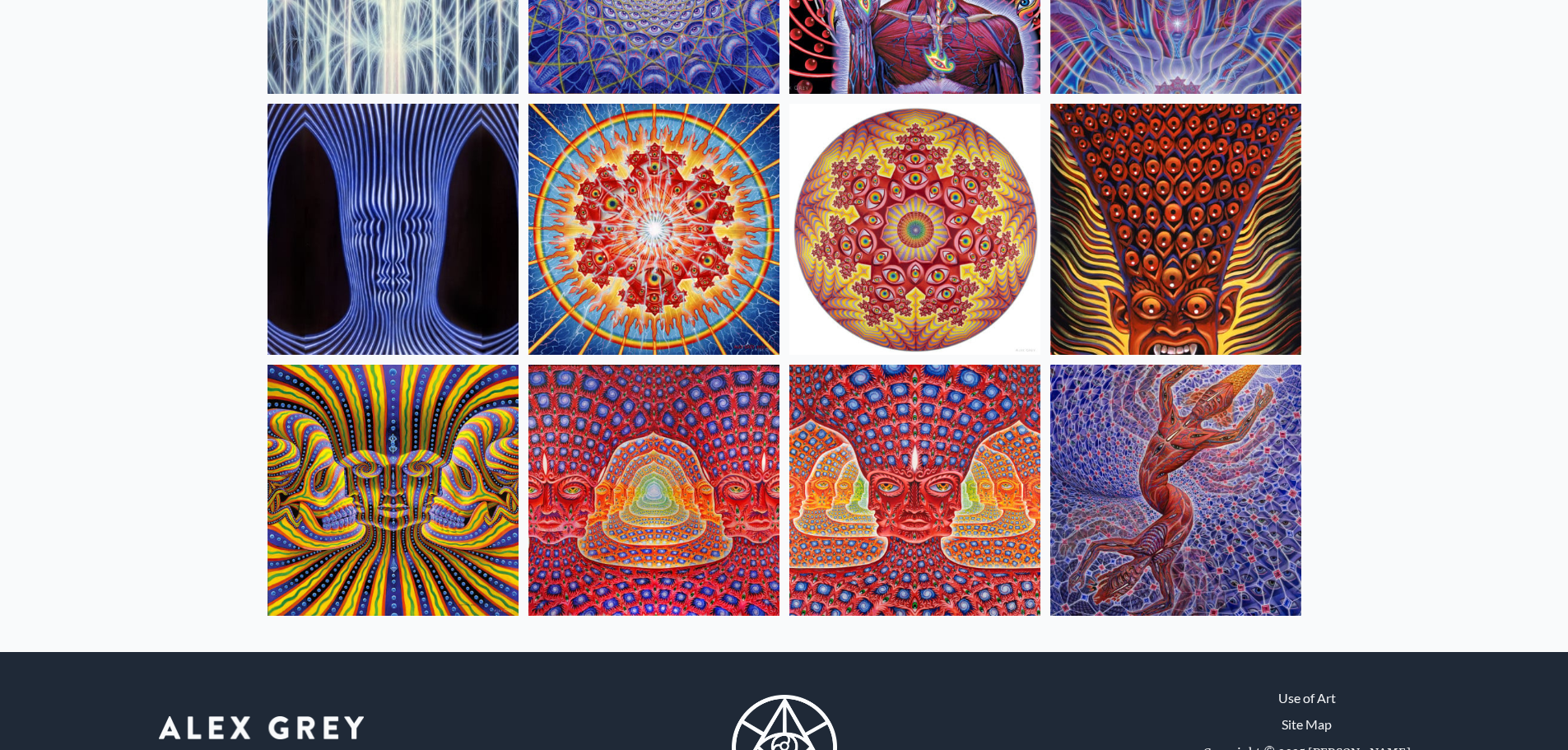
scroll to position [576, 0]
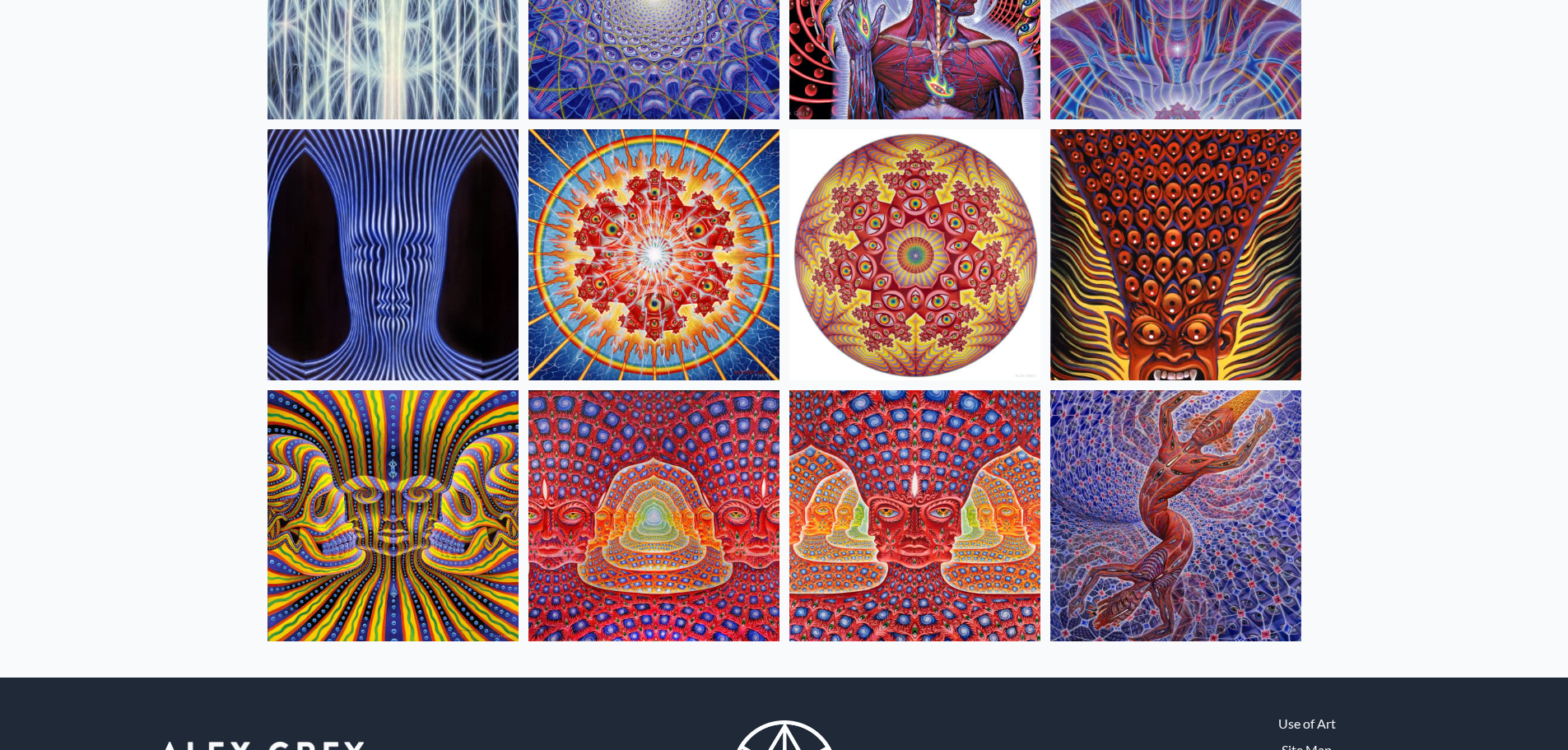
click at [1107, 297] on img at bounding box center [1176, 254] width 251 height 251
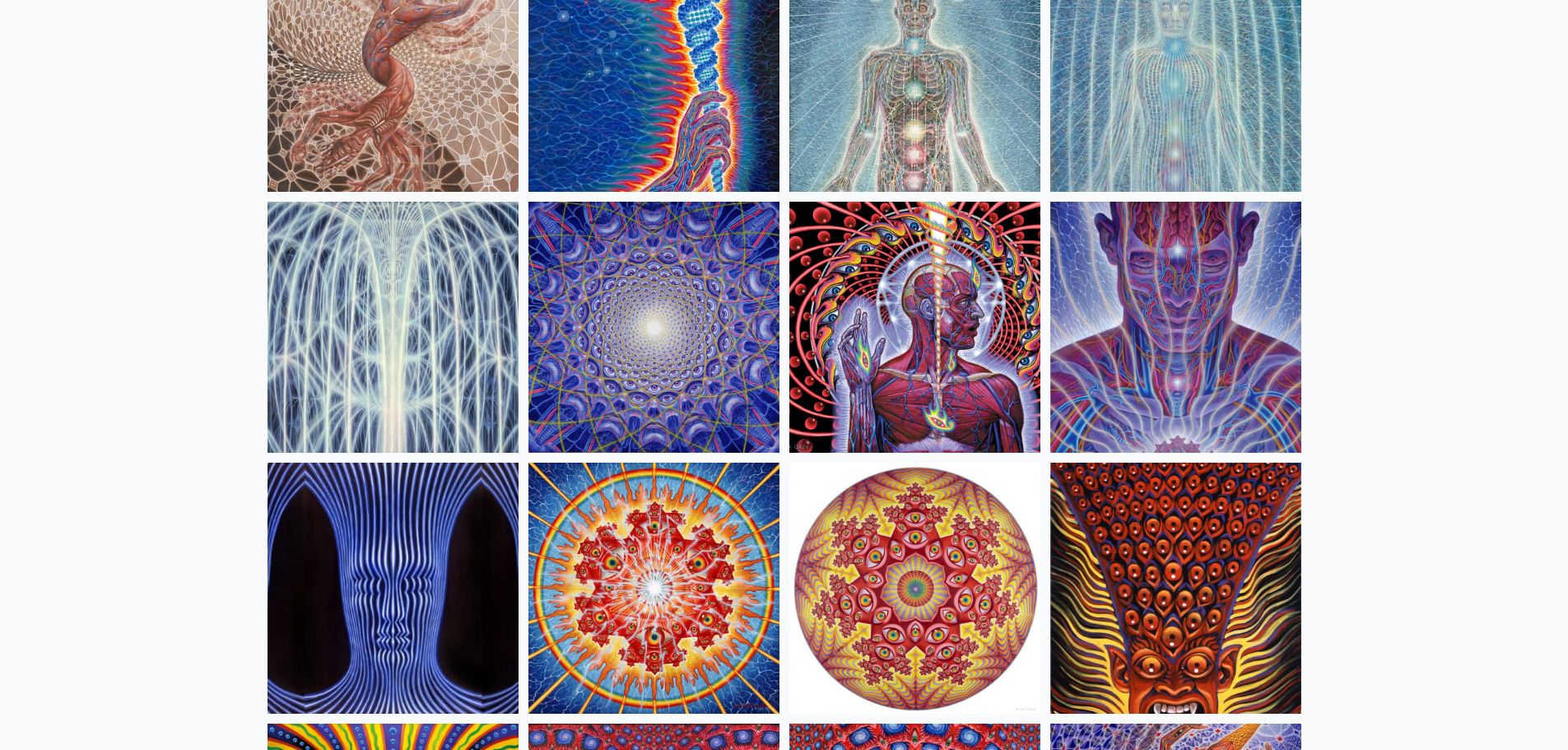
scroll to position [247, 0]
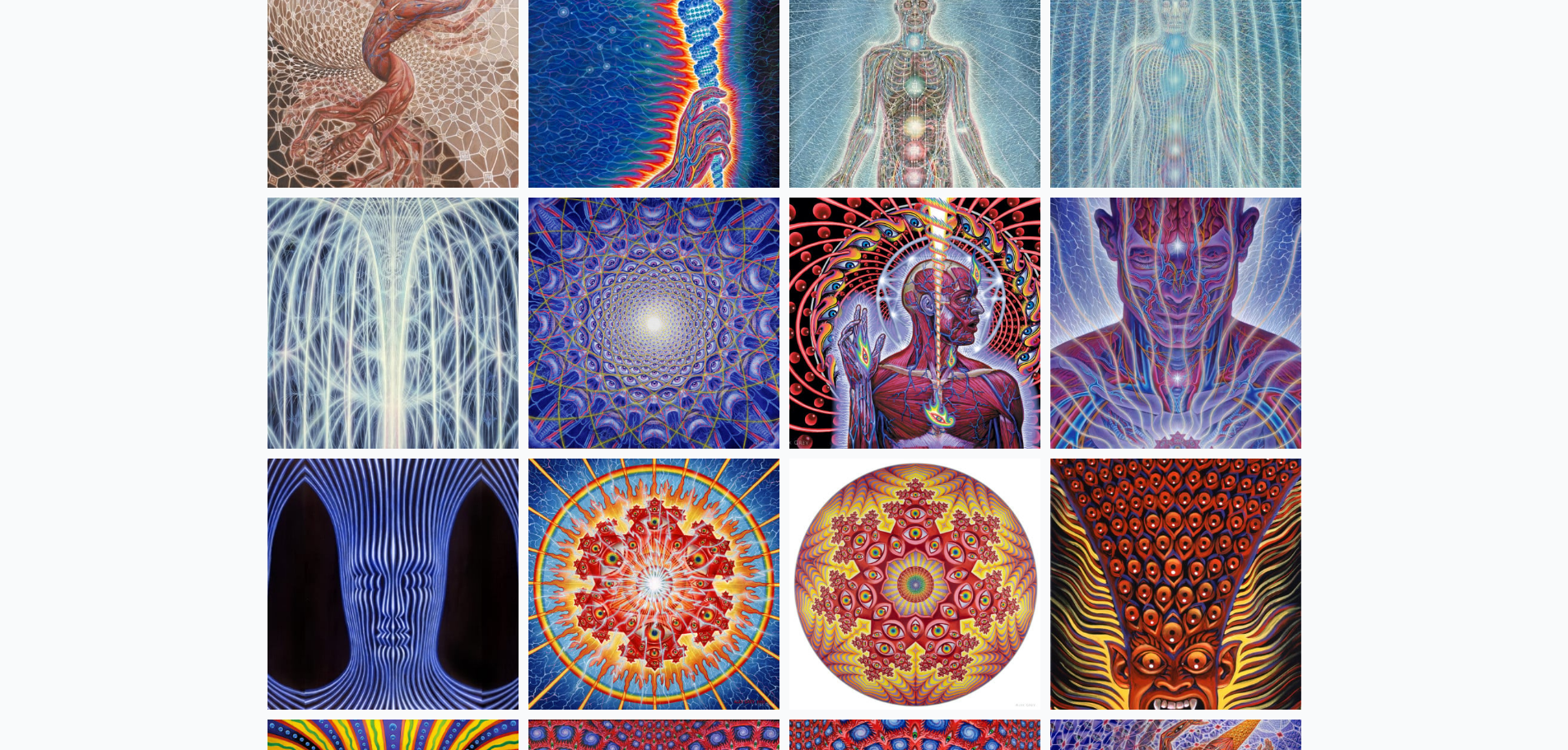
click at [680, 332] on img at bounding box center [654, 323] width 251 height 251
click at [885, 296] on img at bounding box center [915, 323] width 251 height 251
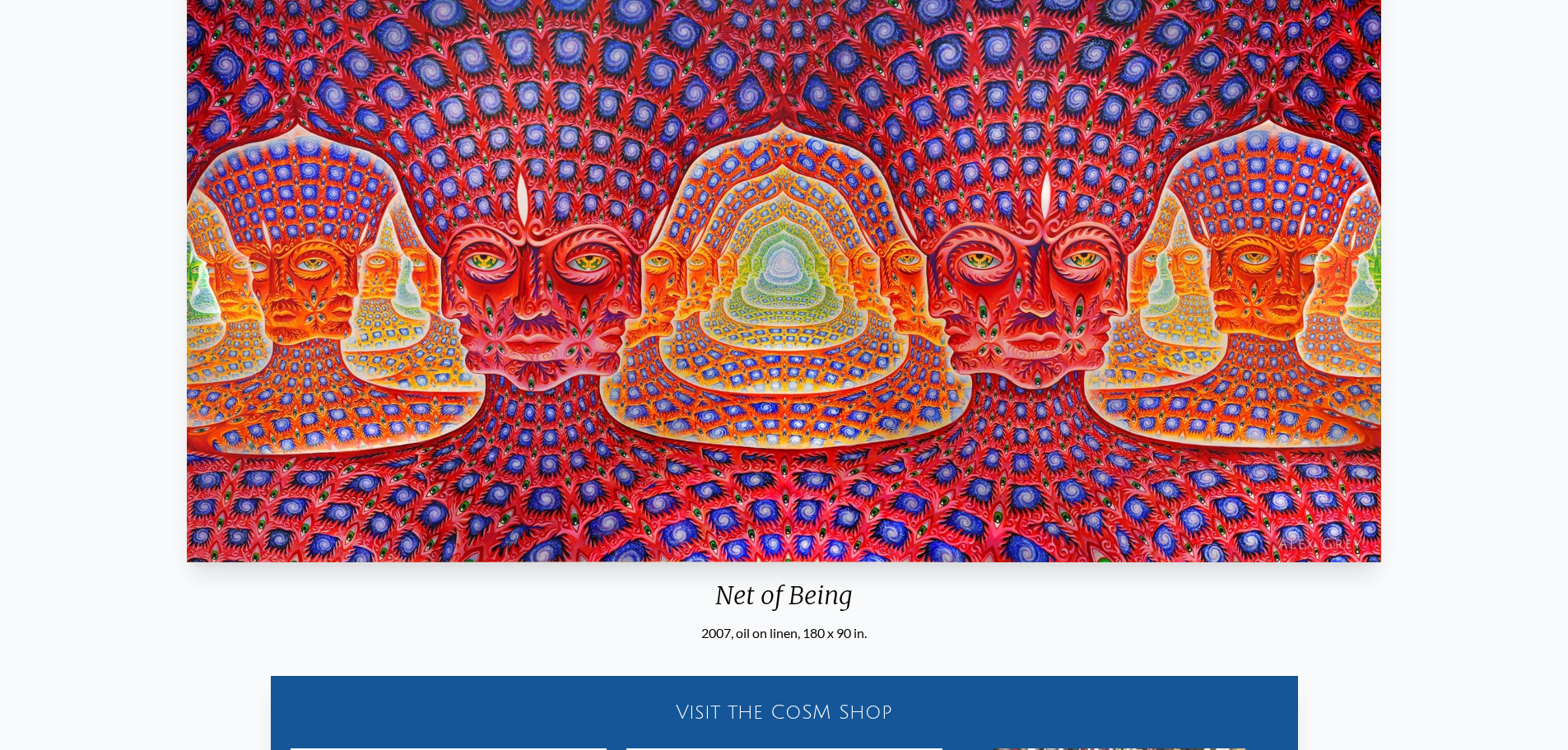
scroll to position [164, 0]
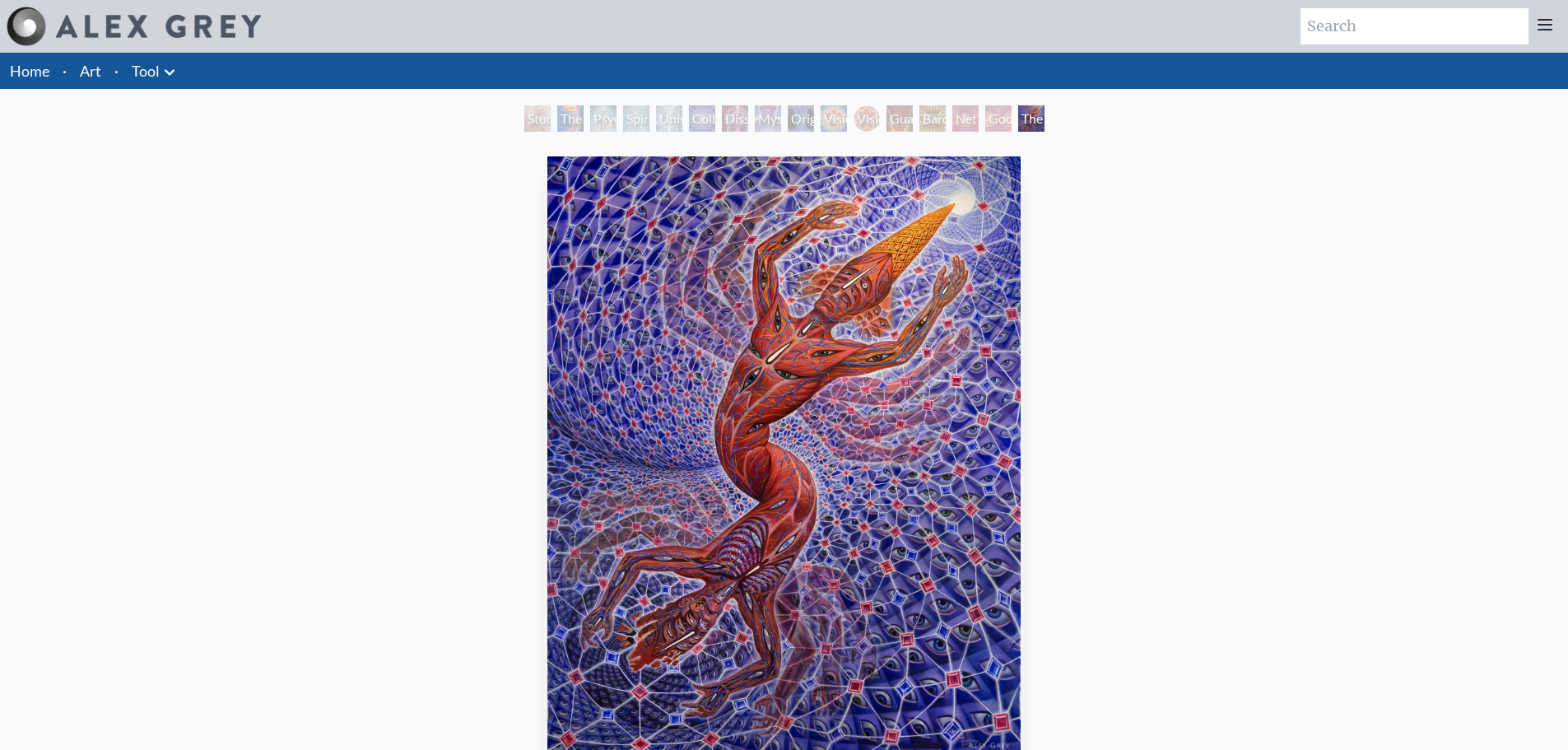
scroll to position [82, 0]
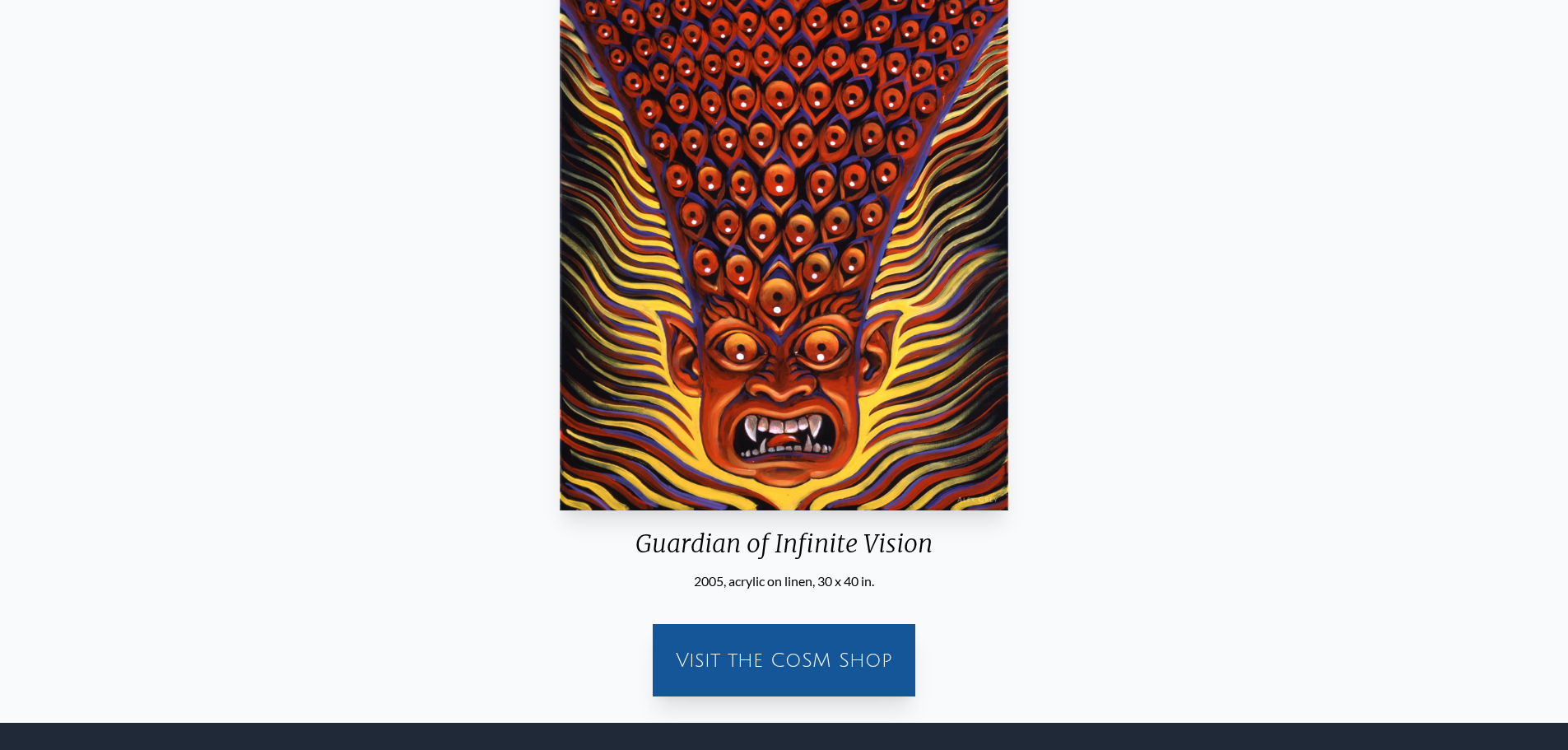
scroll to position [247, 0]
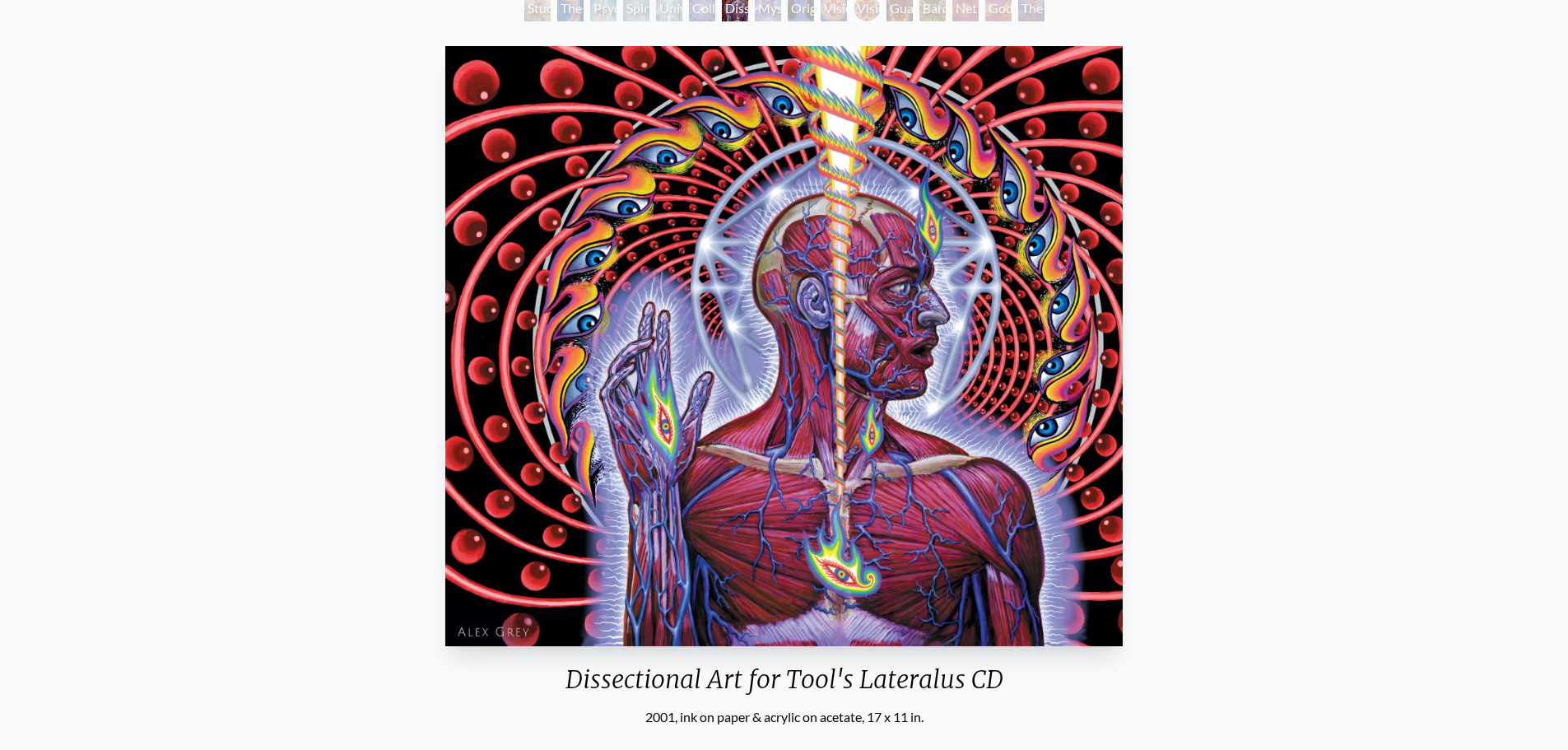
scroll to position [81, 0]
